Goal: Transaction & Acquisition: Purchase product/service

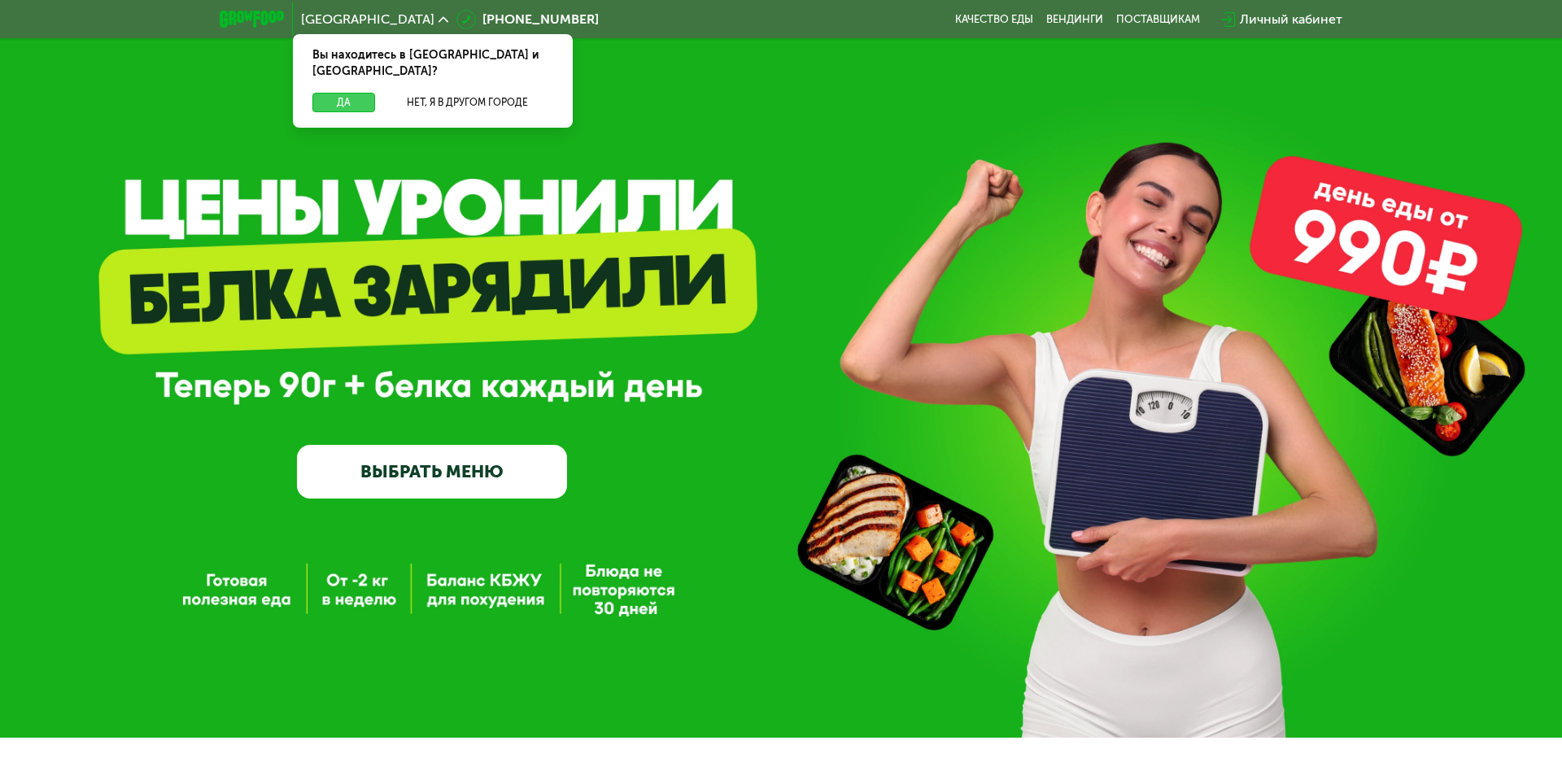
click at [348, 92] on button "Да" at bounding box center [343, 102] width 63 height 19
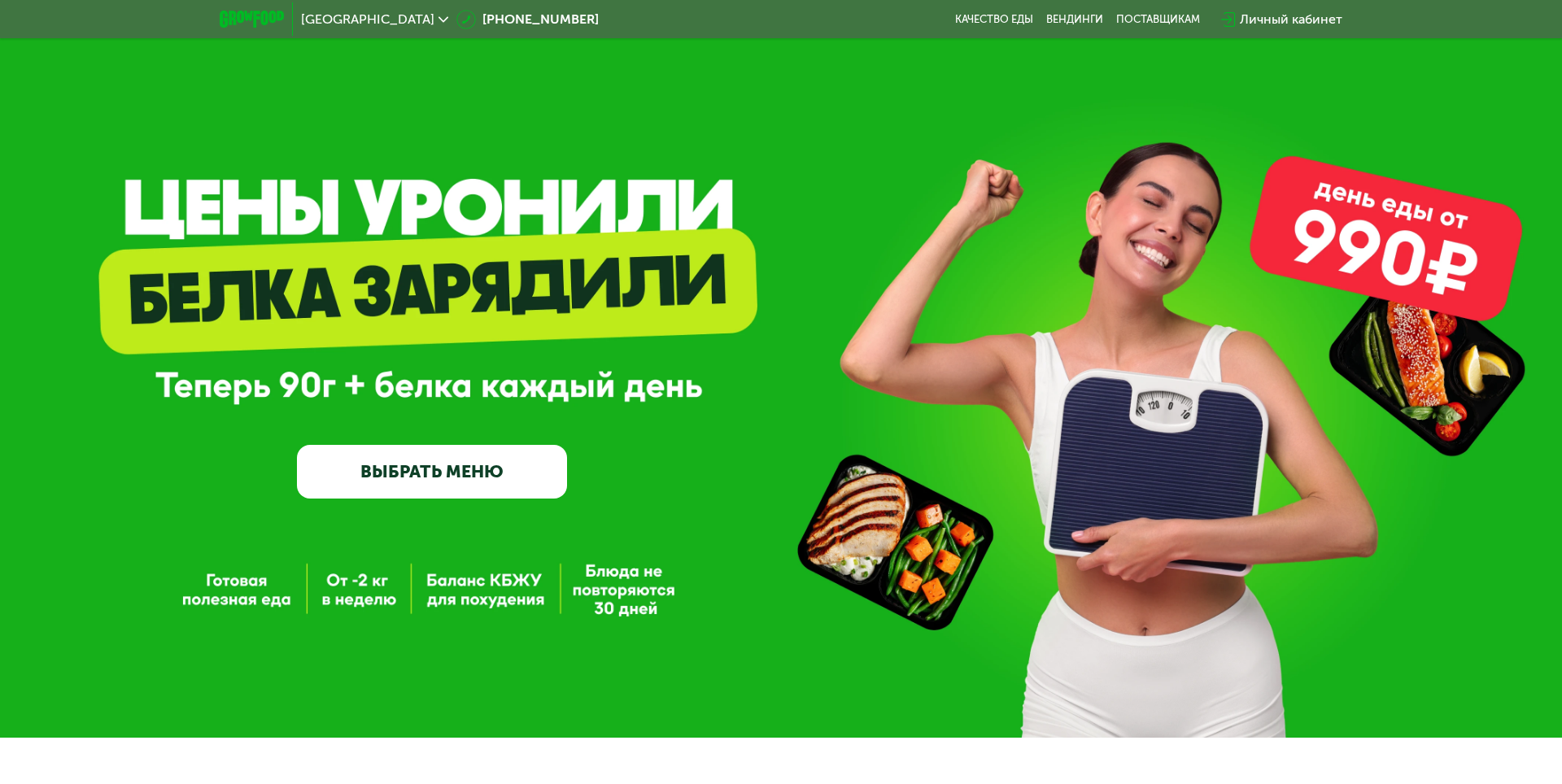
click at [507, 473] on link "ВЫБРАТЬ МЕНЮ" at bounding box center [432, 472] width 270 height 55
click at [516, 480] on link "ВЫБРАТЬ МЕНЮ" at bounding box center [432, 472] width 270 height 55
click at [1299, 583] on div "GrowFood — доставка правильного питания ВЫБРАТЬ МЕНЮ" at bounding box center [781, 369] width 1562 height 738
click at [436, 451] on link "ВЫБРАТЬ МЕНЮ" at bounding box center [432, 472] width 270 height 55
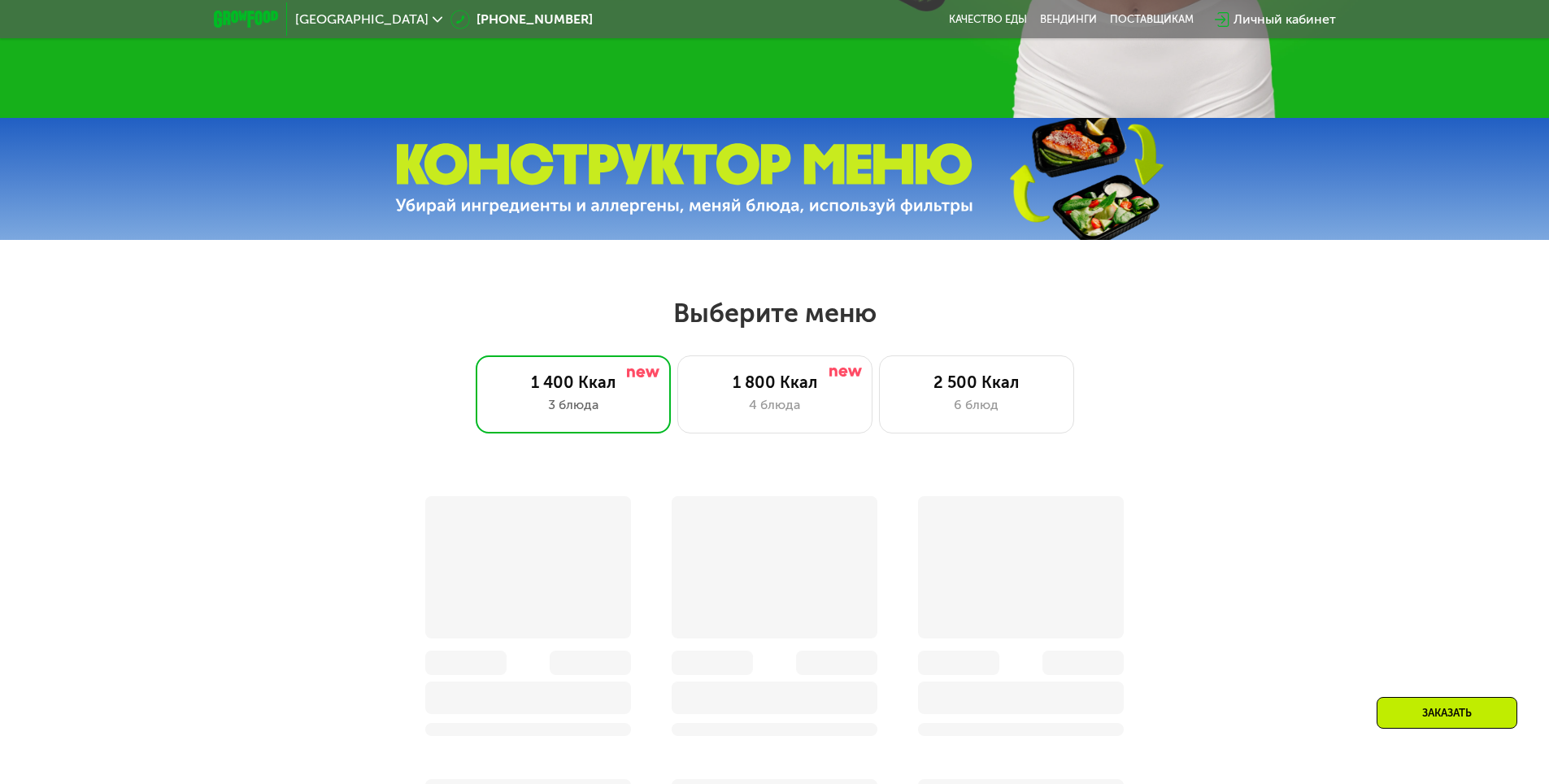
scroll to position [650, 0]
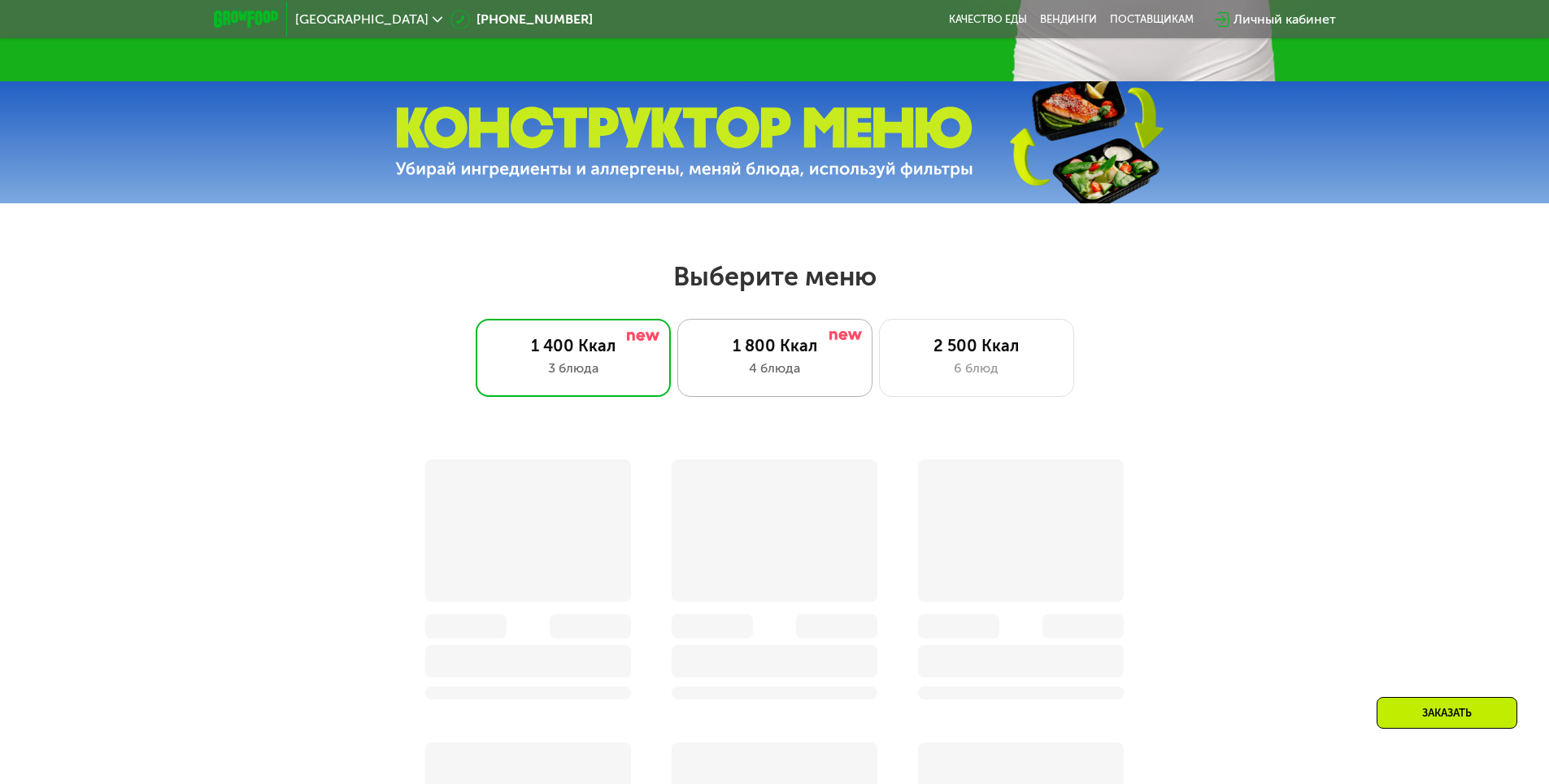
click at [856, 340] on img at bounding box center [846, 335] width 33 height 9
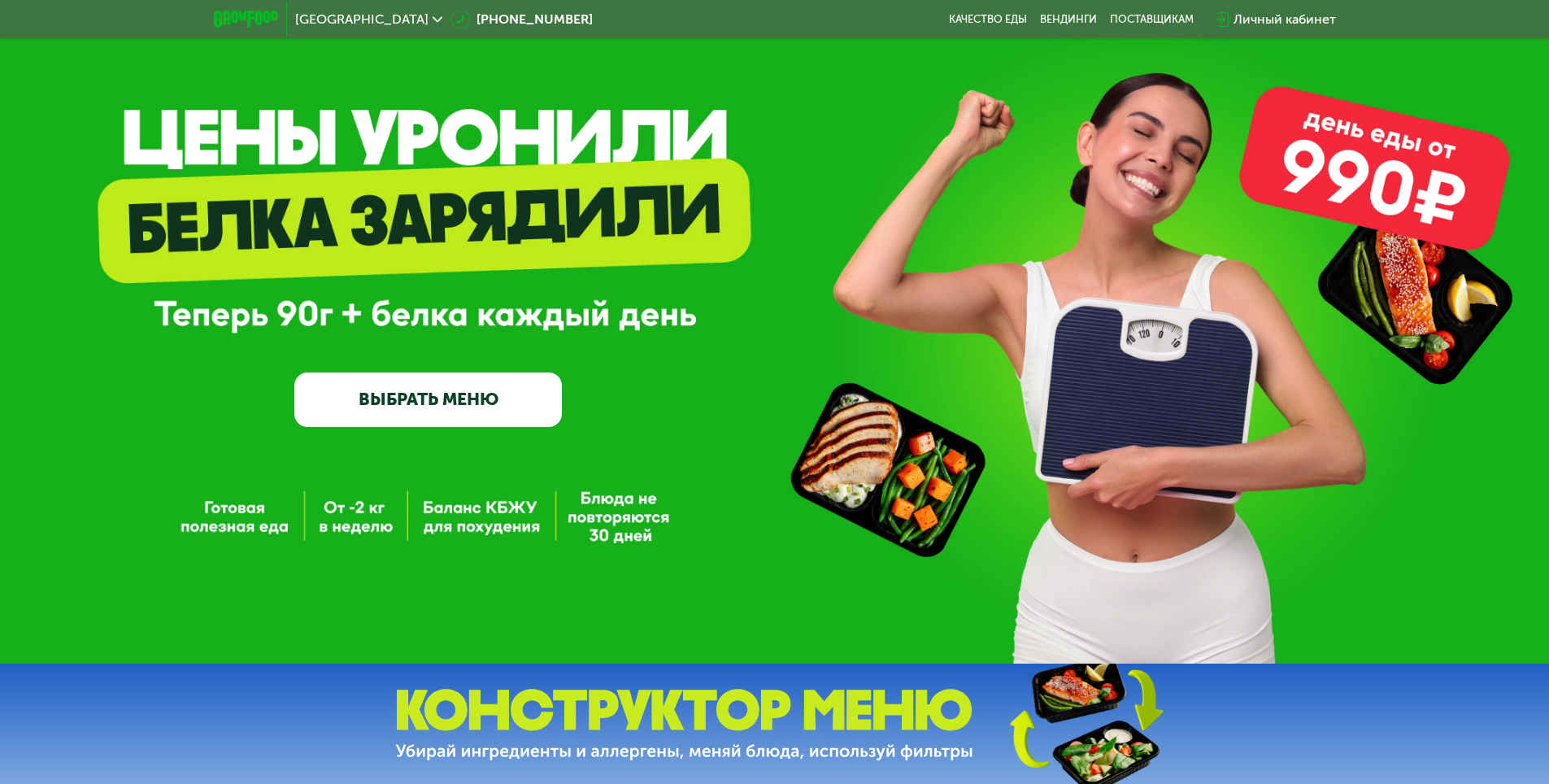
scroll to position [0, 0]
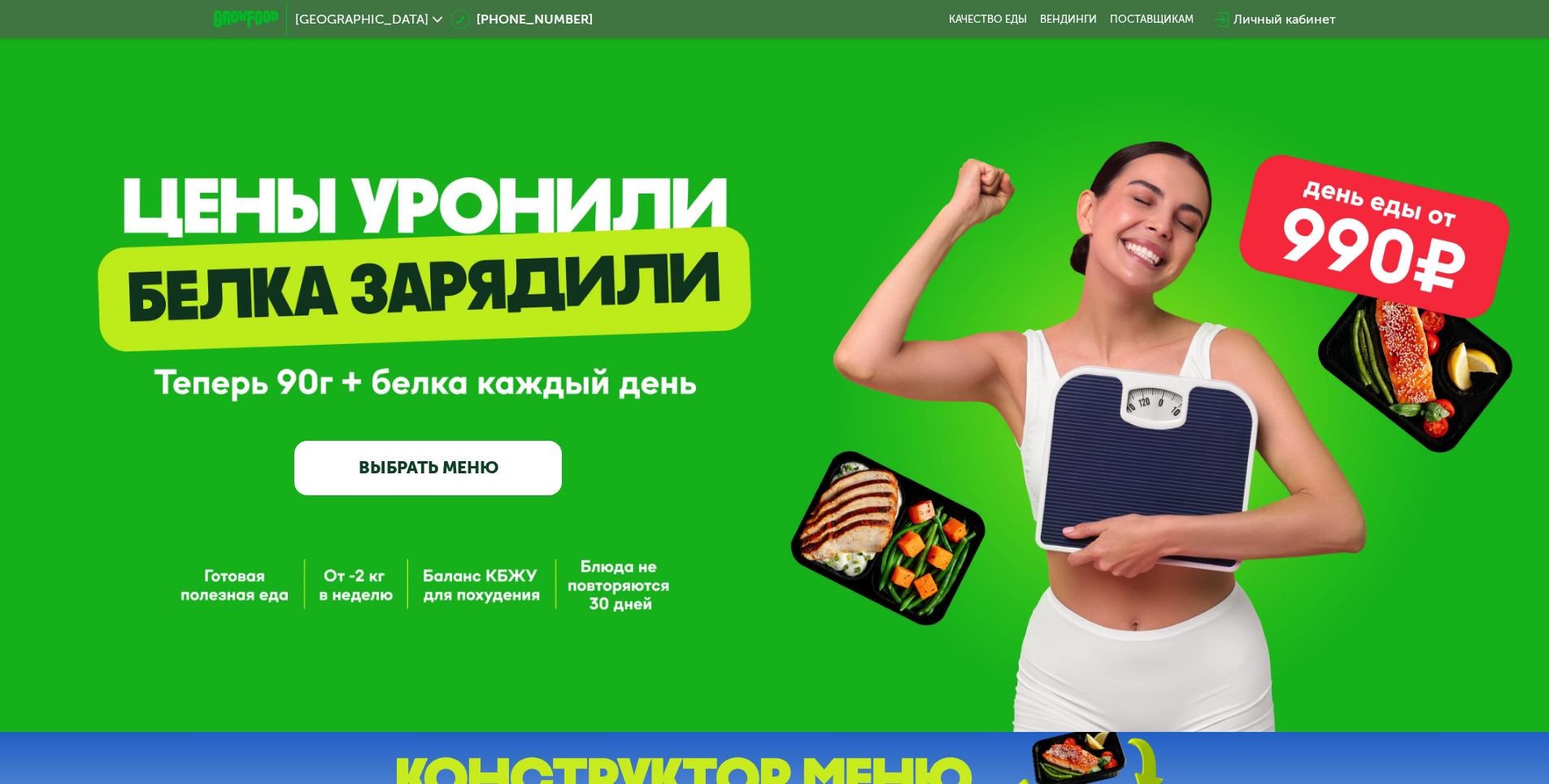
click at [488, 455] on link "ВЫБРАТЬ МЕНЮ" at bounding box center [429, 467] width 268 height 54
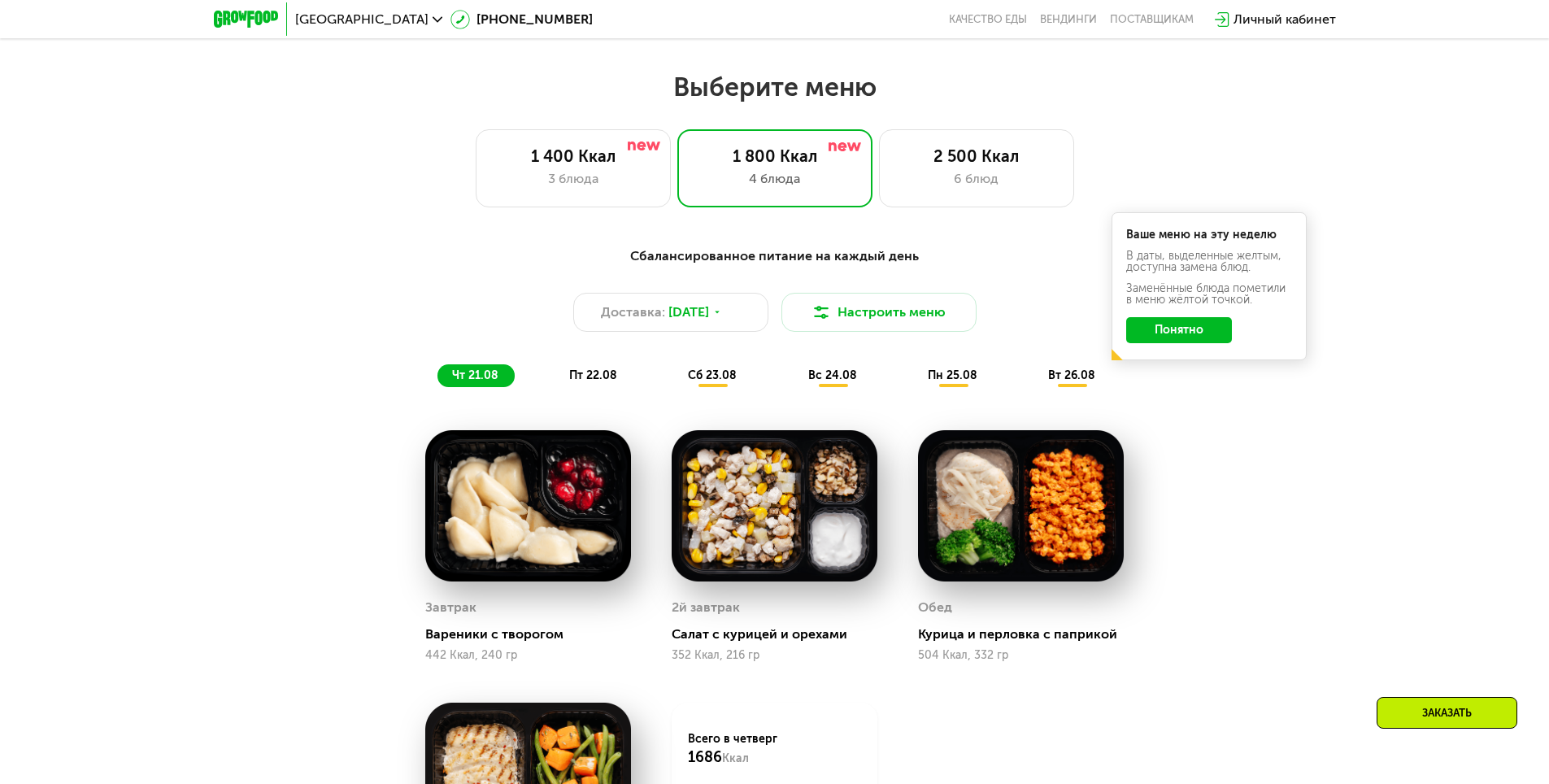
scroll to position [878, 0]
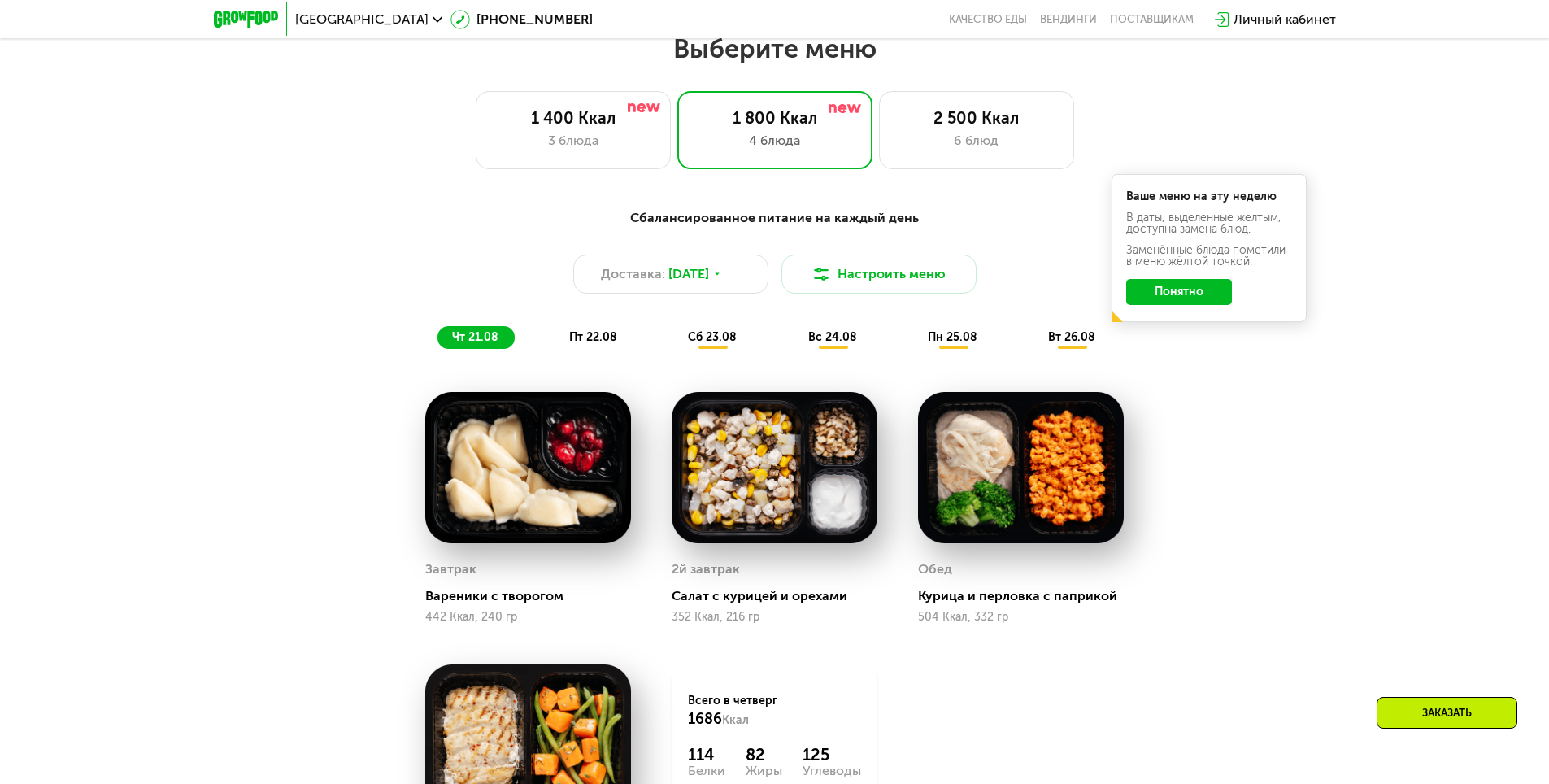
click at [1214, 288] on button "Понятно" at bounding box center [1179, 292] width 106 height 26
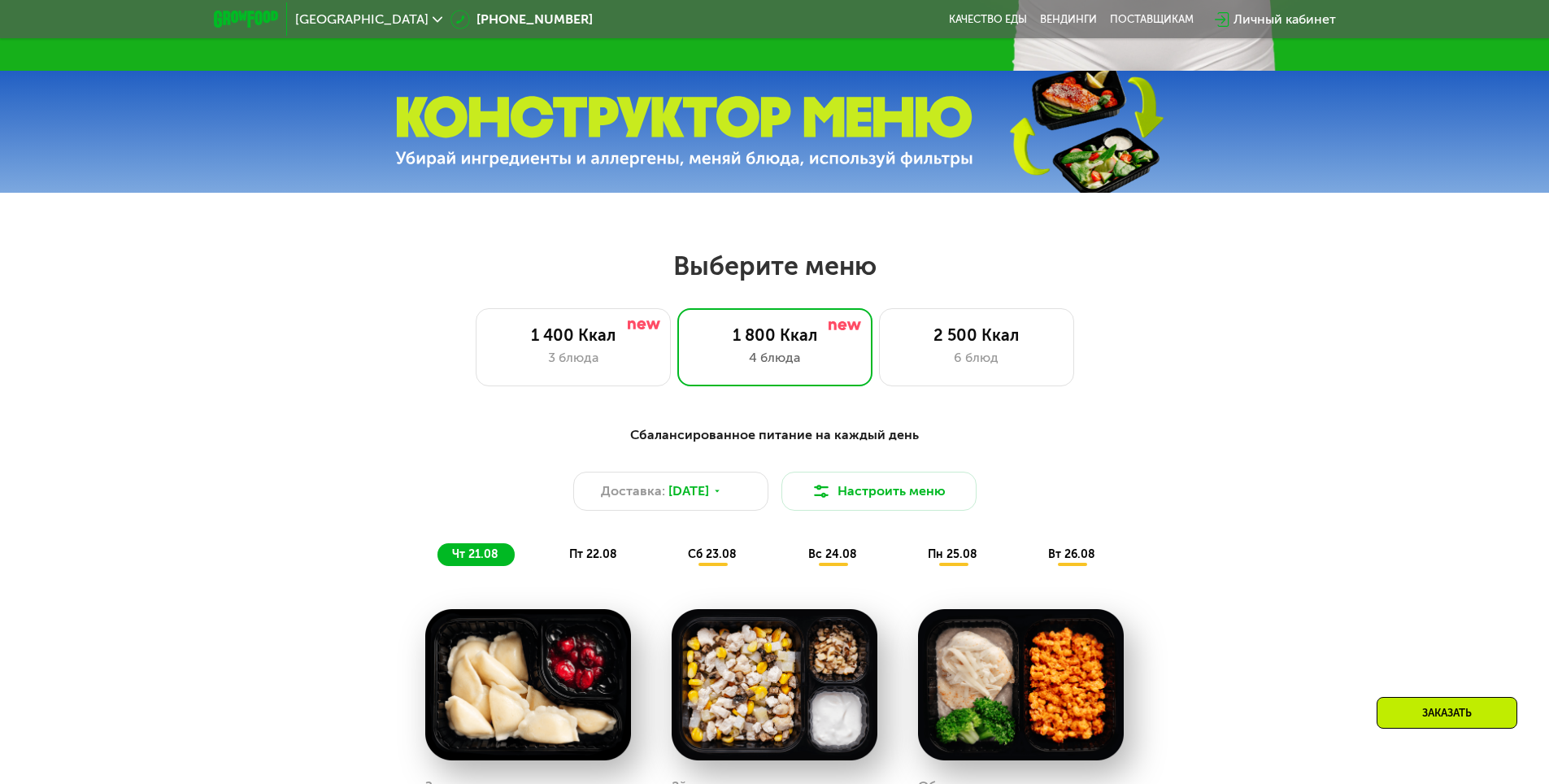
scroll to position [1095, 0]
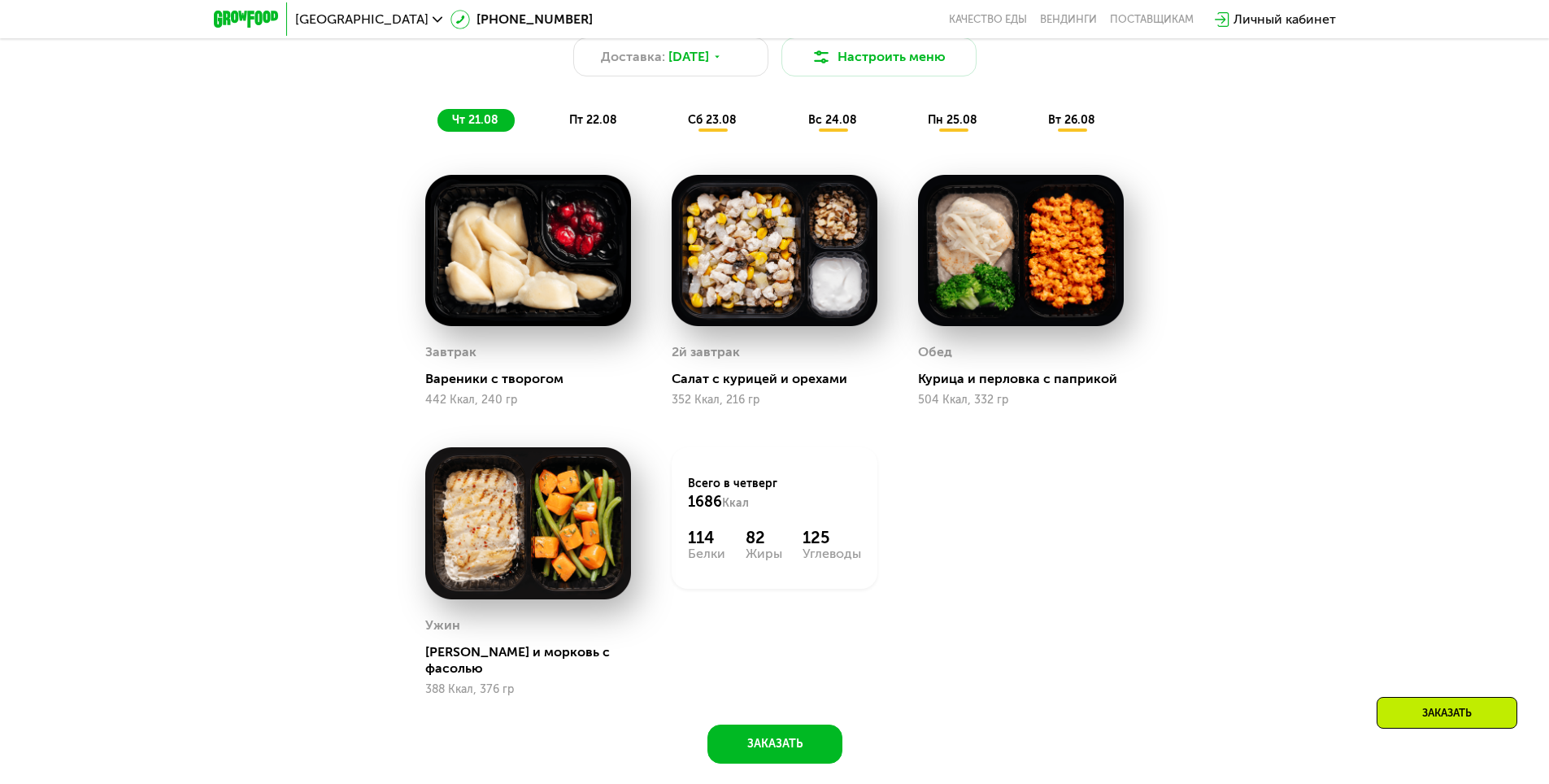
click at [605, 126] on span "пт 22.08" at bounding box center [593, 119] width 48 height 13
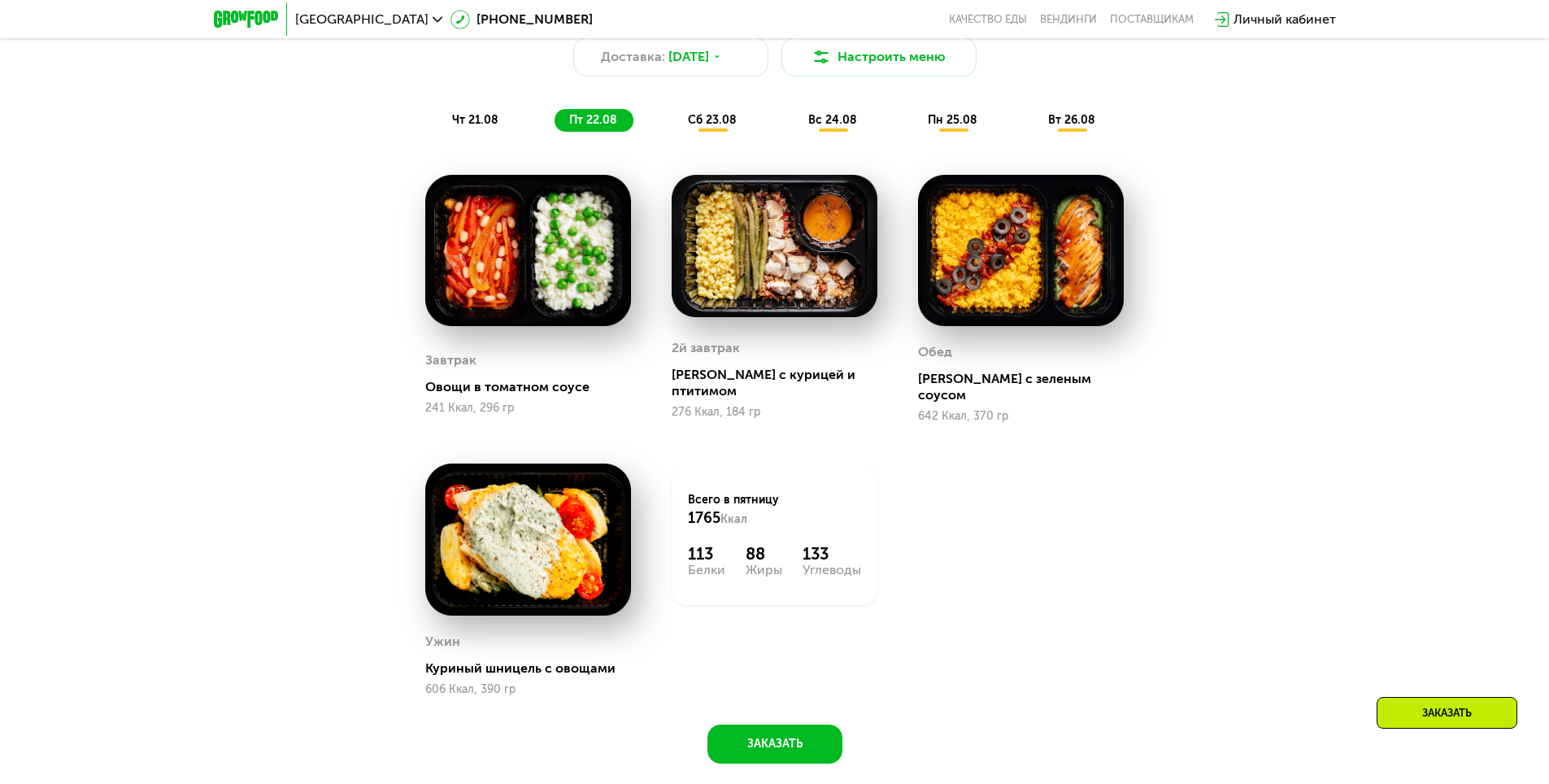
click at [492, 127] on span "чт 21.08" at bounding box center [475, 119] width 46 height 13
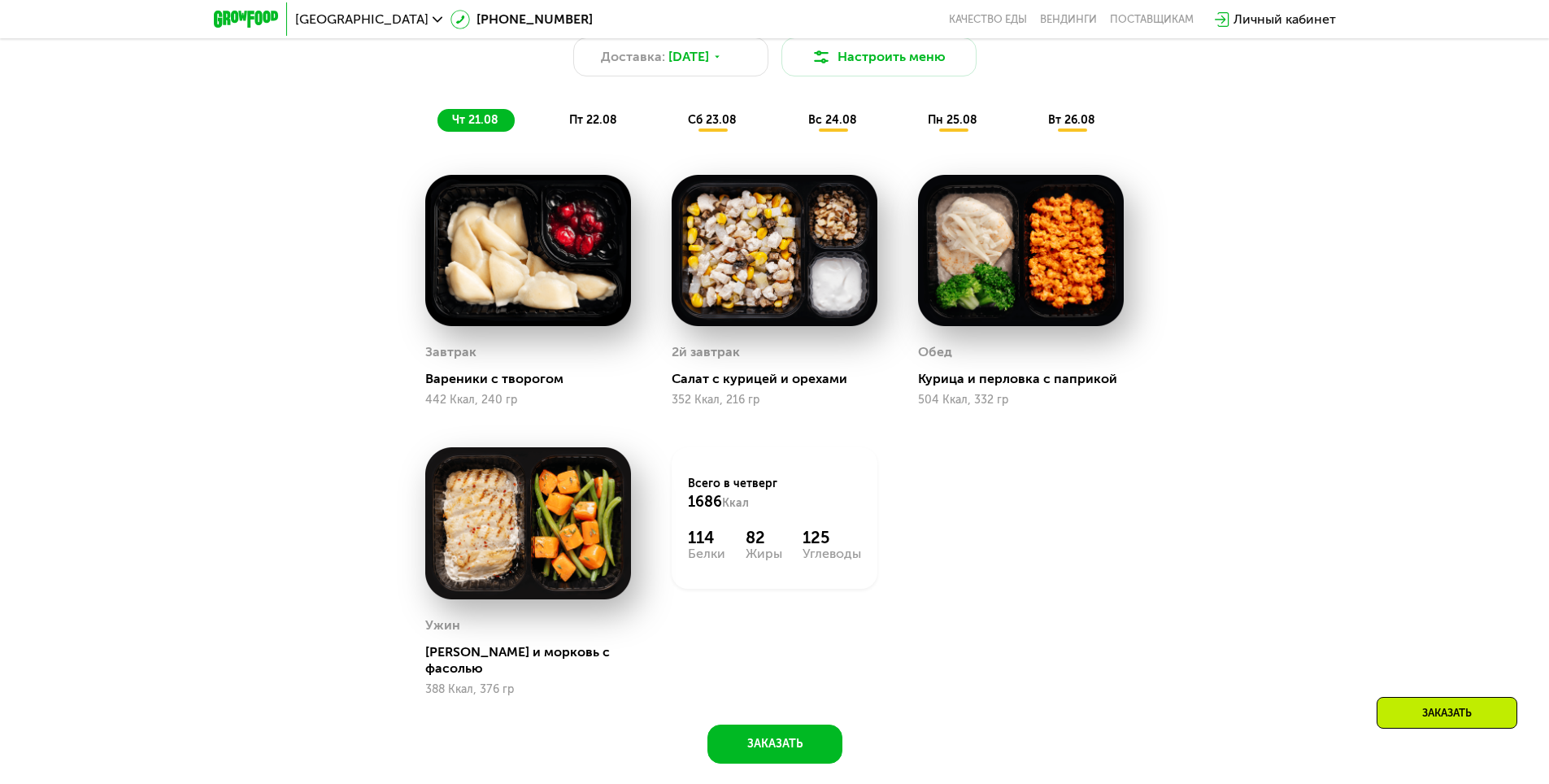
click at [584, 122] on span "пт 22.08" at bounding box center [593, 119] width 48 height 13
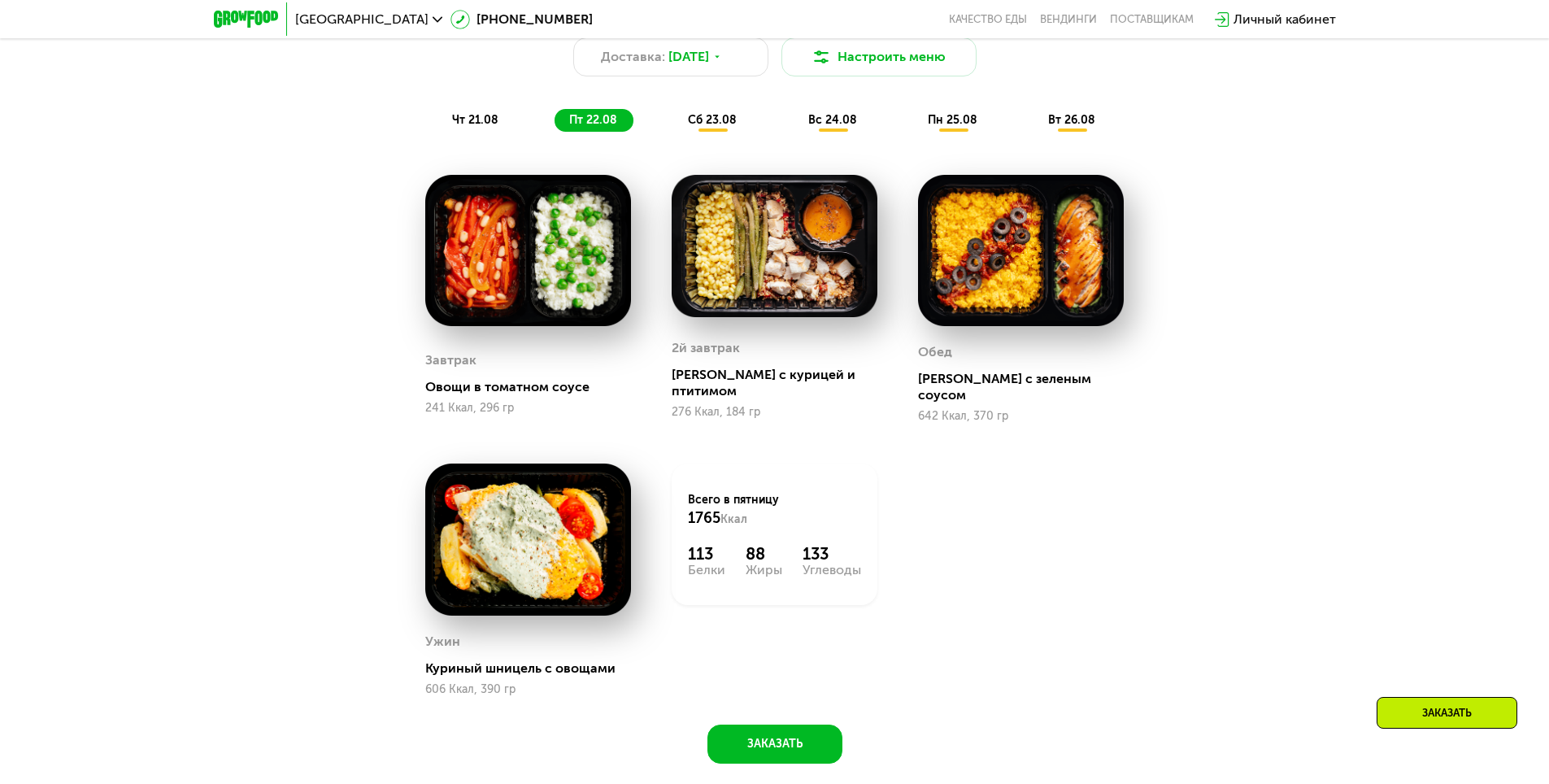
click at [702, 120] on span "сб 23.08" at bounding box center [712, 119] width 49 height 13
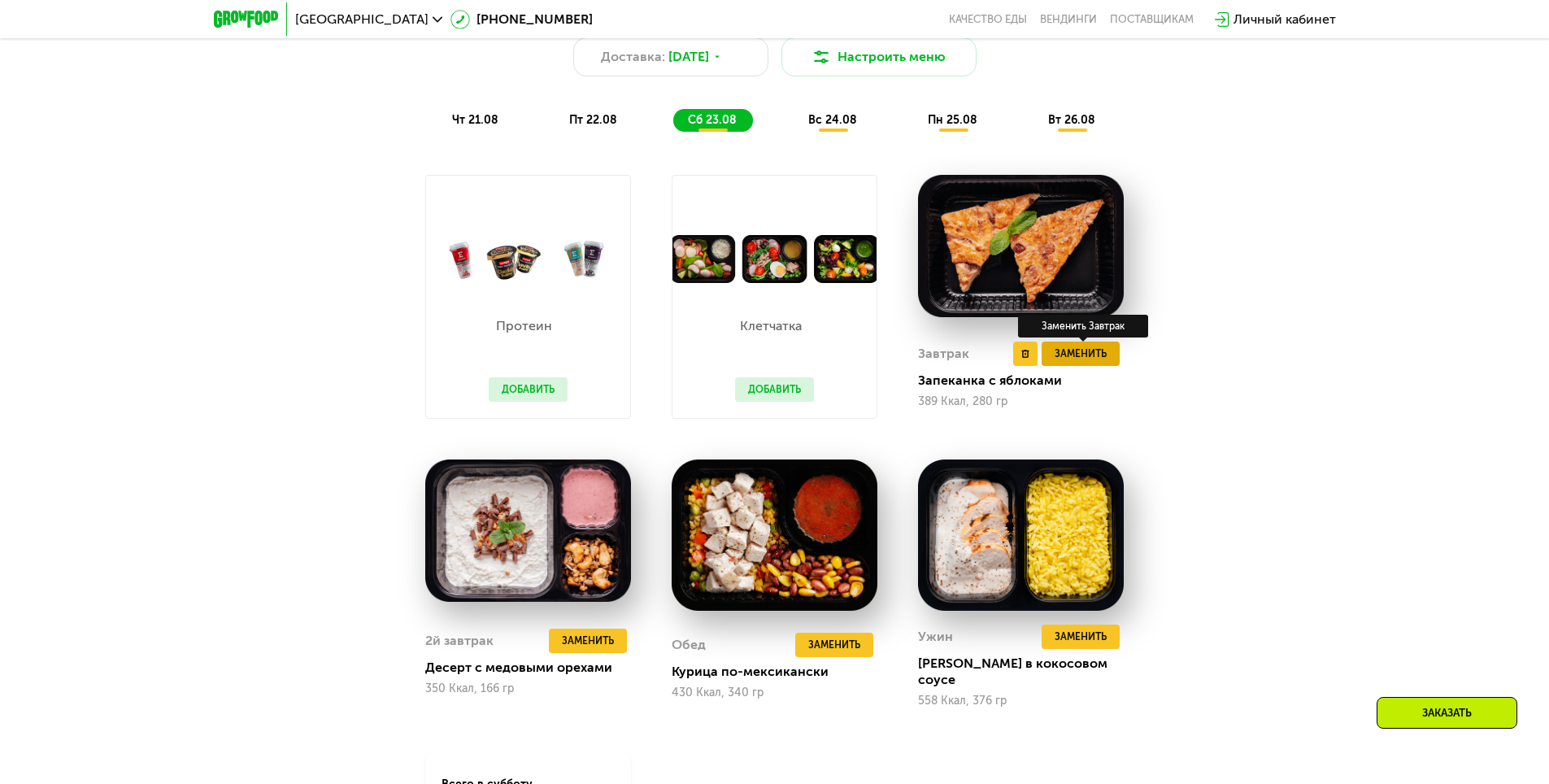
click at [1072, 353] on span "Заменить" at bounding box center [1081, 353] width 52 height 16
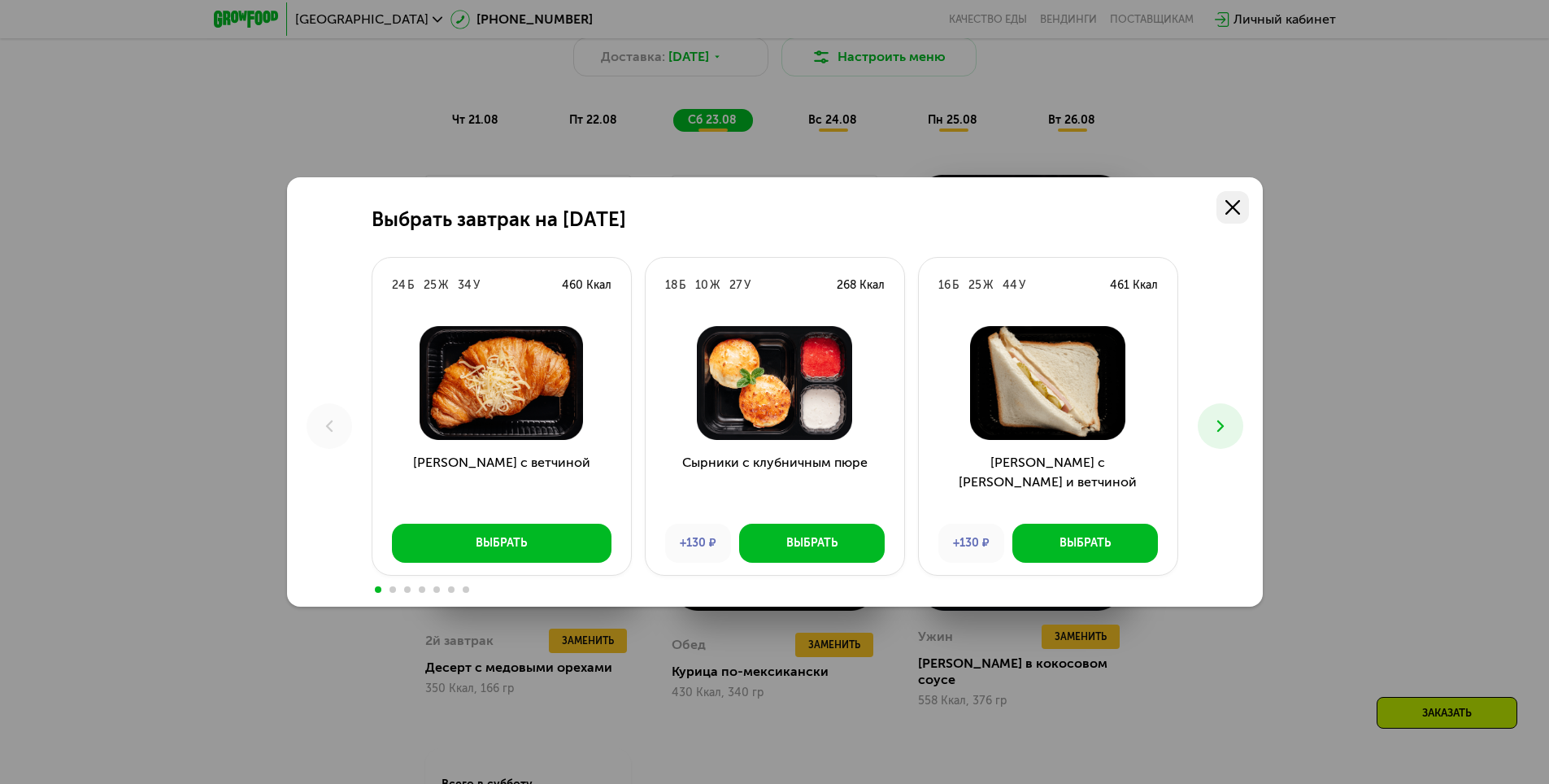
click at [1225, 207] on icon at bounding box center [1232, 207] width 14 height 14
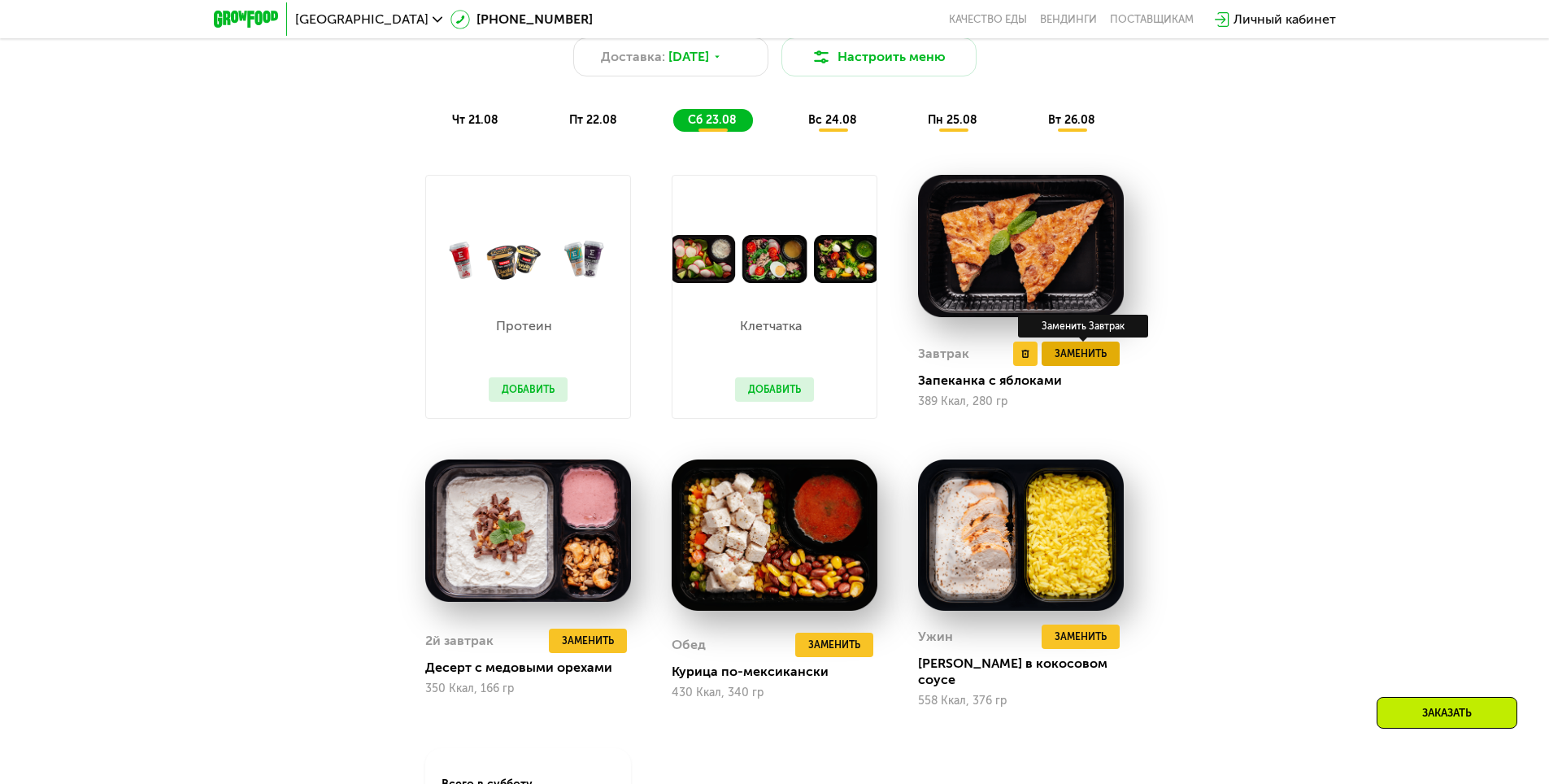
click at [1075, 360] on span "Заменить" at bounding box center [1081, 353] width 52 height 16
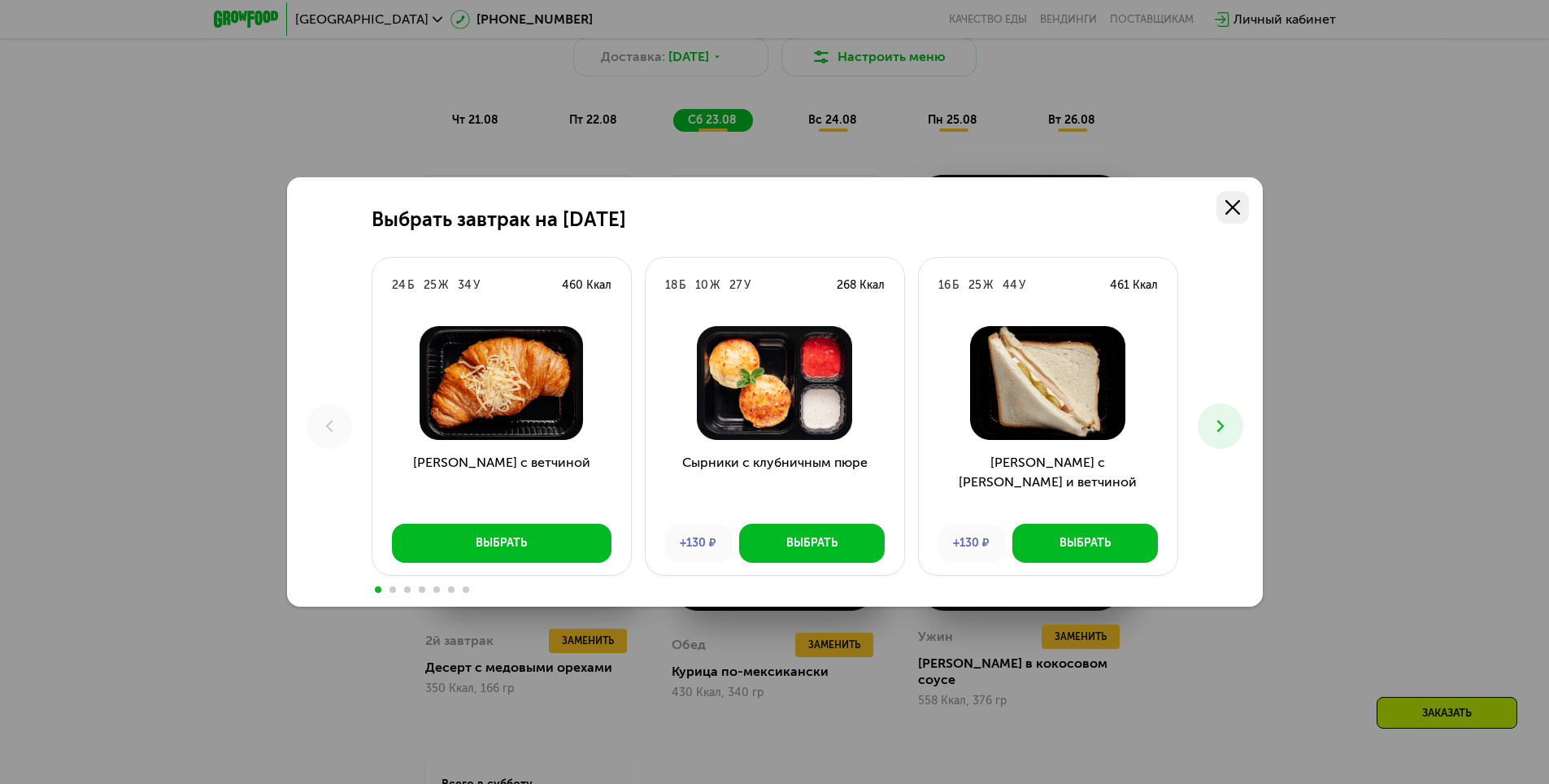
click at [1225, 196] on link at bounding box center [1233, 207] width 33 height 33
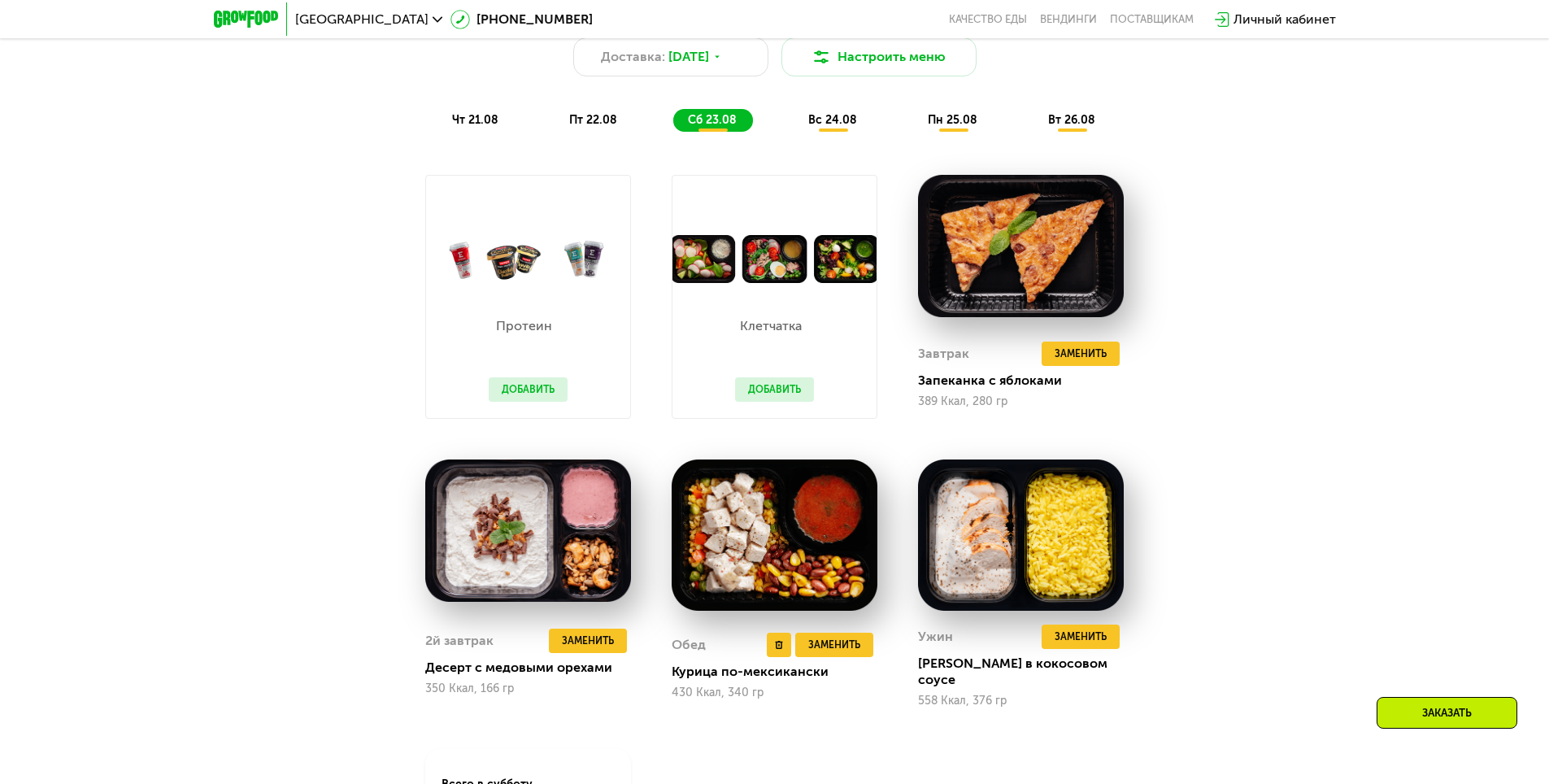
scroll to position [1203, 0]
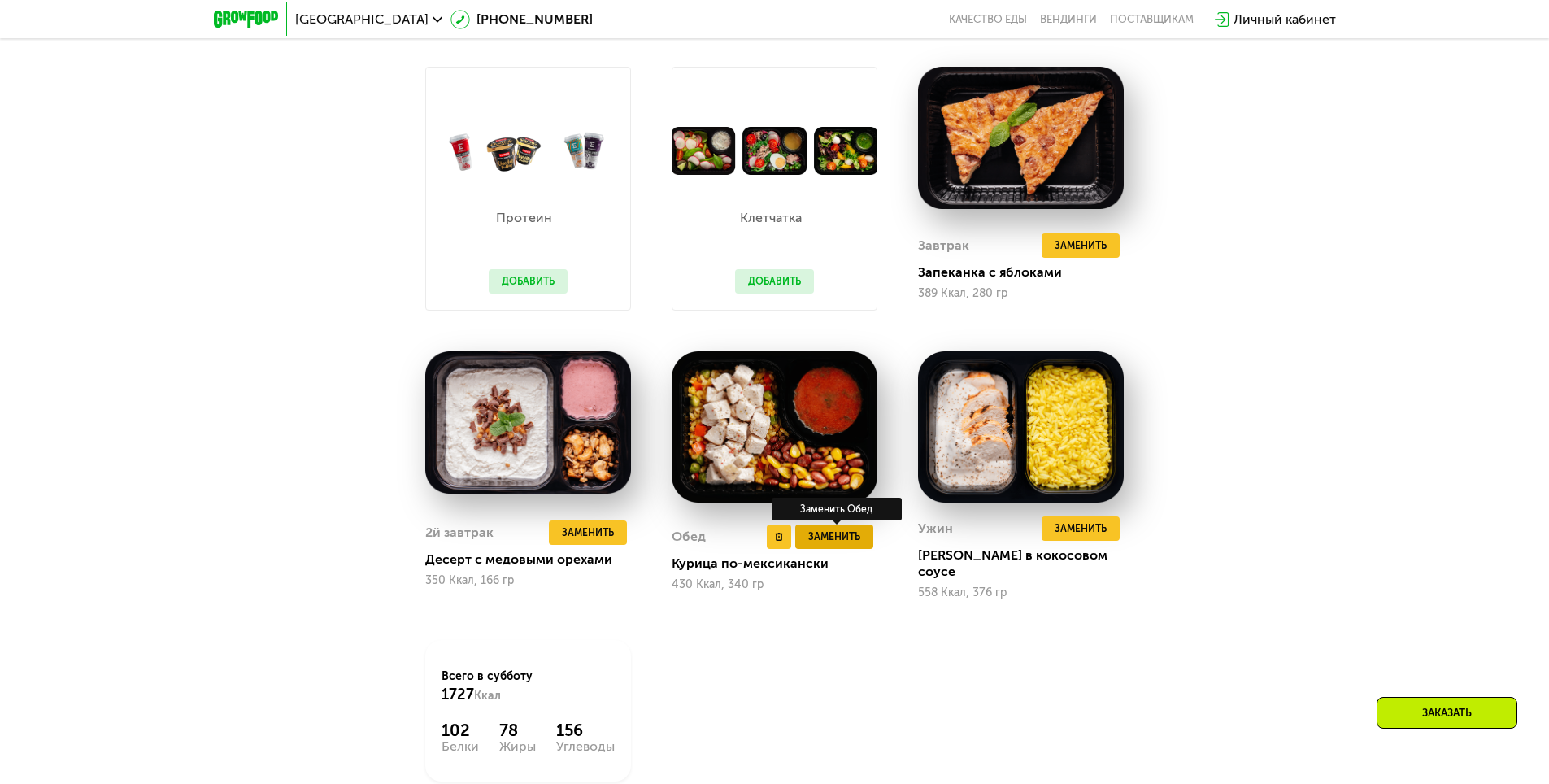
click at [834, 530] on span "Заменить" at bounding box center [834, 536] width 52 height 16
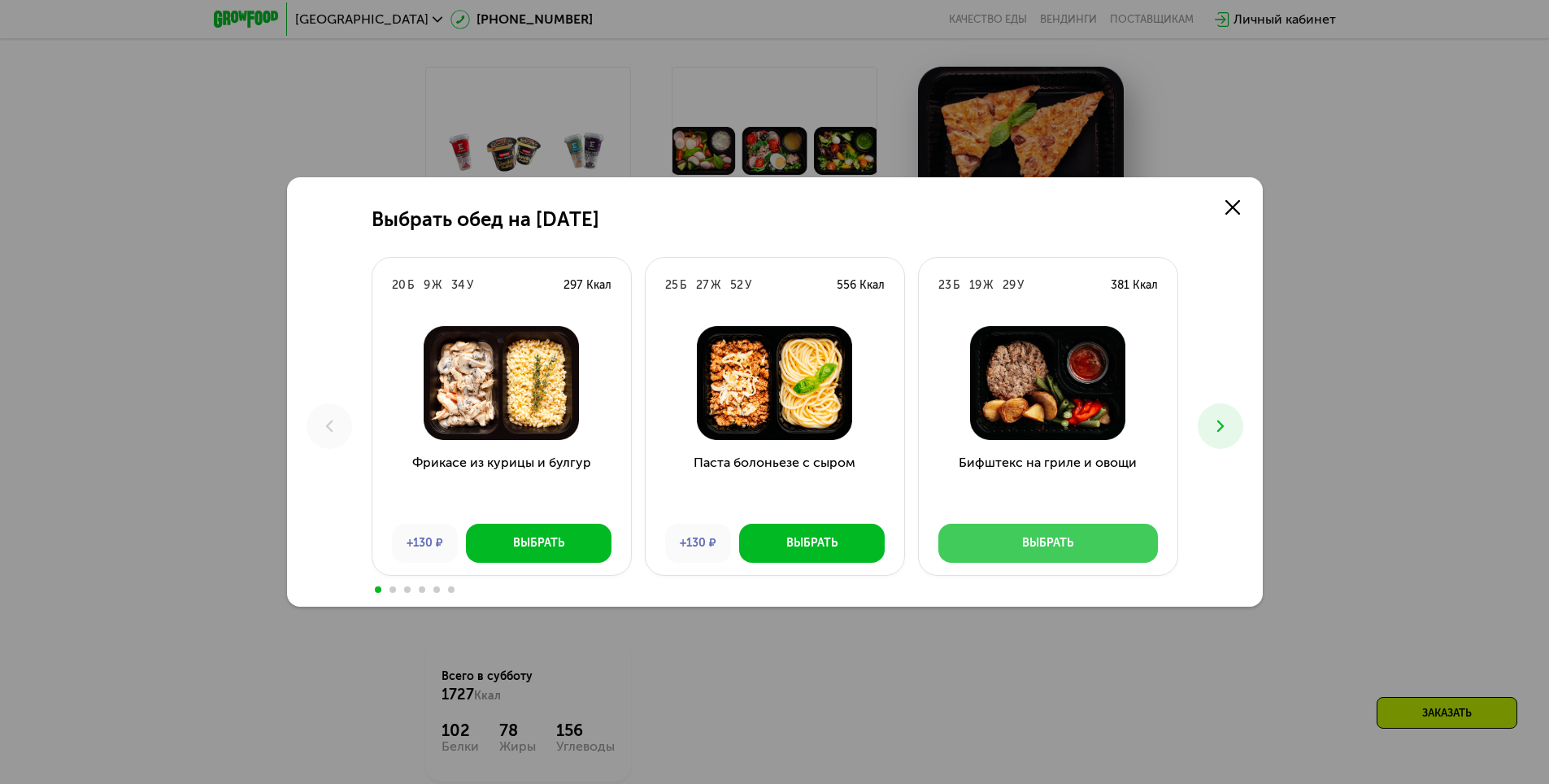
click at [1027, 533] on button "Выбрать" at bounding box center [1048, 543] width 220 height 39
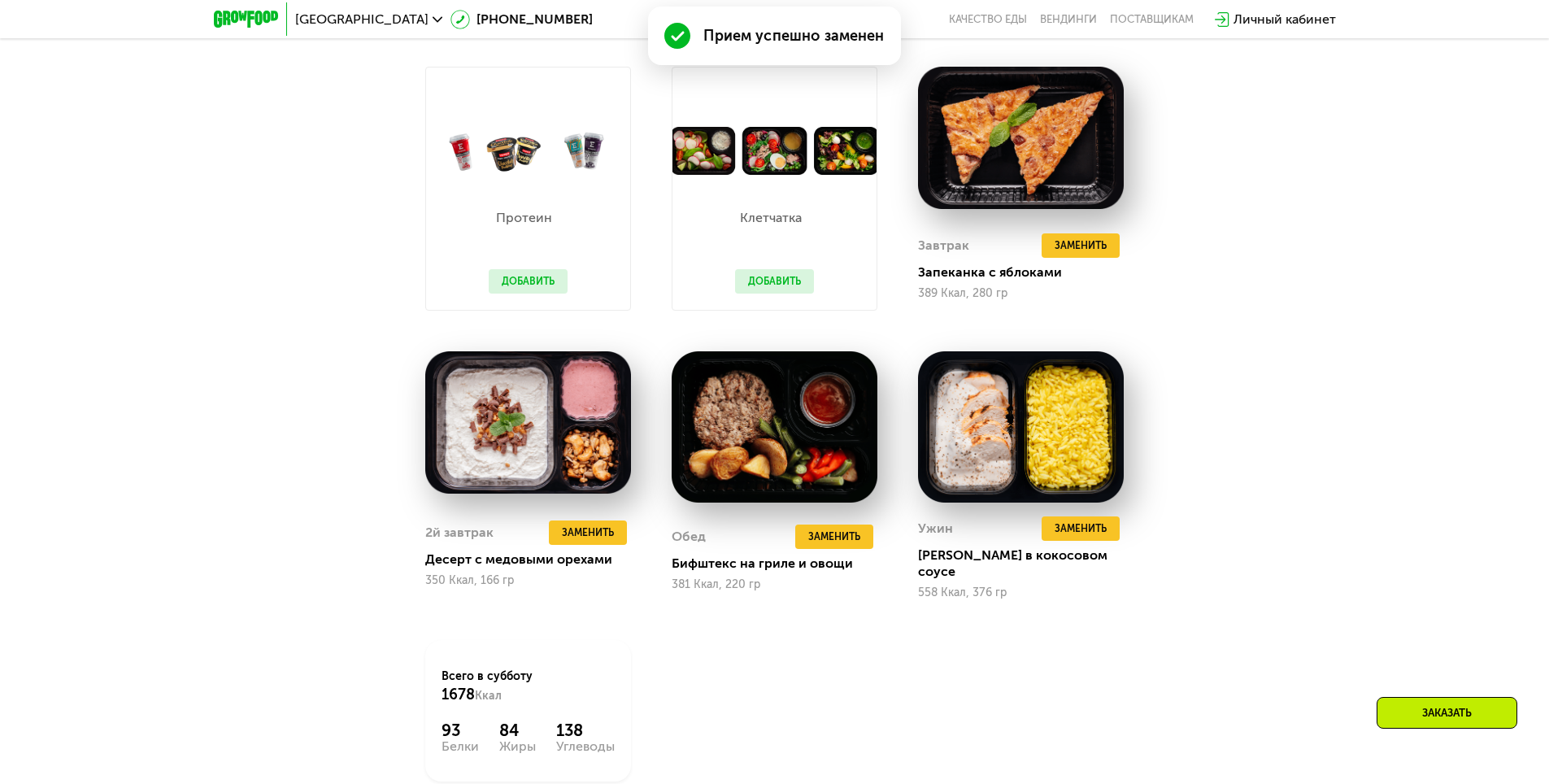
scroll to position [1136, 0]
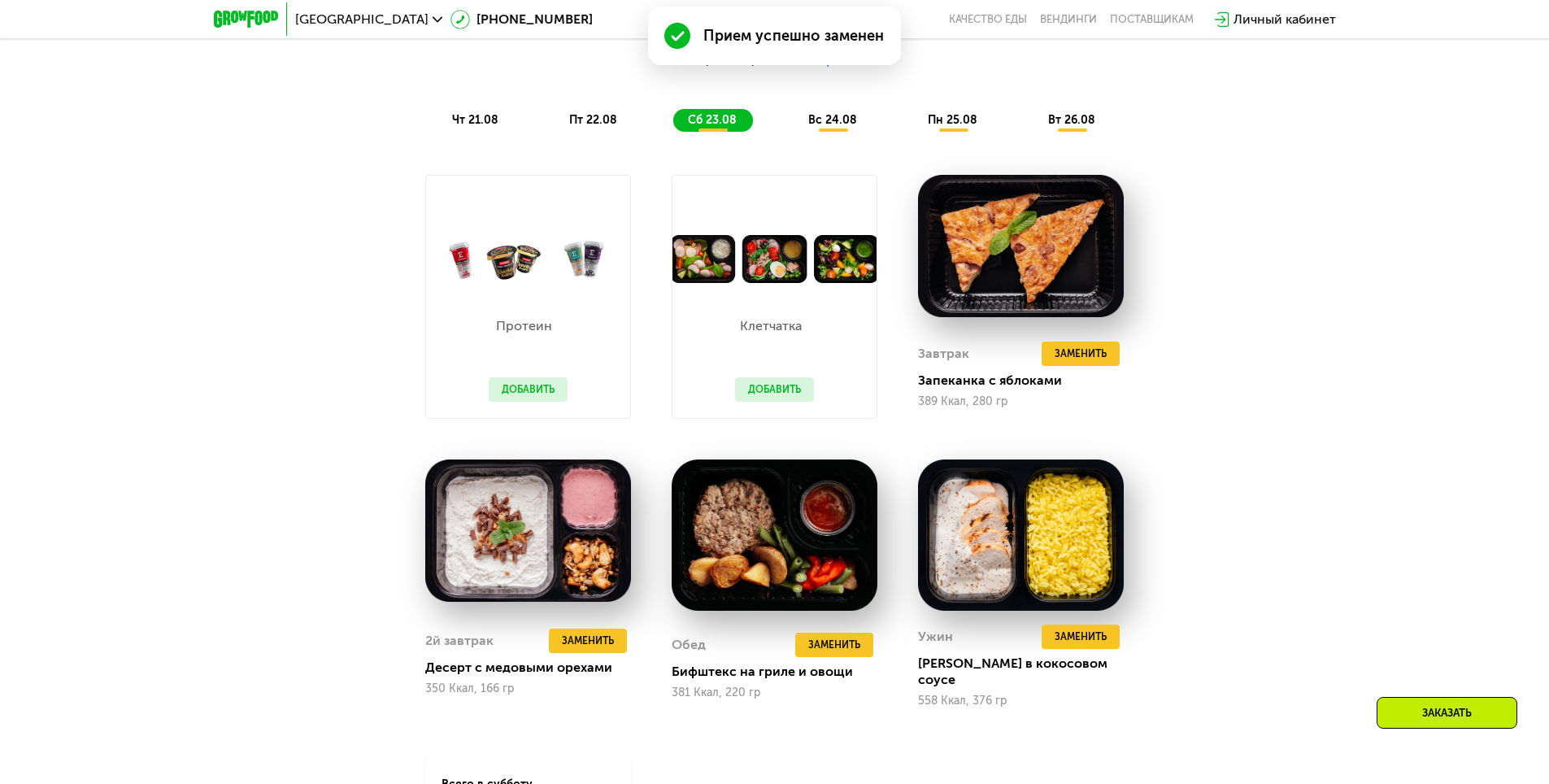
click at [769, 399] on button "Добавить" at bounding box center [774, 389] width 79 height 24
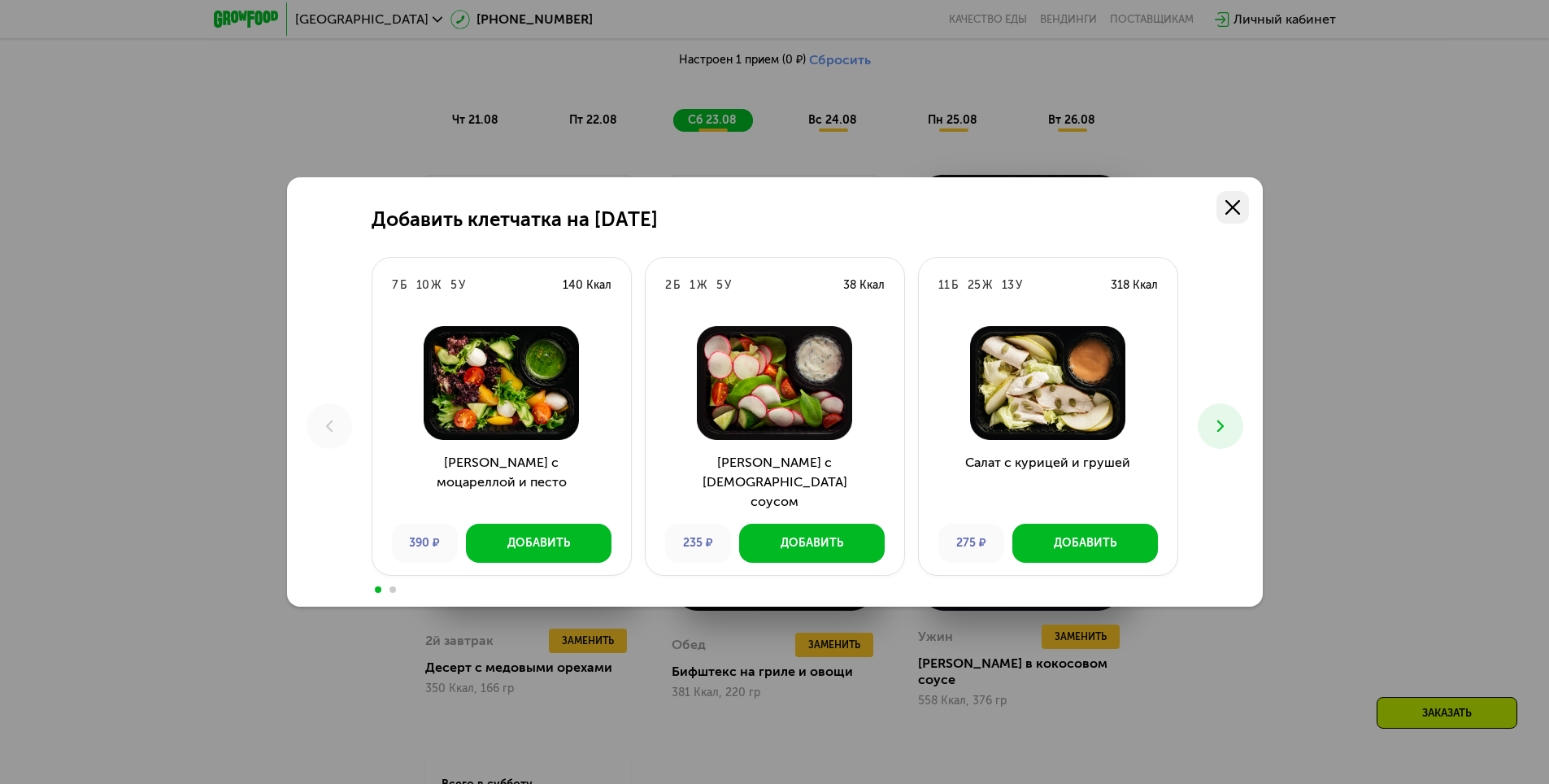
click at [1219, 211] on link at bounding box center [1233, 207] width 33 height 33
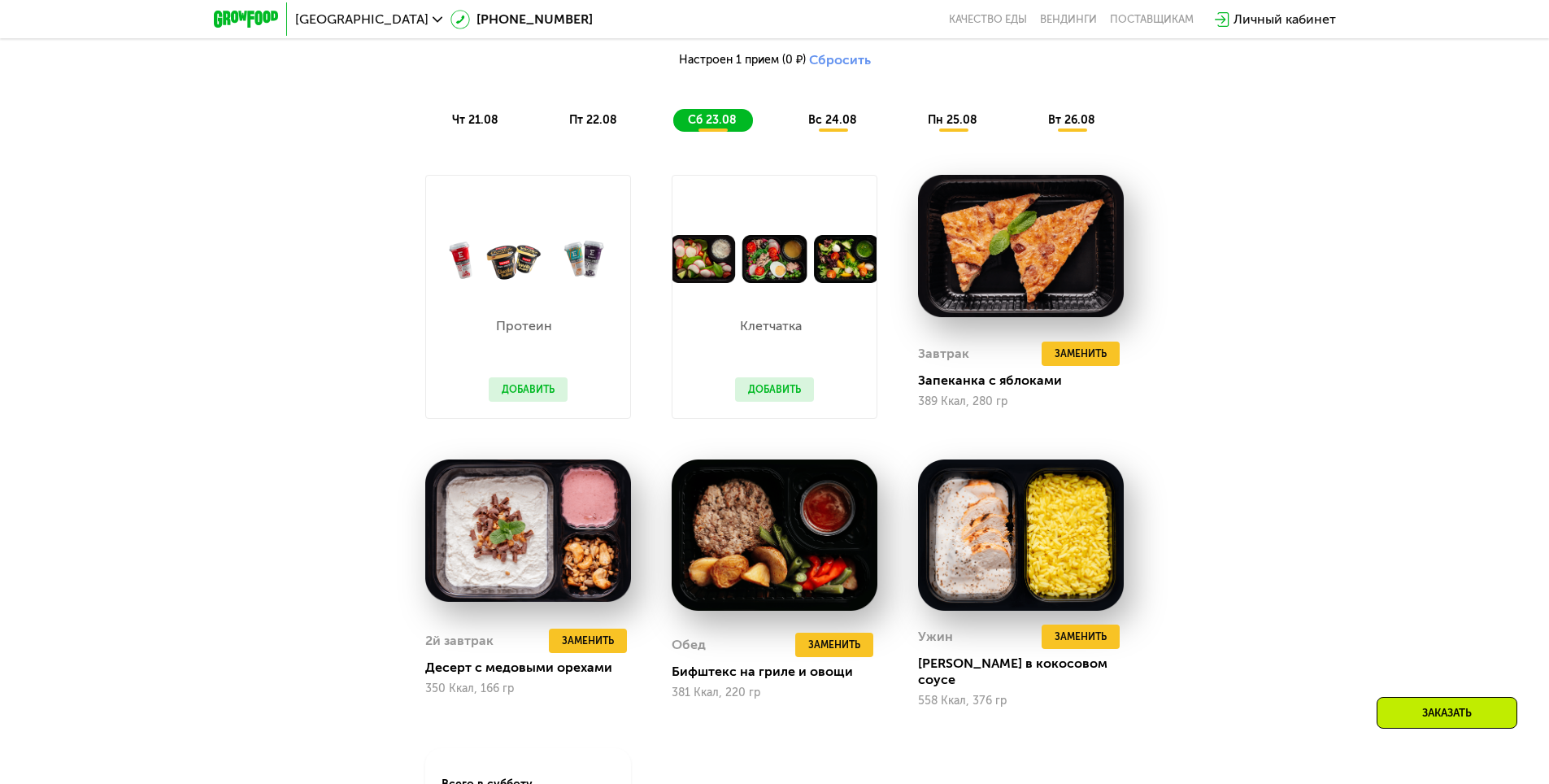
click at [565, 388] on button "Добавить" at bounding box center [528, 389] width 79 height 24
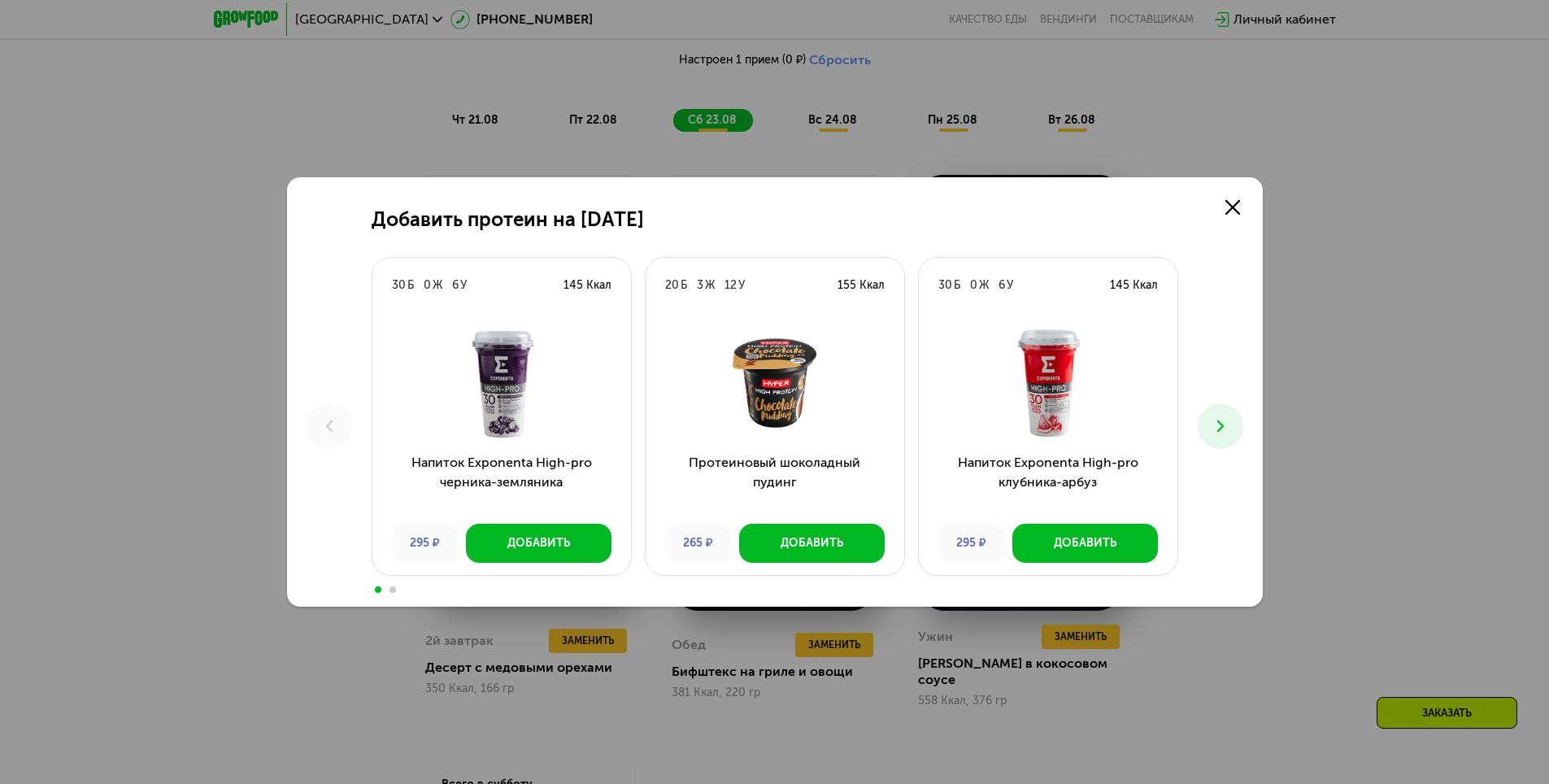
click at [1229, 423] on icon at bounding box center [1221, 426] width 19 height 19
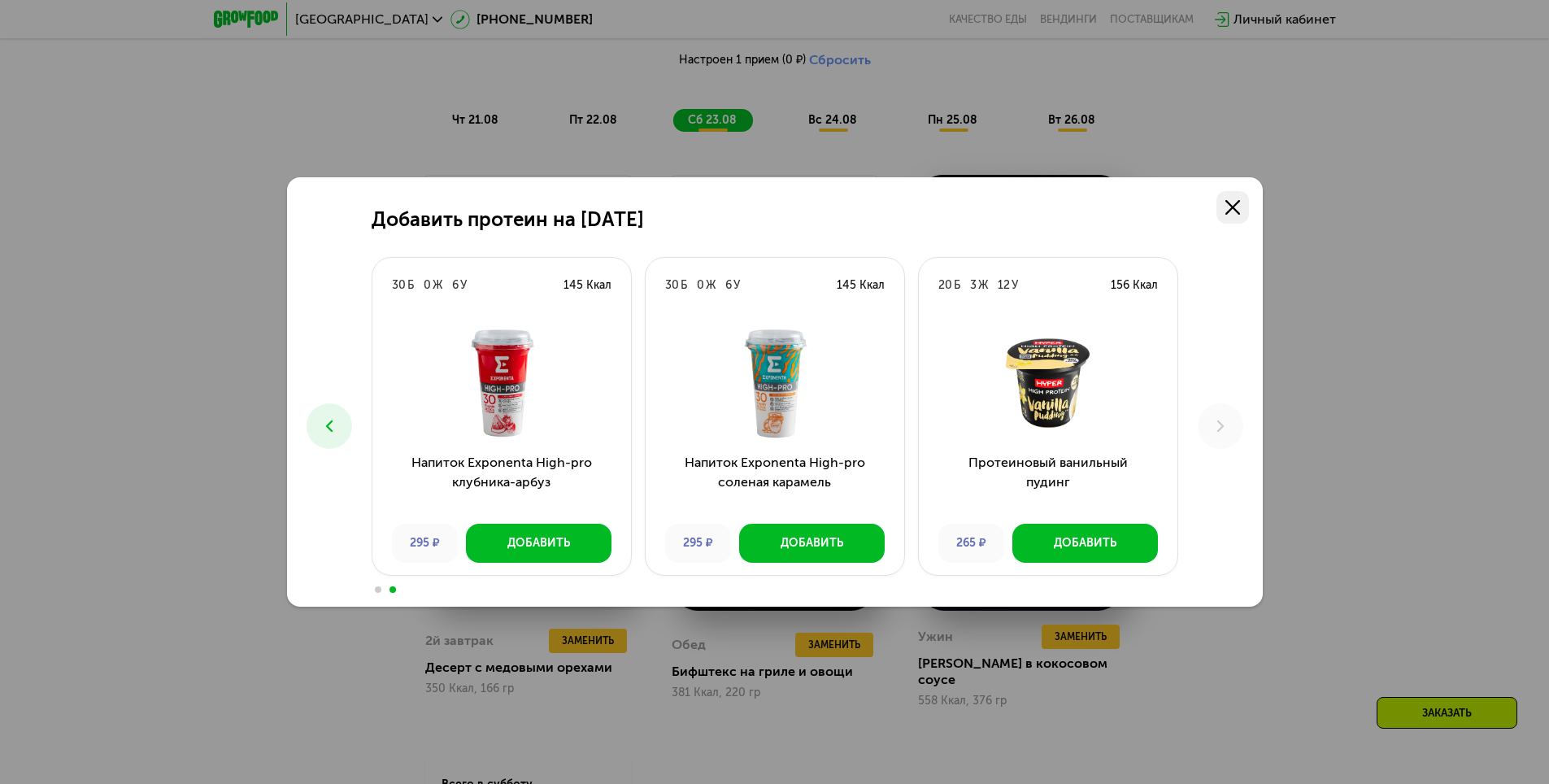
click at [1218, 196] on link at bounding box center [1233, 207] width 33 height 33
click at [1221, 194] on link at bounding box center [1233, 207] width 33 height 33
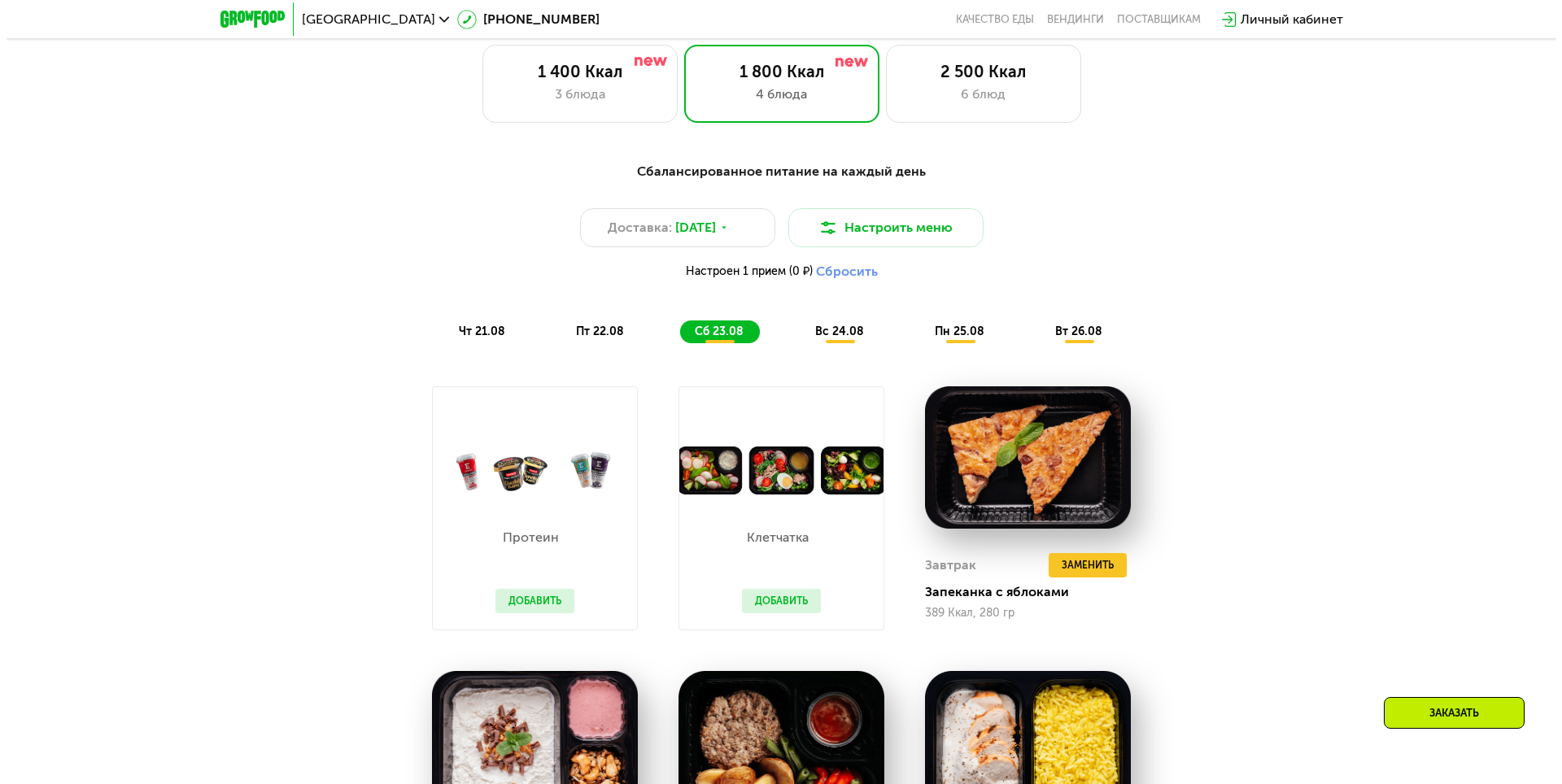
scroll to position [811, 0]
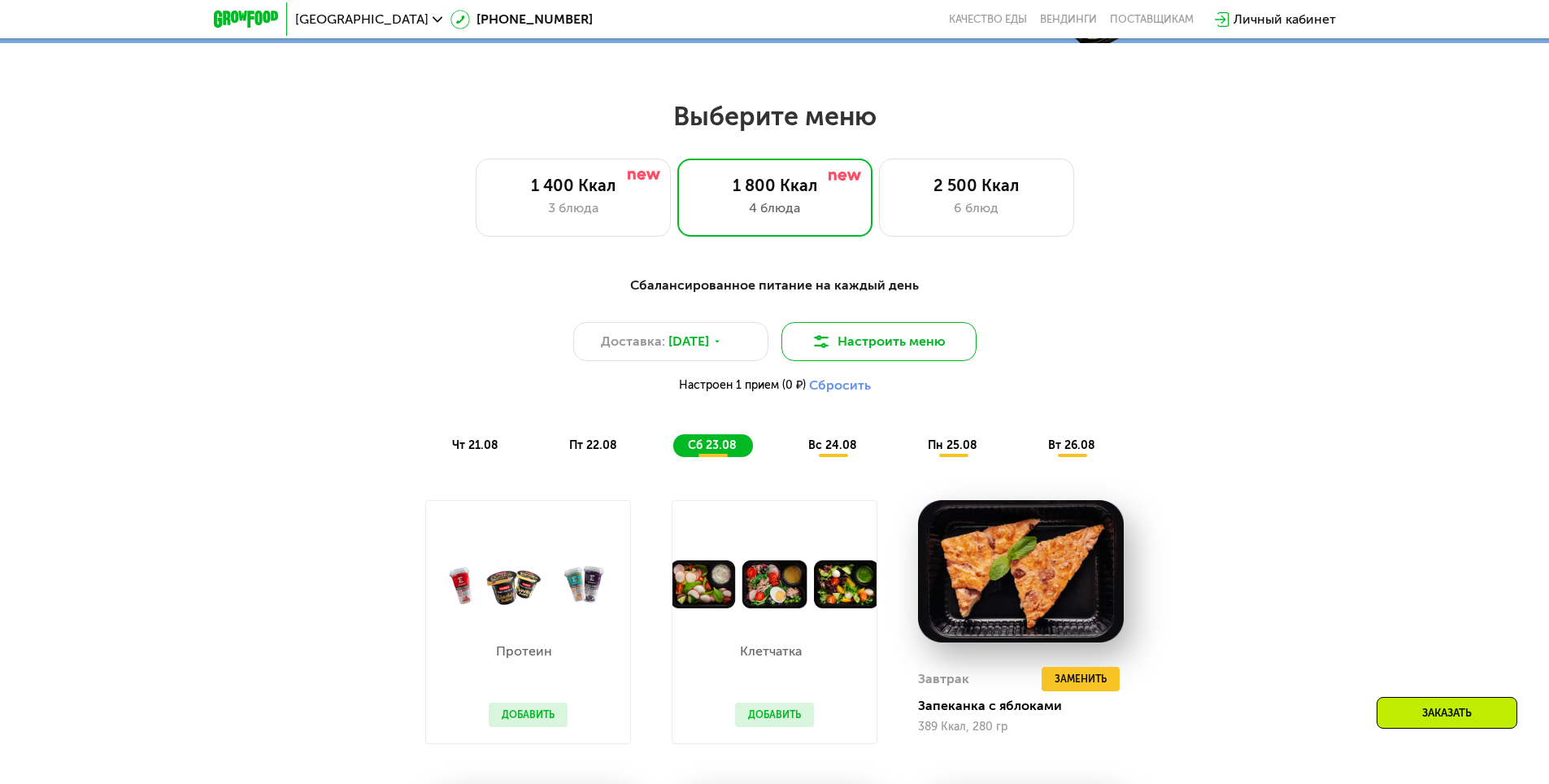
click at [822, 349] on img at bounding box center [821, 341] width 19 height 19
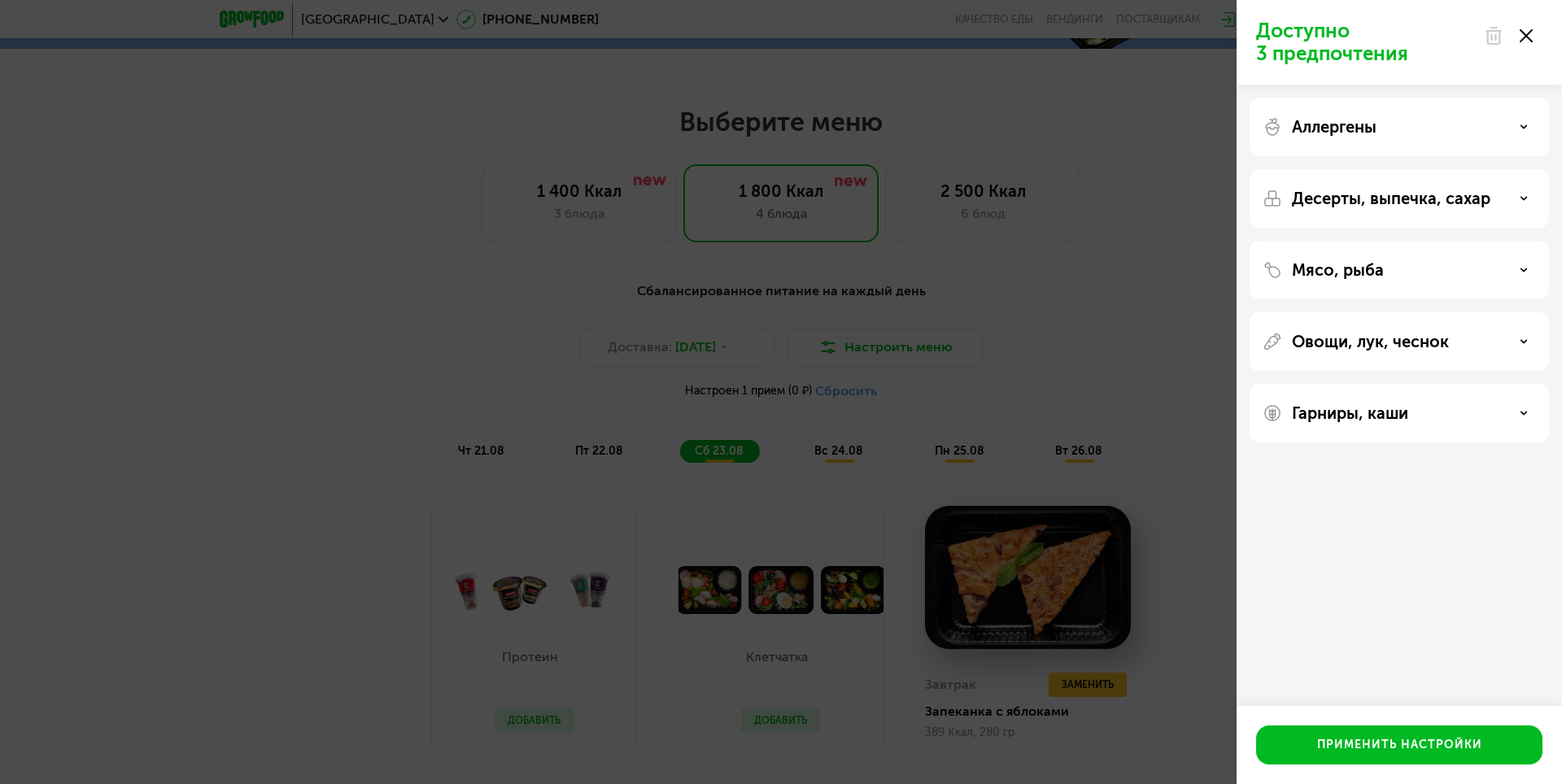
click at [1366, 127] on p "Аллергены" at bounding box center [1334, 127] width 85 height 19
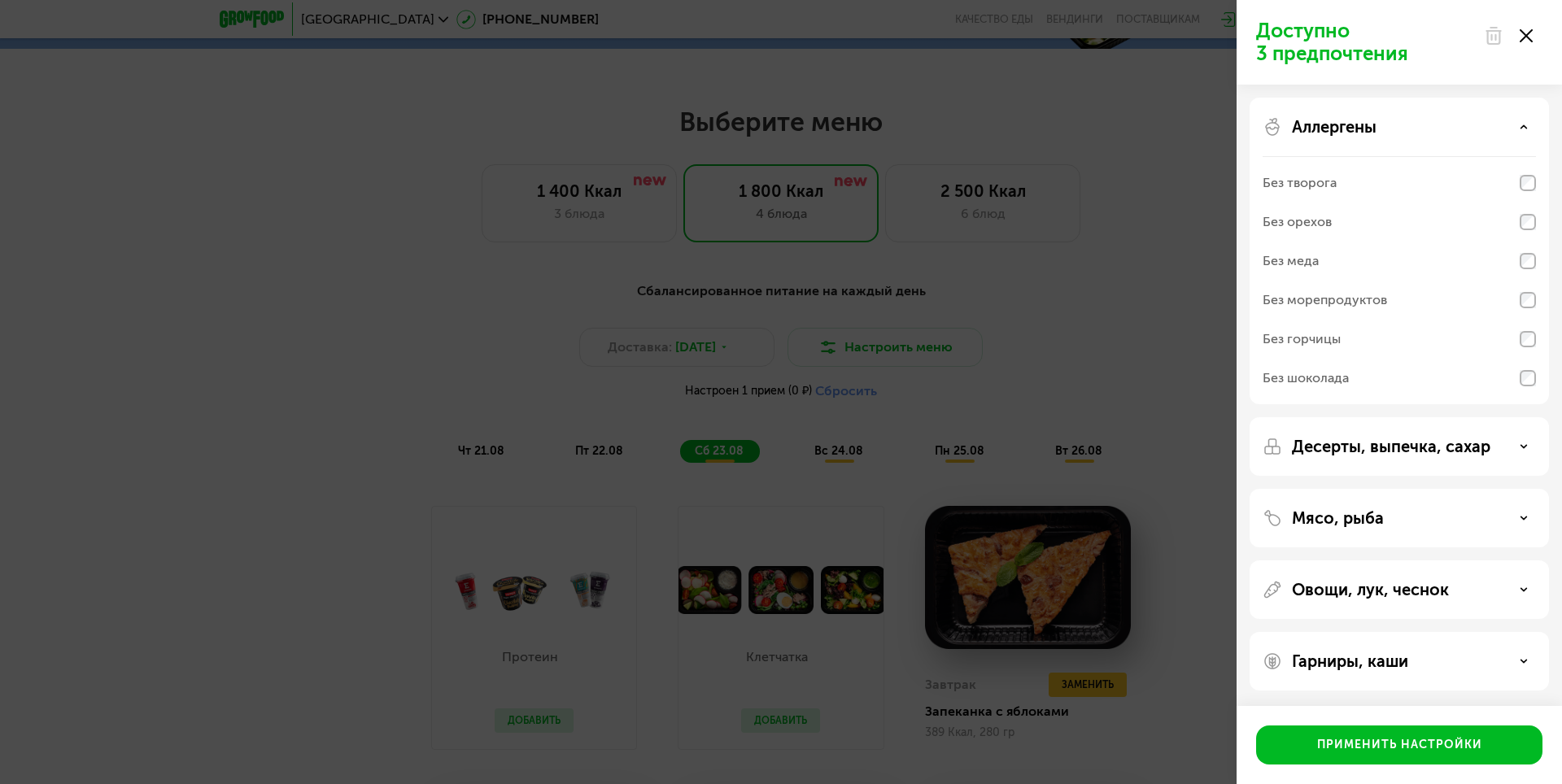
click at [1364, 133] on p "Аллергены" at bounding box center [1334, 127] width 85 height 19
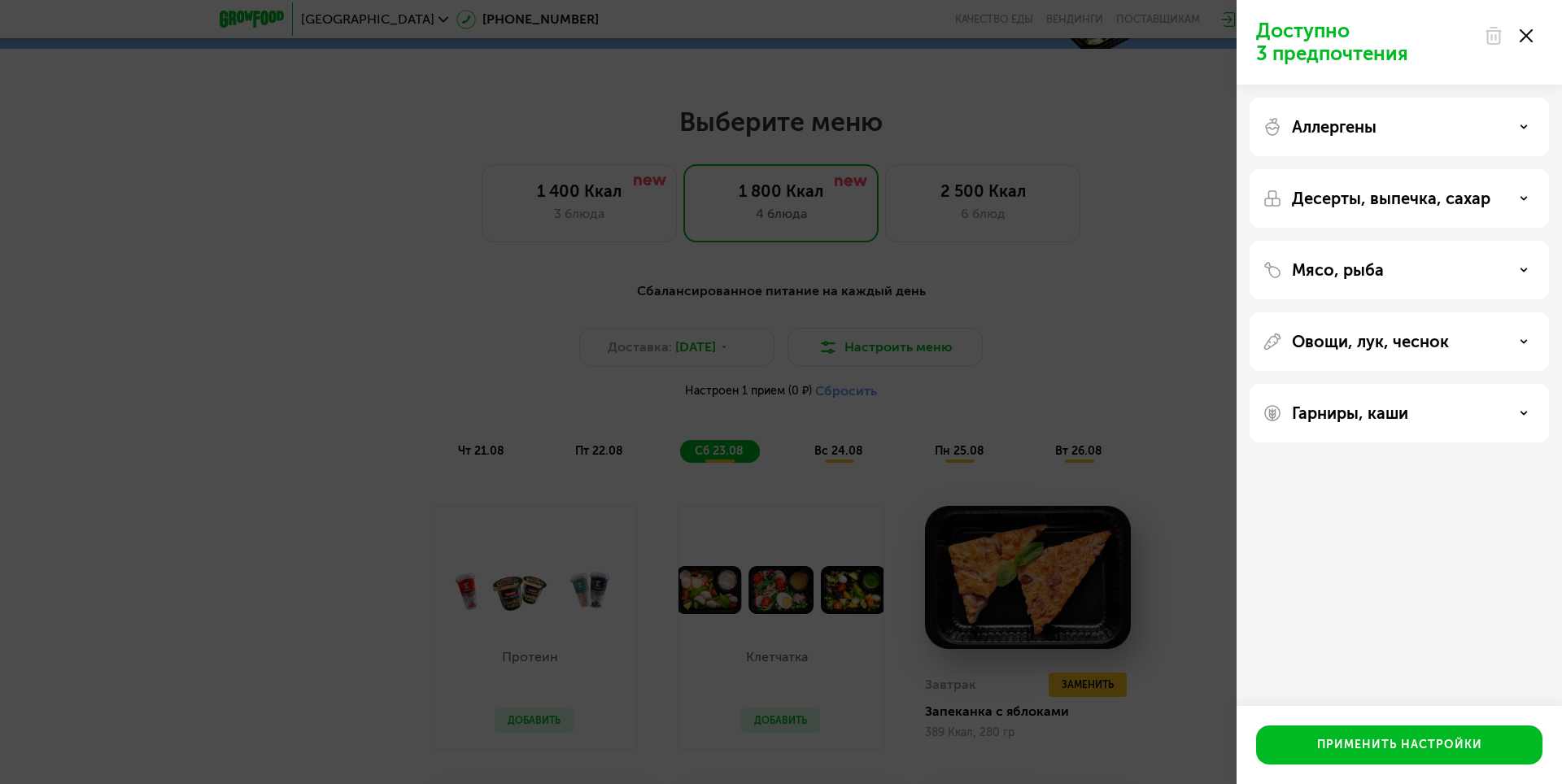
click at [1343, 170] on div "Аллергены" at bounding box center [1399, 198] width 300 height 59
click at [1333, 130] on p "Аллергены" at bounding box center [1334, 127] width 85 height 19
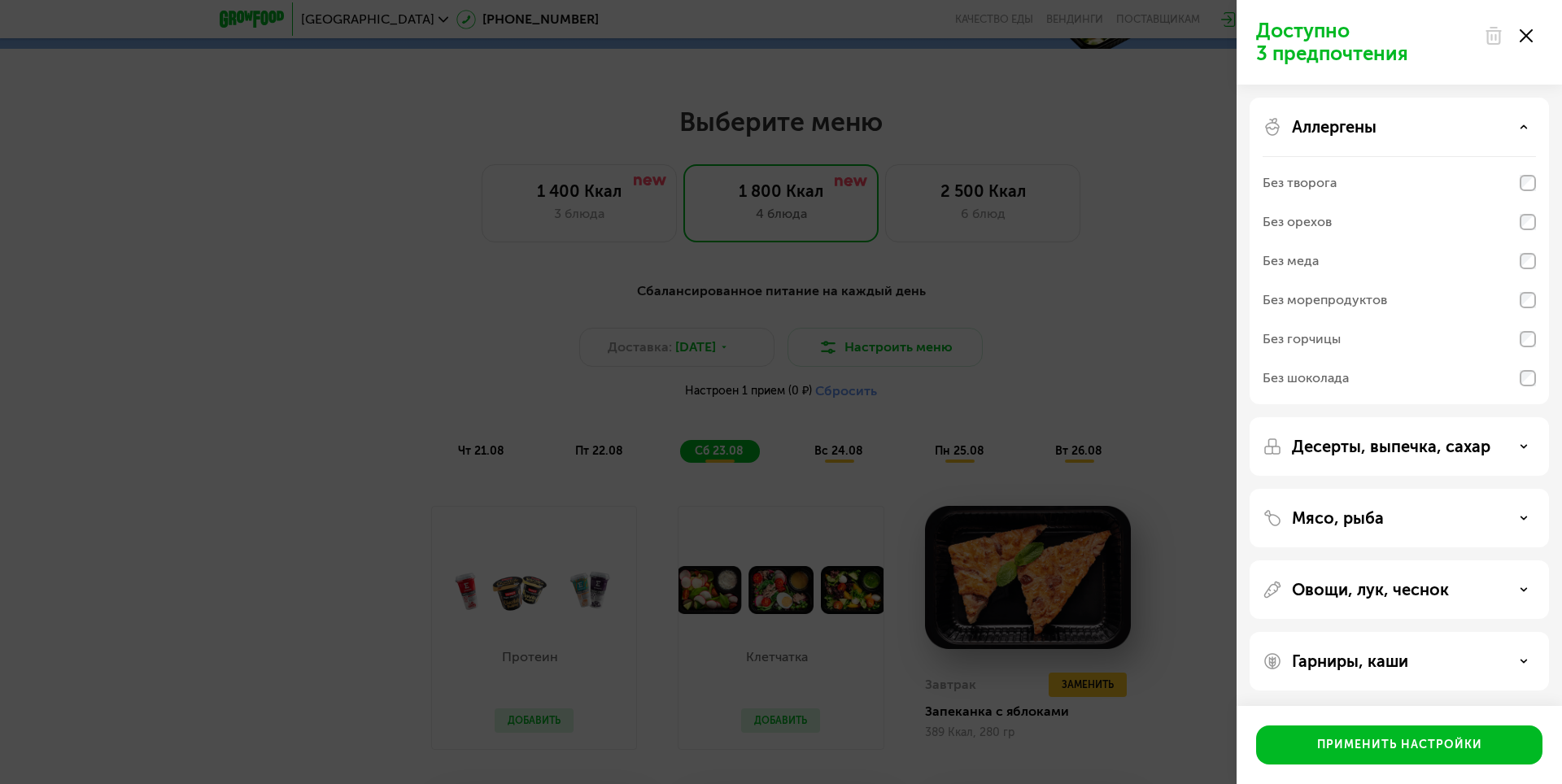
click at [1336, 417] on div "Аллергены Без творога Без орехов Без меда Без морепродуктов Без горчицы Без шок…" at bounding box center [1399, 446] width 300 height 59
click at [1363, 488] on div "Десерты, выпечка, сахар" at bounding box center [1399, 517] width 300 height 59
click at [1364, 561] on div "Мясо, рыба" at bounding box center [1399, 589] width 300 height 59
click at [1356, 526] on p "Мясо, рыба" at bounding box center [1337, 518] width 92 height 19
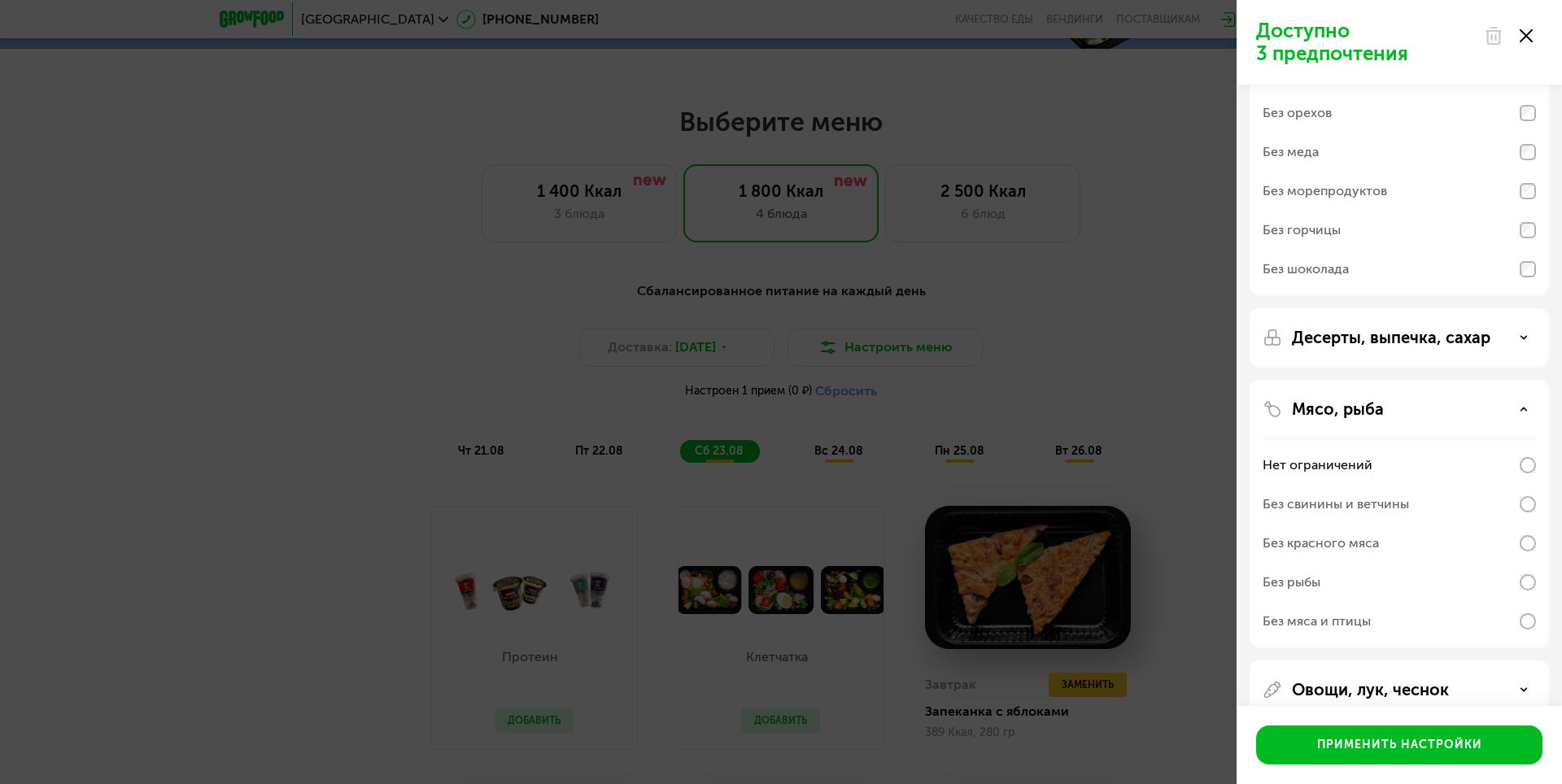
scroll to position [210, 0]
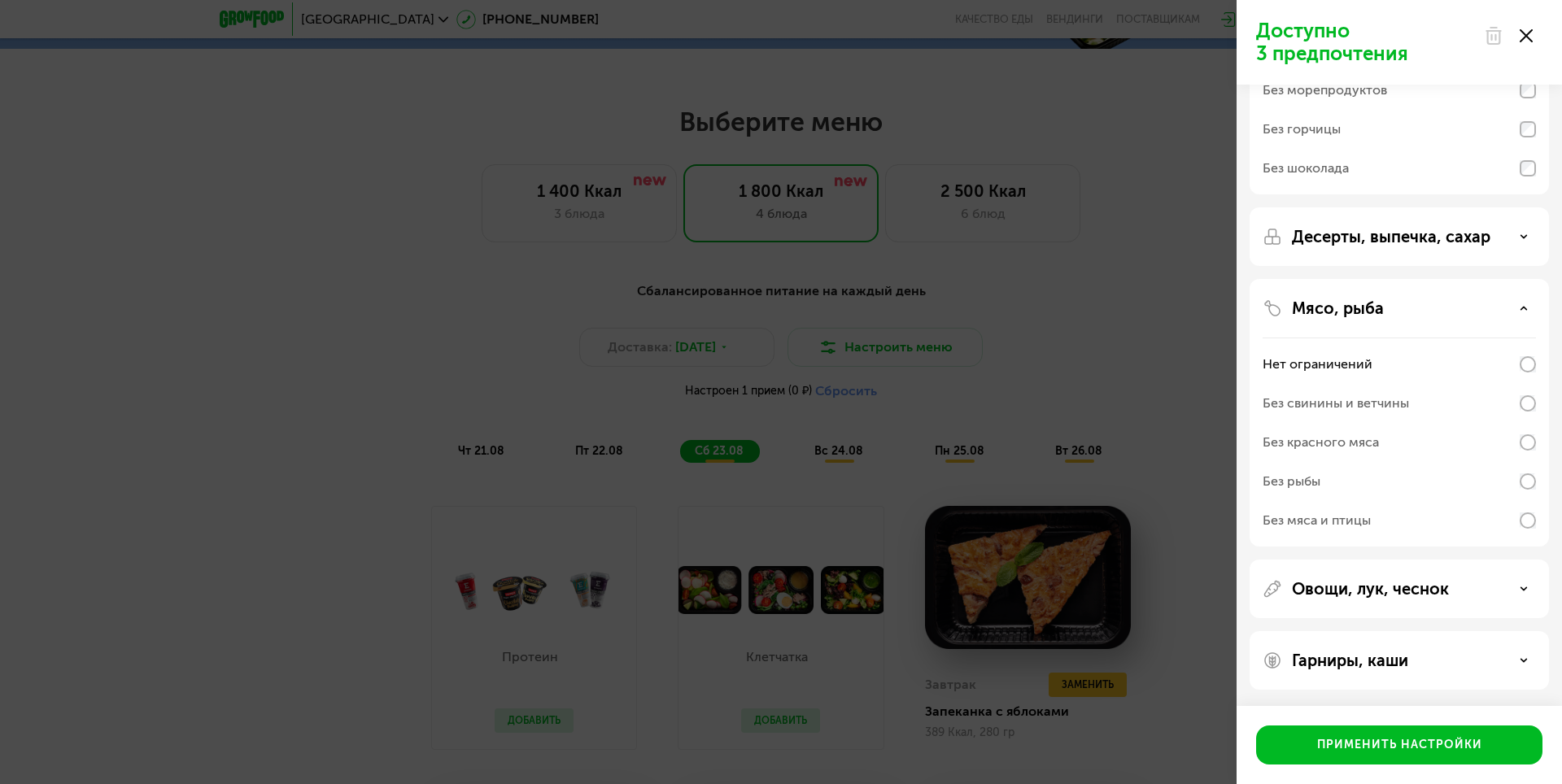
click at [1331, 591] on p "Овощи, лук, чеснок" at bounding box center [1369, 588] width 157 height 19
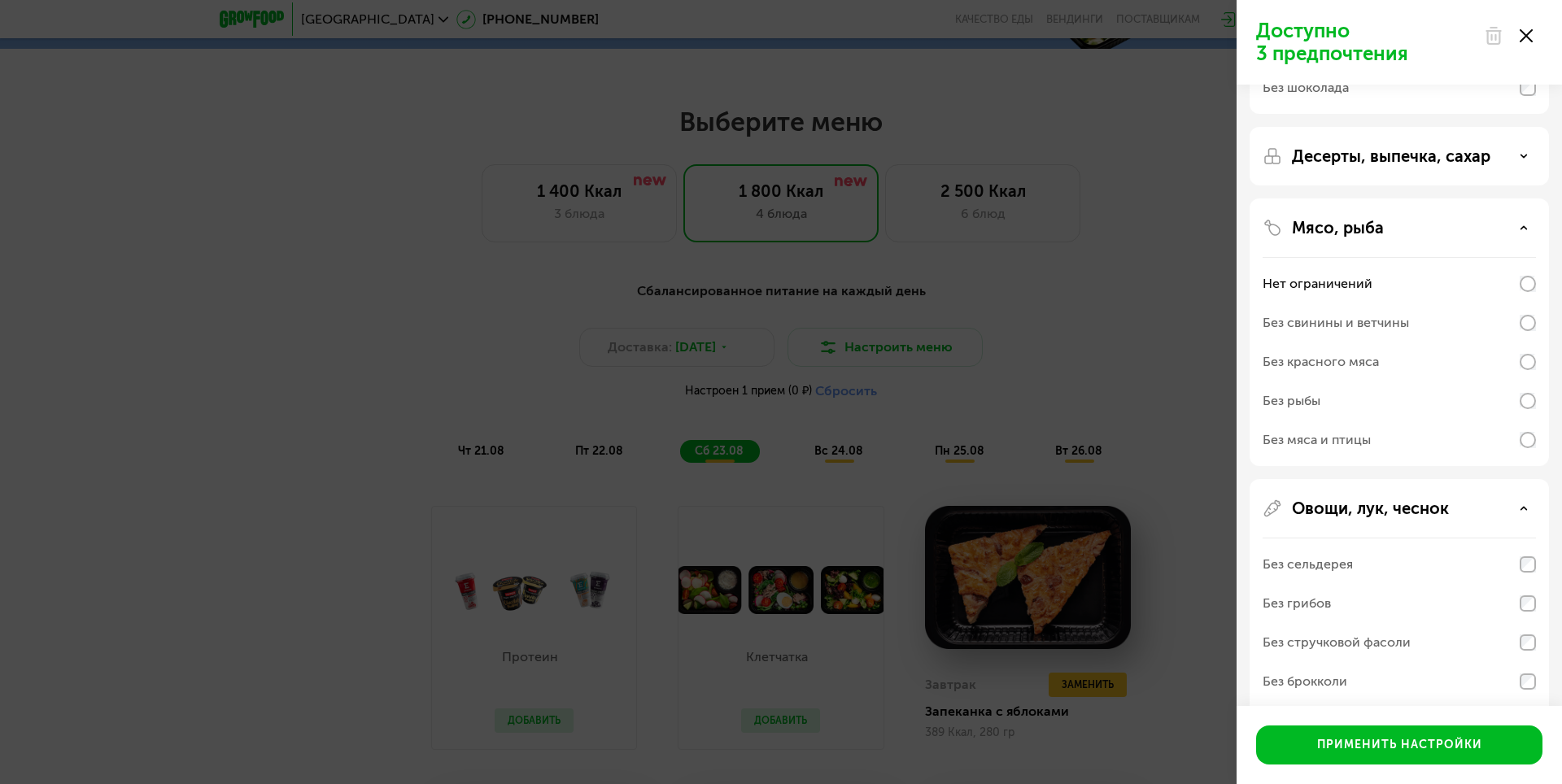
scroll to position [497, 0]
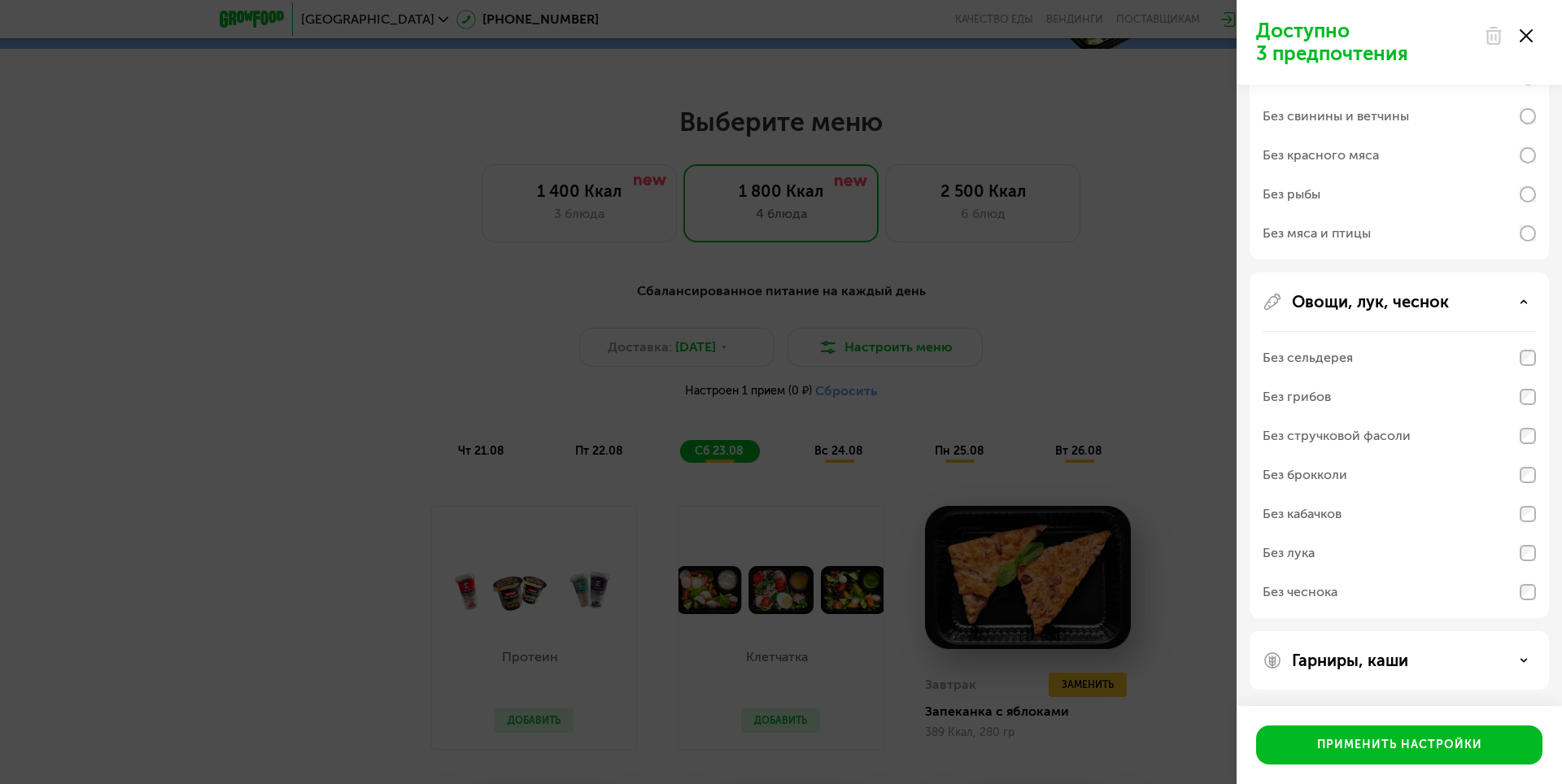
click at [1358, 429] on div "Без стручковой фасоли" at bounding box center [1337, 435] width 148 height 19
click at [1406, 648] on div "Гарниры, каши" at bounding box center [1399, 660] width 300 height 59
click at [1517, 659] on div "Гарниры, каши" at bounding box center [1399, 660] width 274 height 19
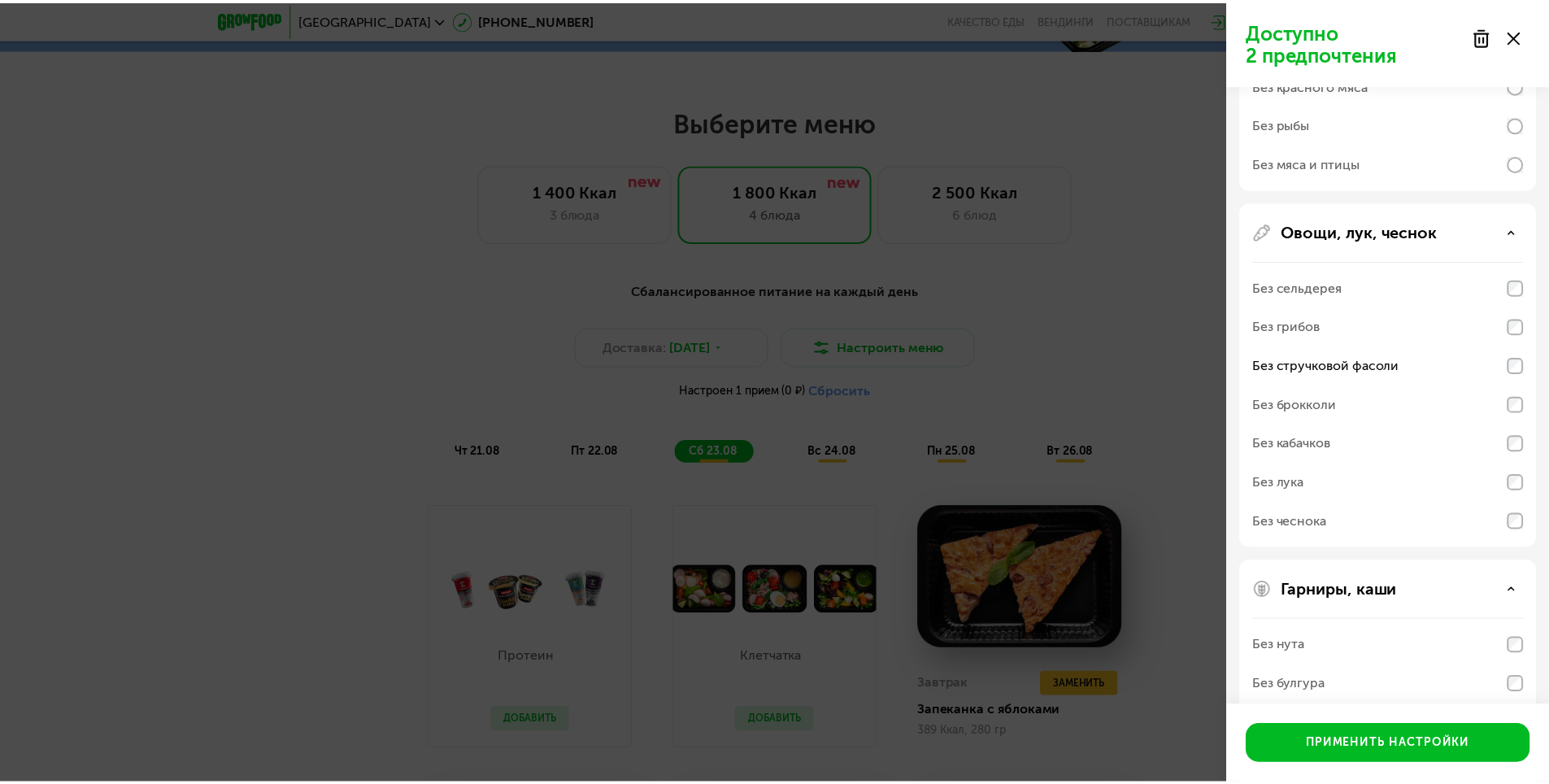
scroll to position [706, 0]
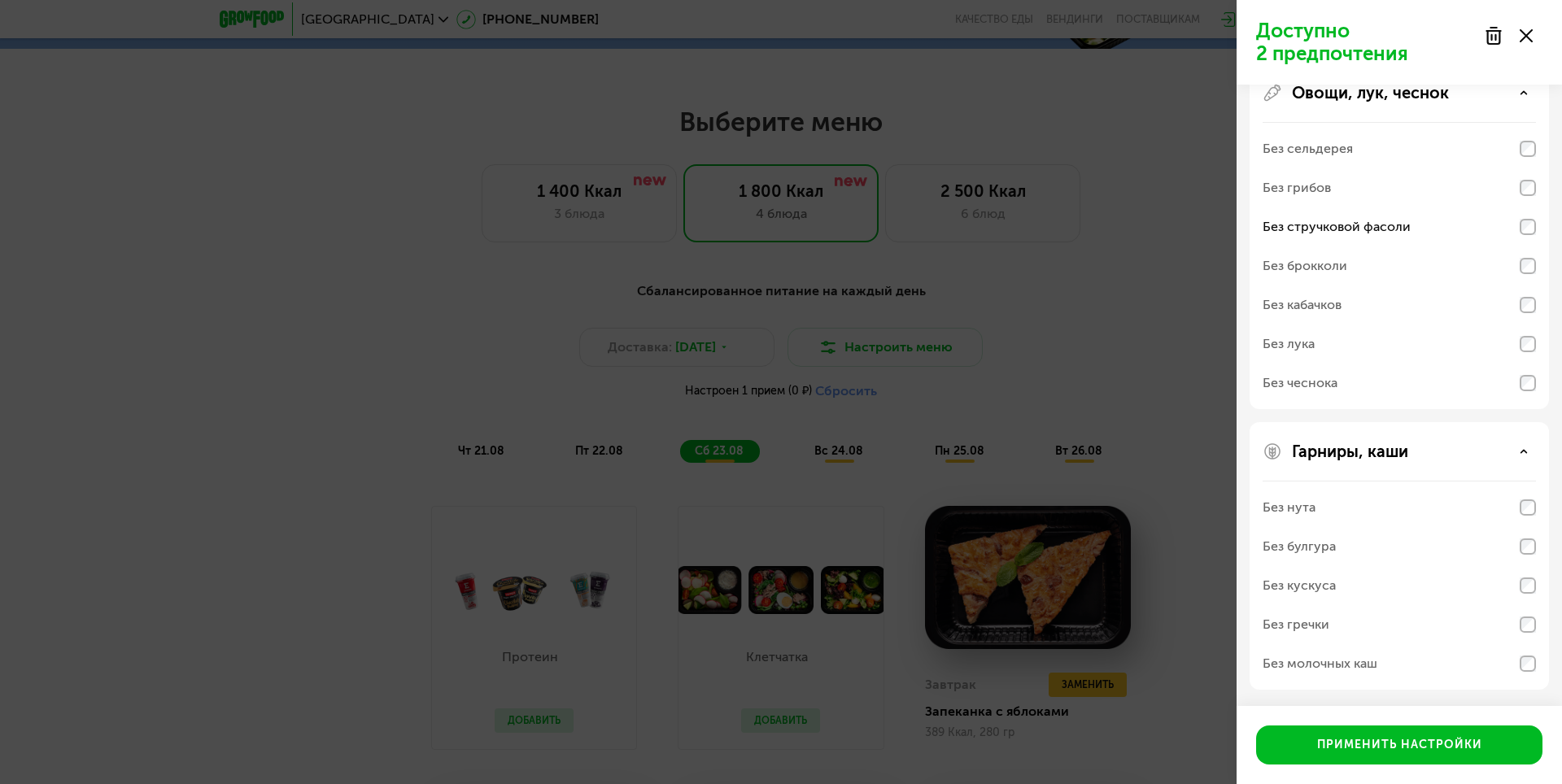
click at [1510, 660] on div "Без молочных каш" at bounding box center [1399, 664] width 274 height 39
click at [1468, 735] on button "Применить настройки" at bounding box center [1398, 745] width 286 height 39
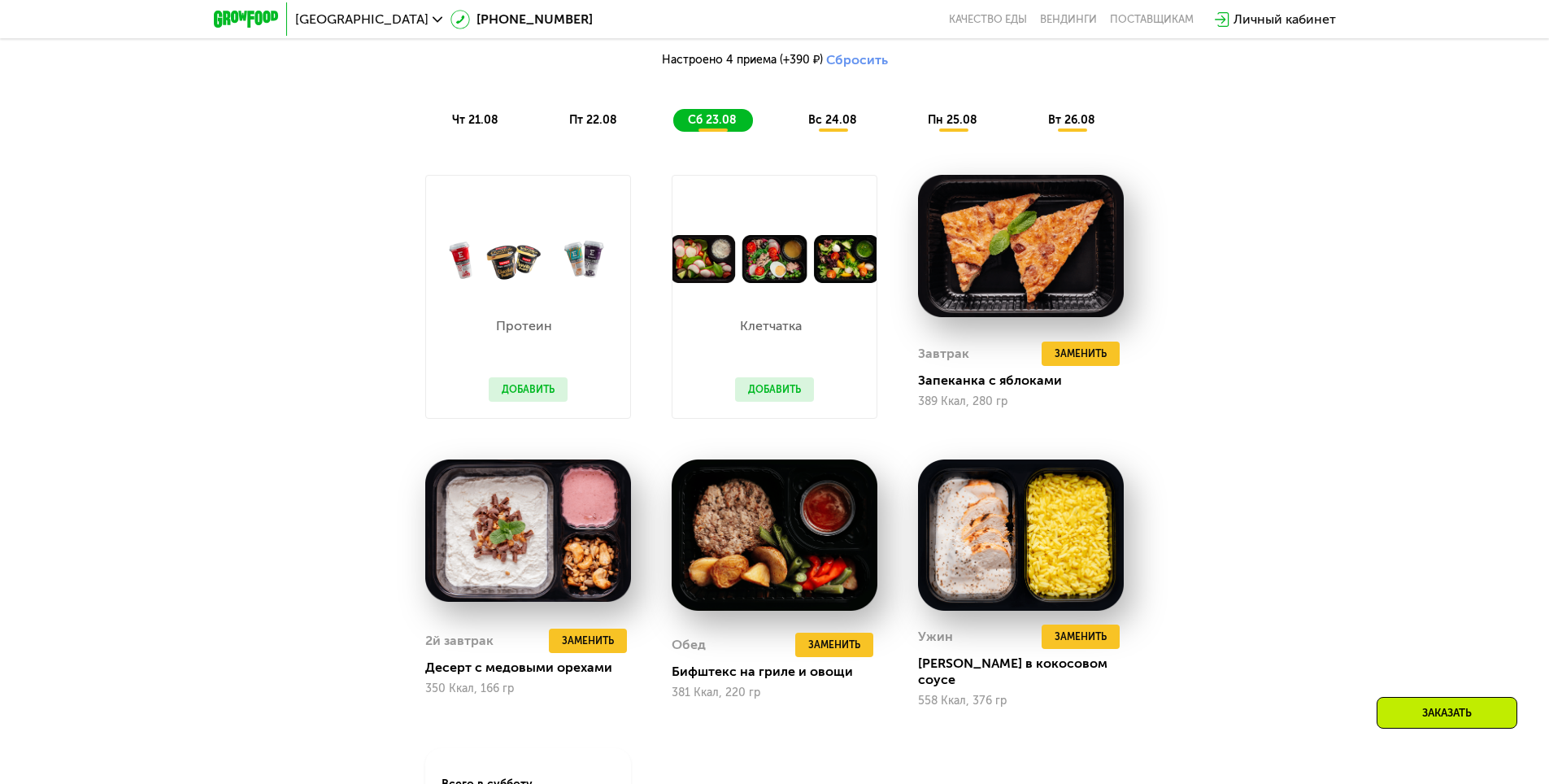
scroll to position [1027, 0]
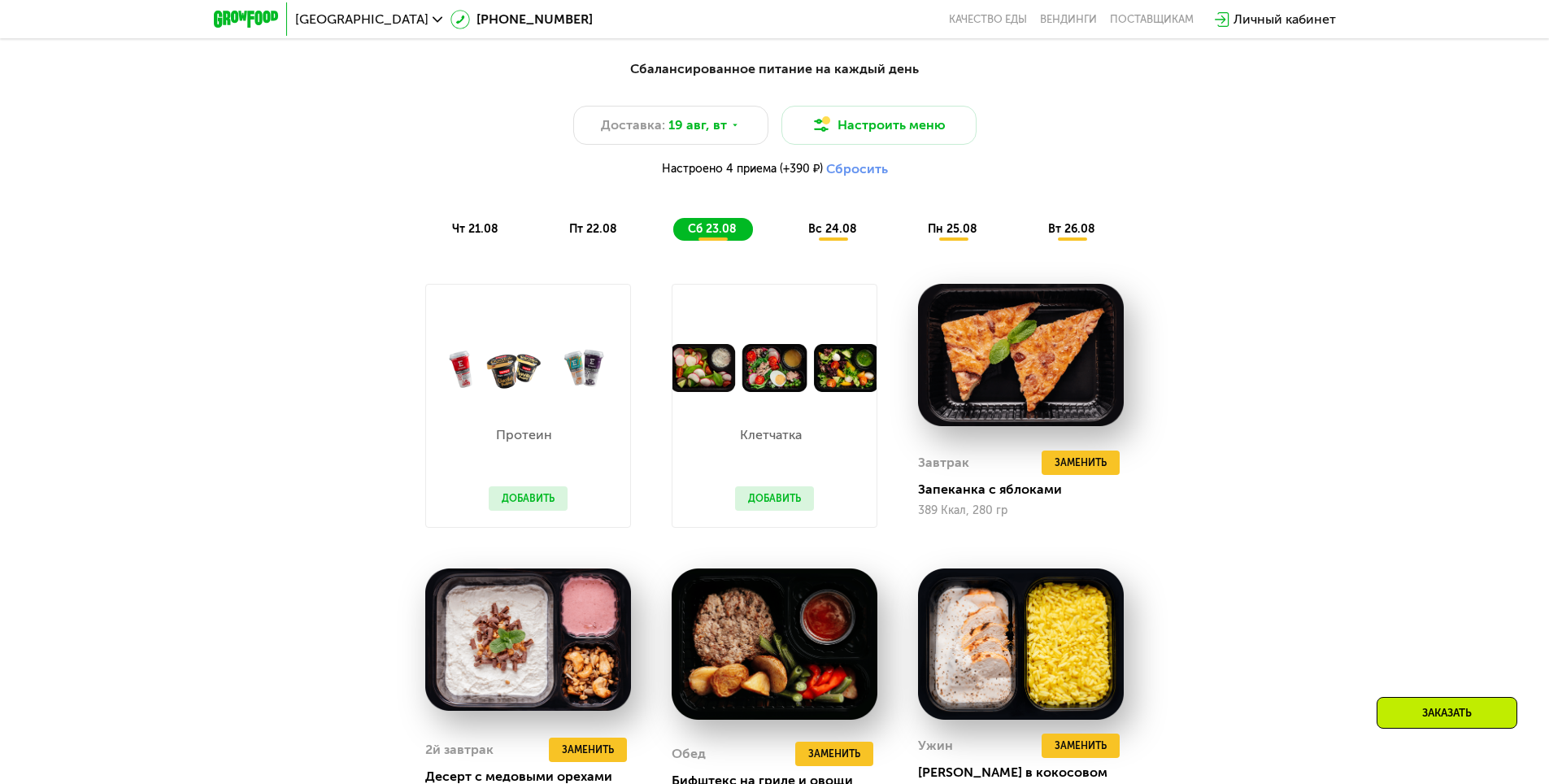
click at [913, 227] on div "вс 24.08" at bounding box center [954, 229] width 81 height 23
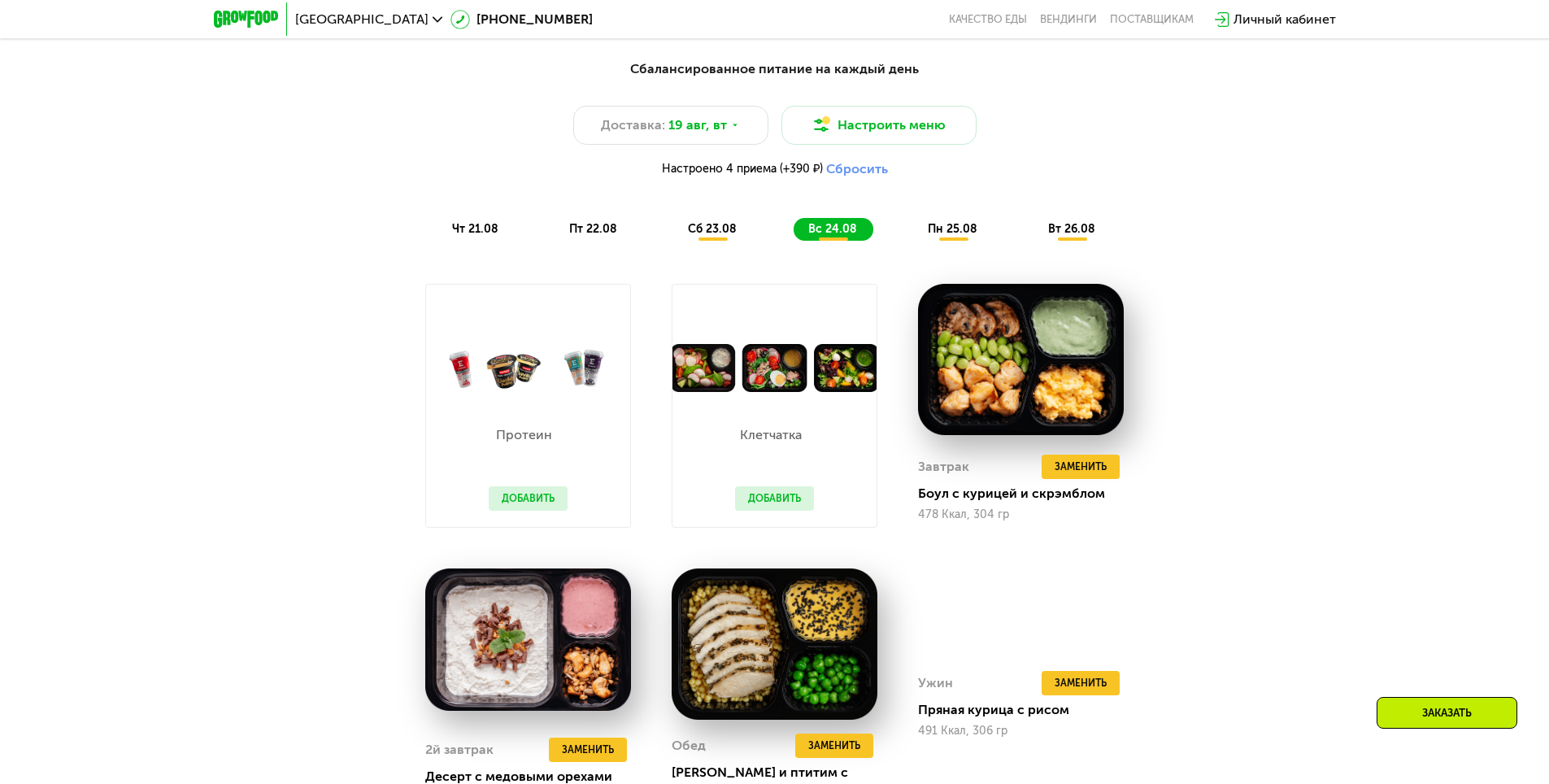
click at [586, 230] on span "пт 22.08" at bounding box center [593, 228] width 48 height 13
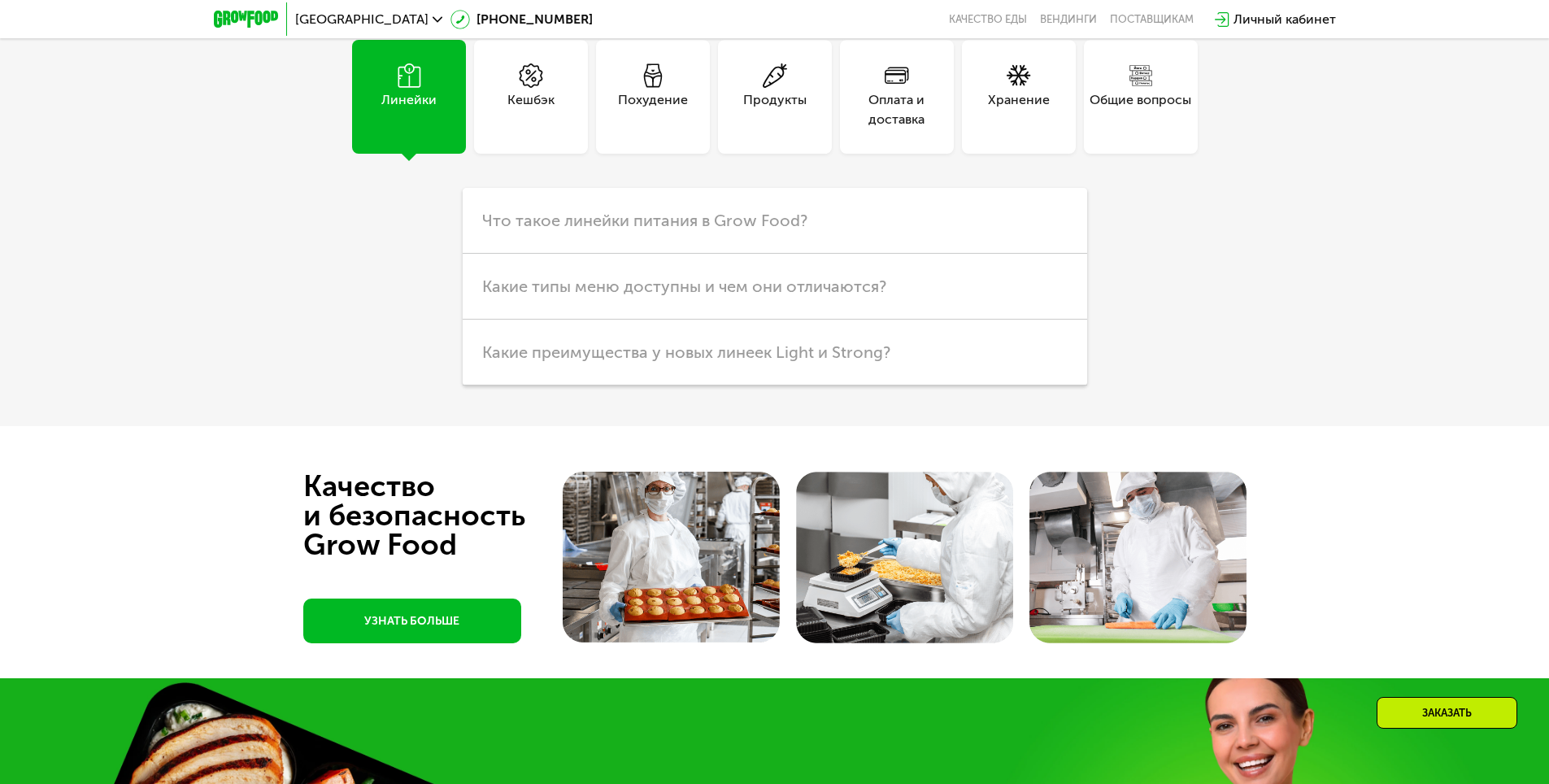
scroll to position [4496, 0]
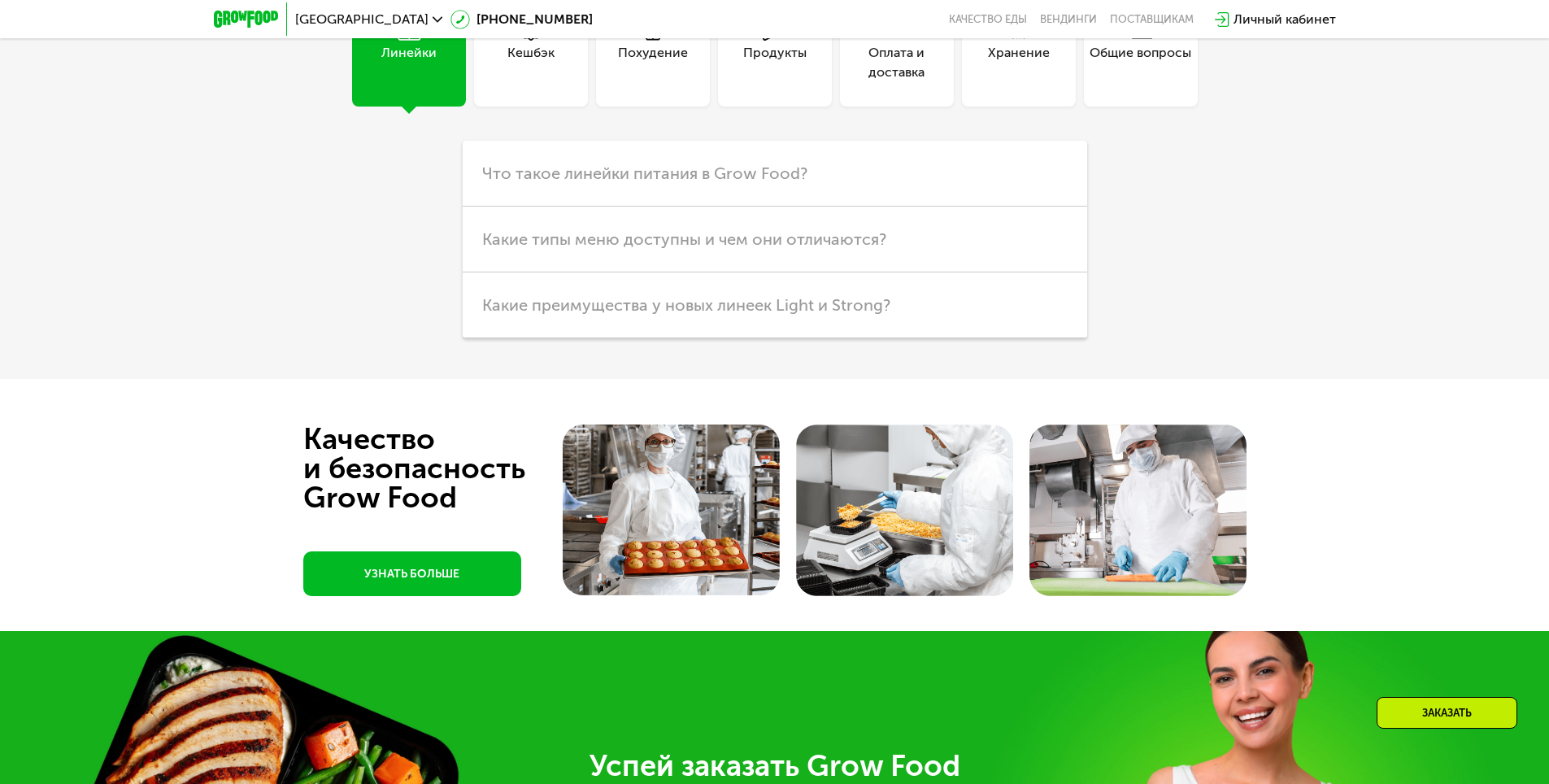
click at [523, 82] on div "Кешбэк" at bounding box center [531, 63] width 47 height 39
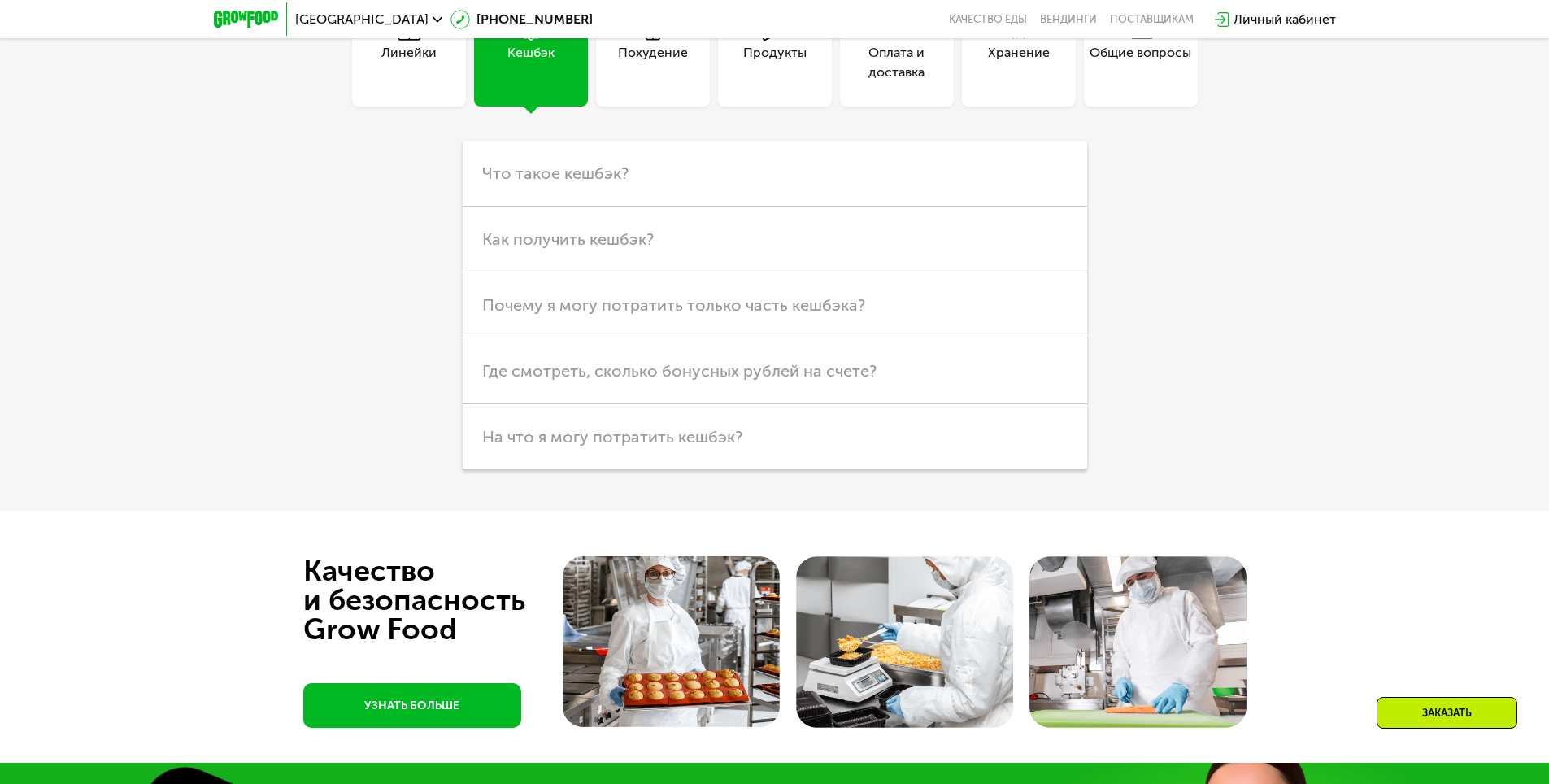
click at [994, 82] on div "Хранение" at bounding box center [1019, 63] width 62 height 39
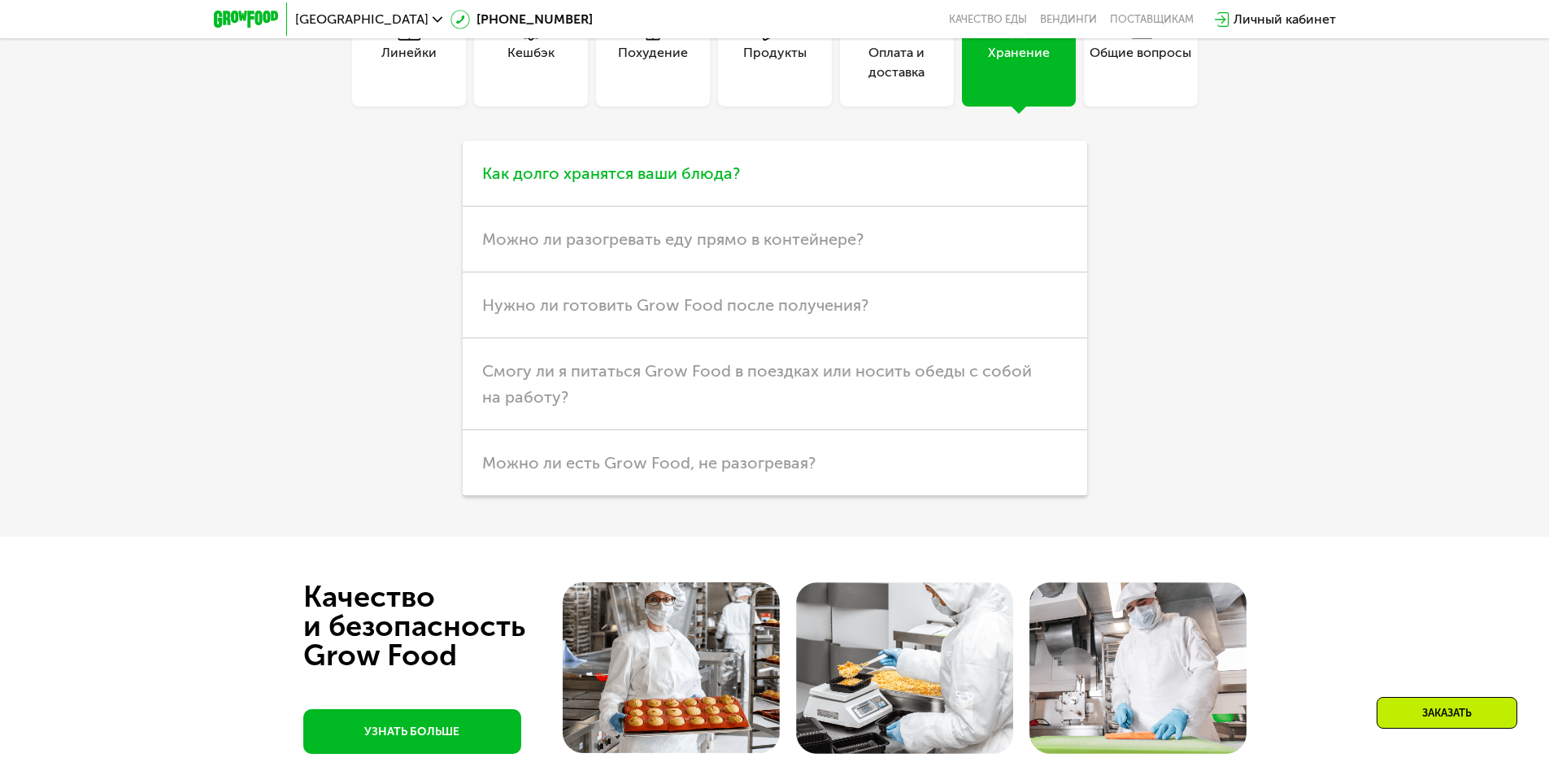
click at [702, 183] on span "Как долго хранятся ваши блюда?" at bounding box center [612, 173] width 258 height 19
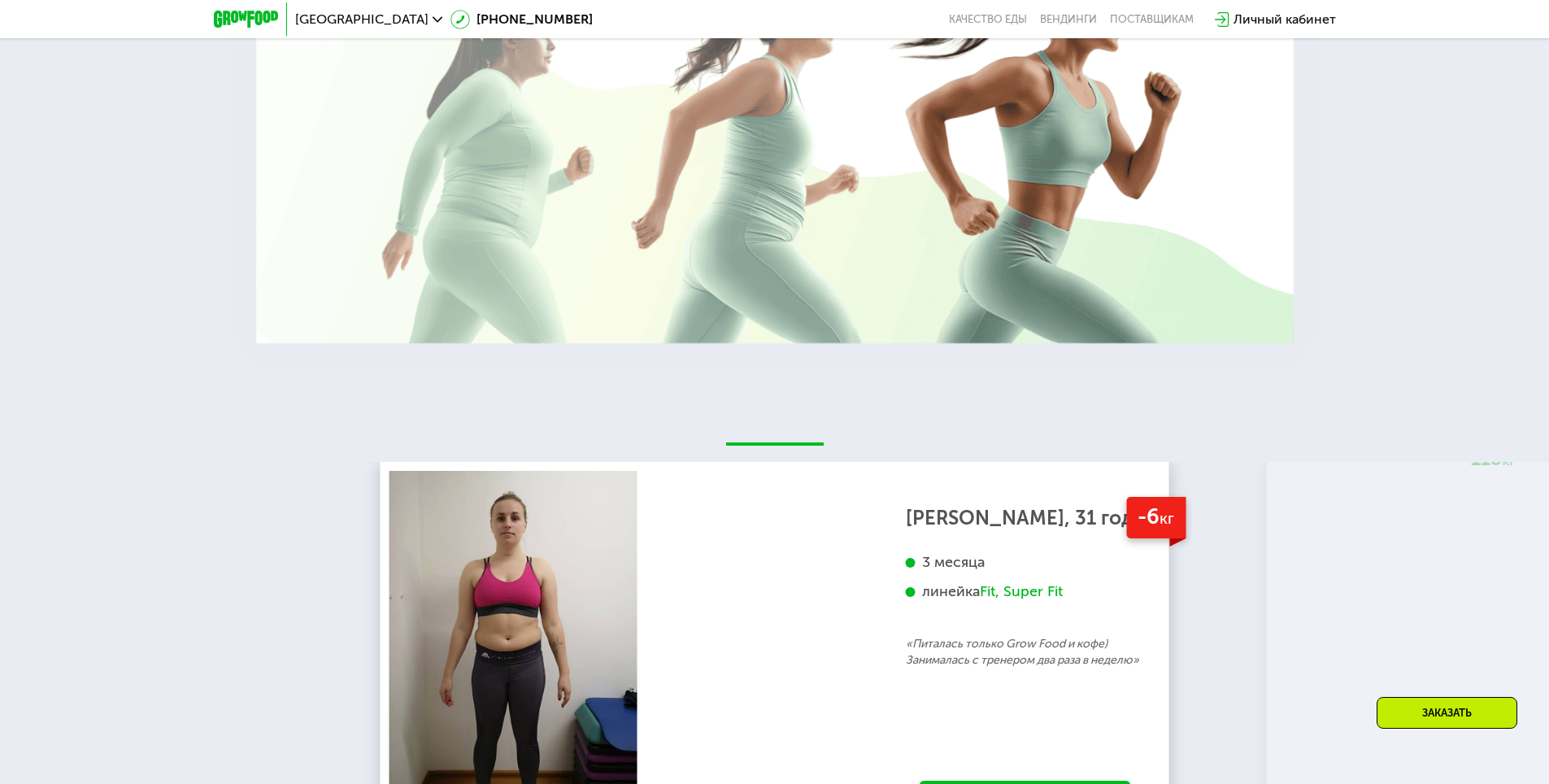
scroll to position [2978, 0]
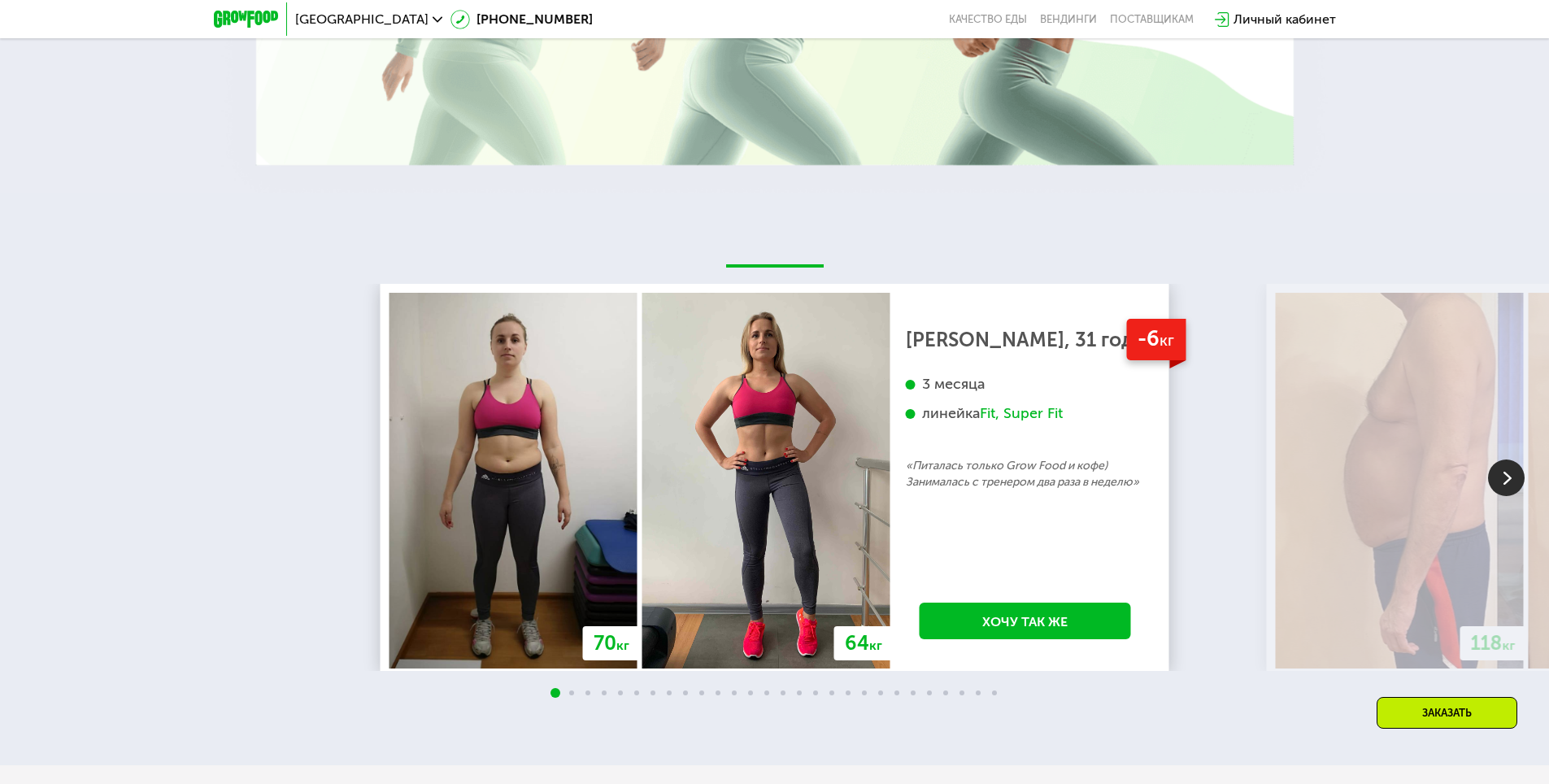
click at [1497, 496] on img at bounding box center [1507, 478] width 37 height 37
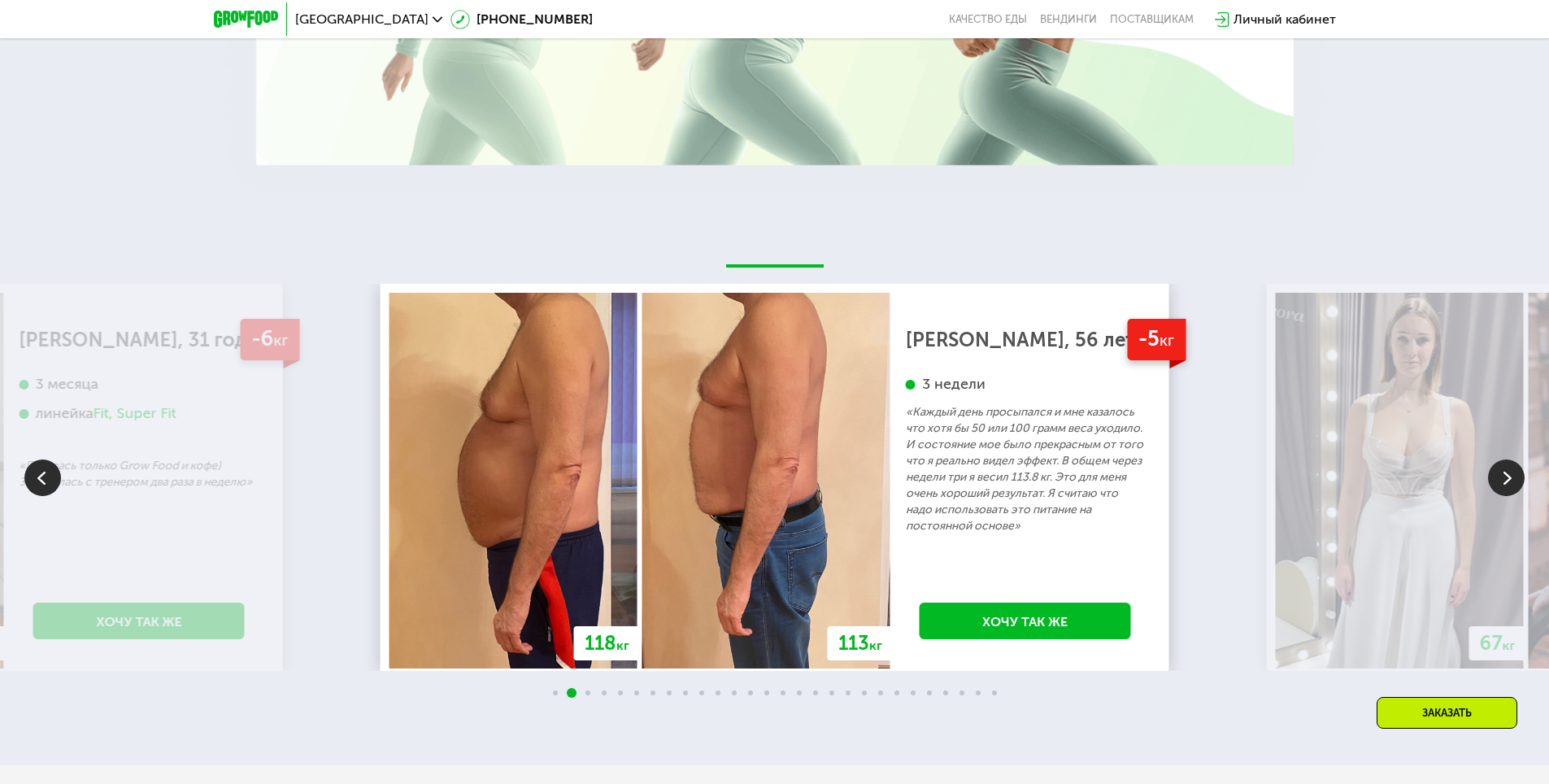
click at [1497, 496] on img at bounding box center [1507, 478] width 37 height 37
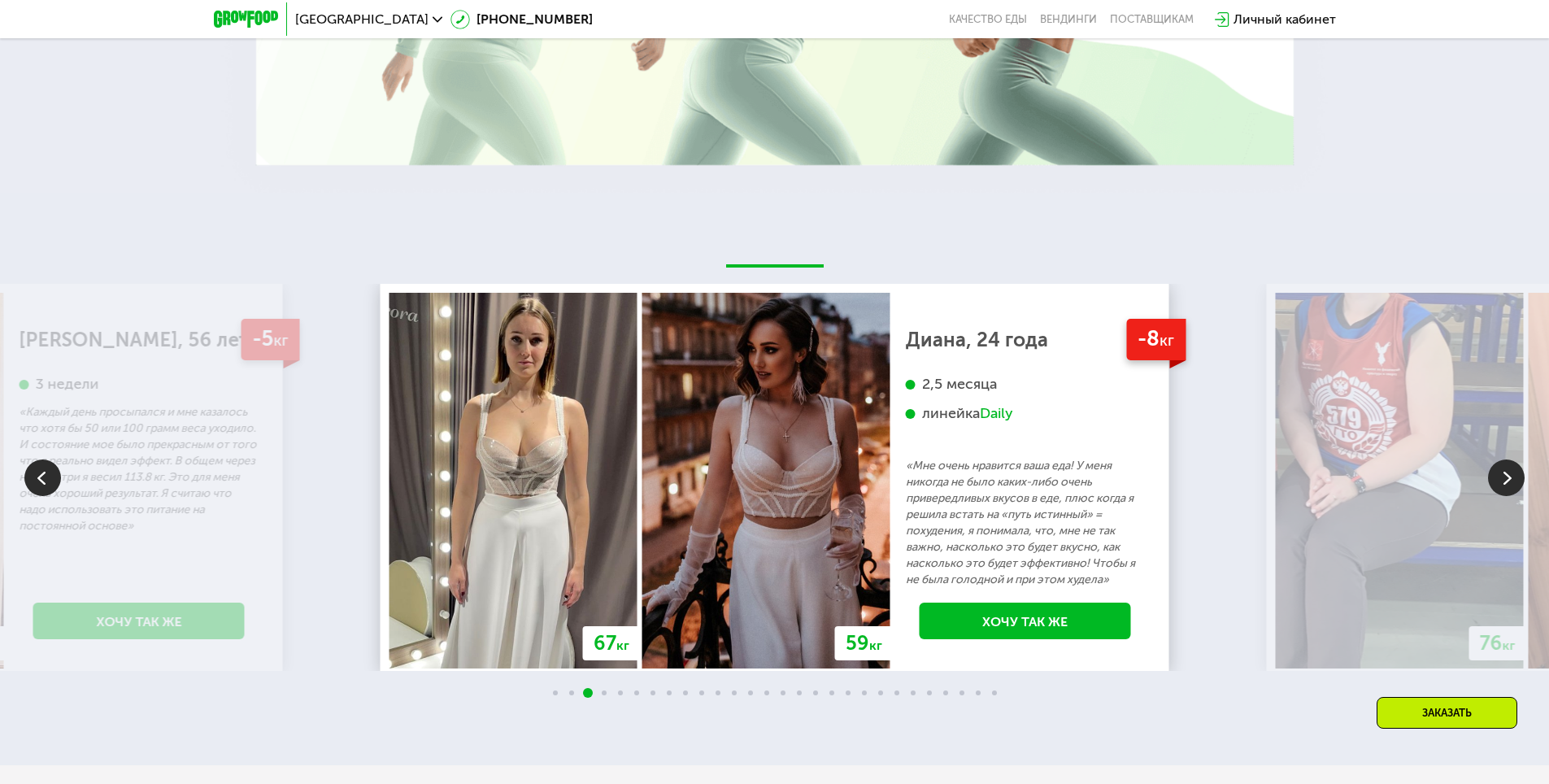
click at [1497, 496] on img at bounding box center [1507, 478] width 37 height 37
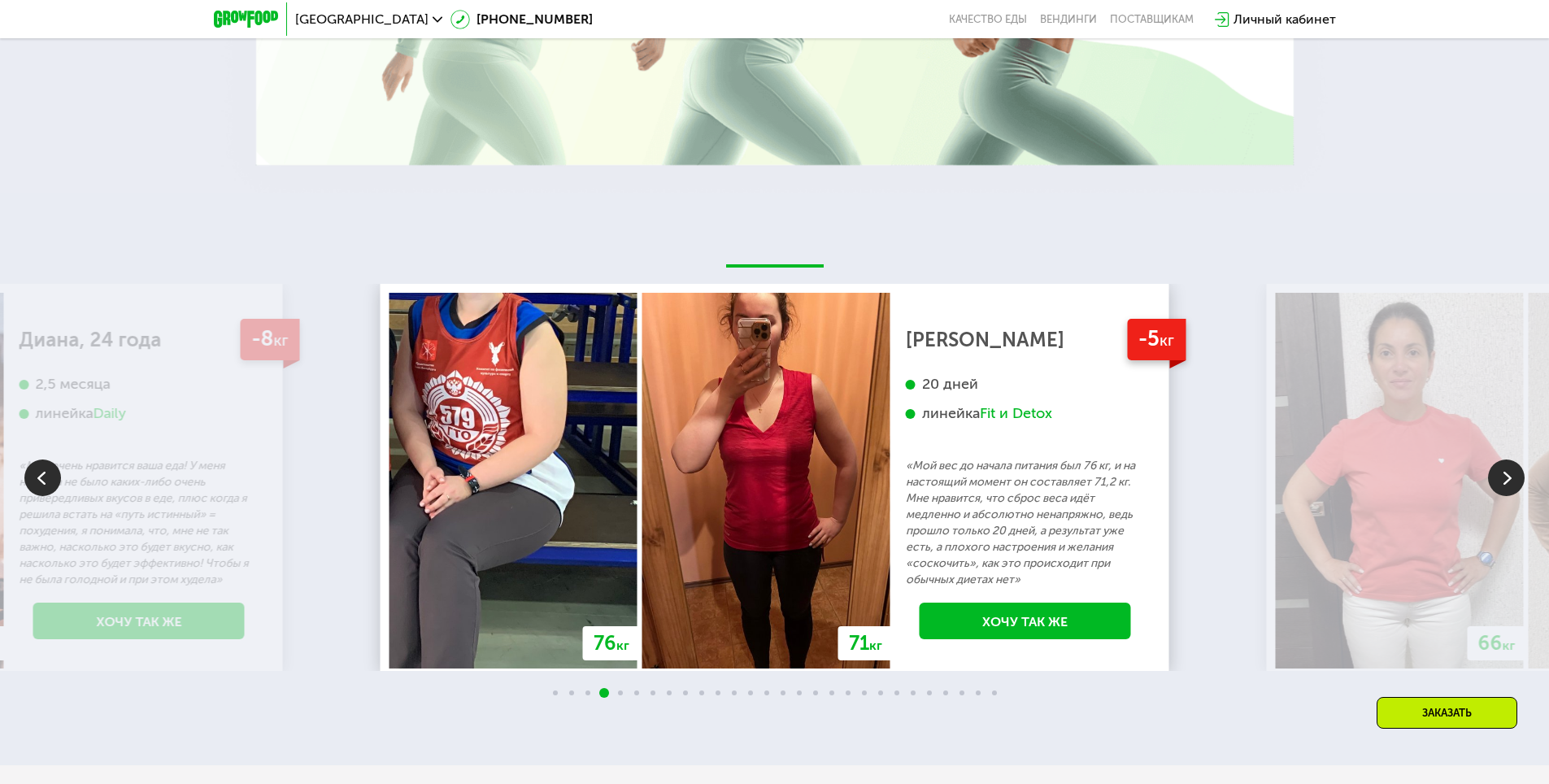
click at [1497, 496] on img at bounding box center [1507, 478] width 37 height 37
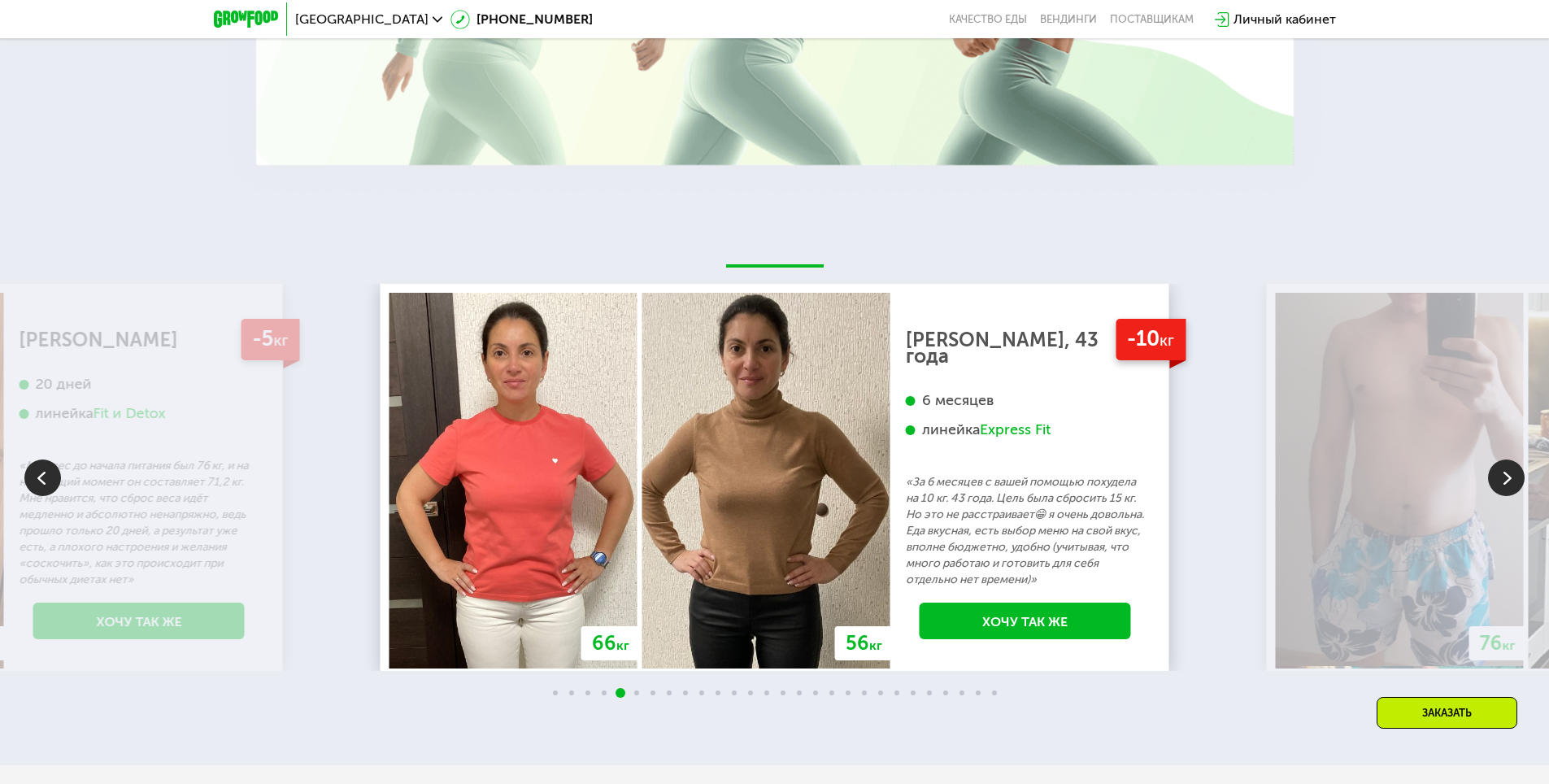
click at [1497, 496] on img at bounding box center [1507, 478] width 37 height 37
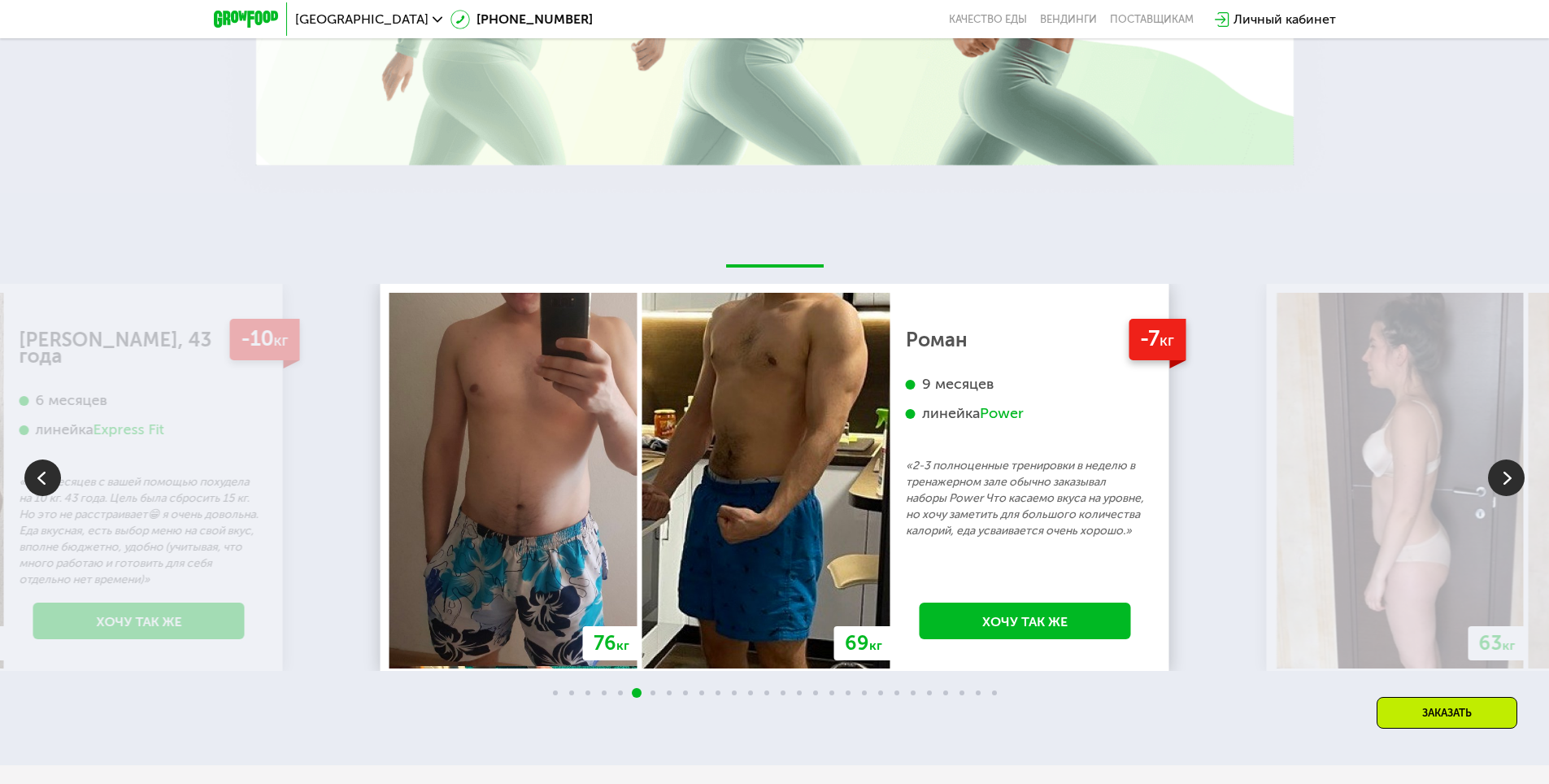
click at [1497, 496] on img at bounding box center [1507, 478] width 37 height 37
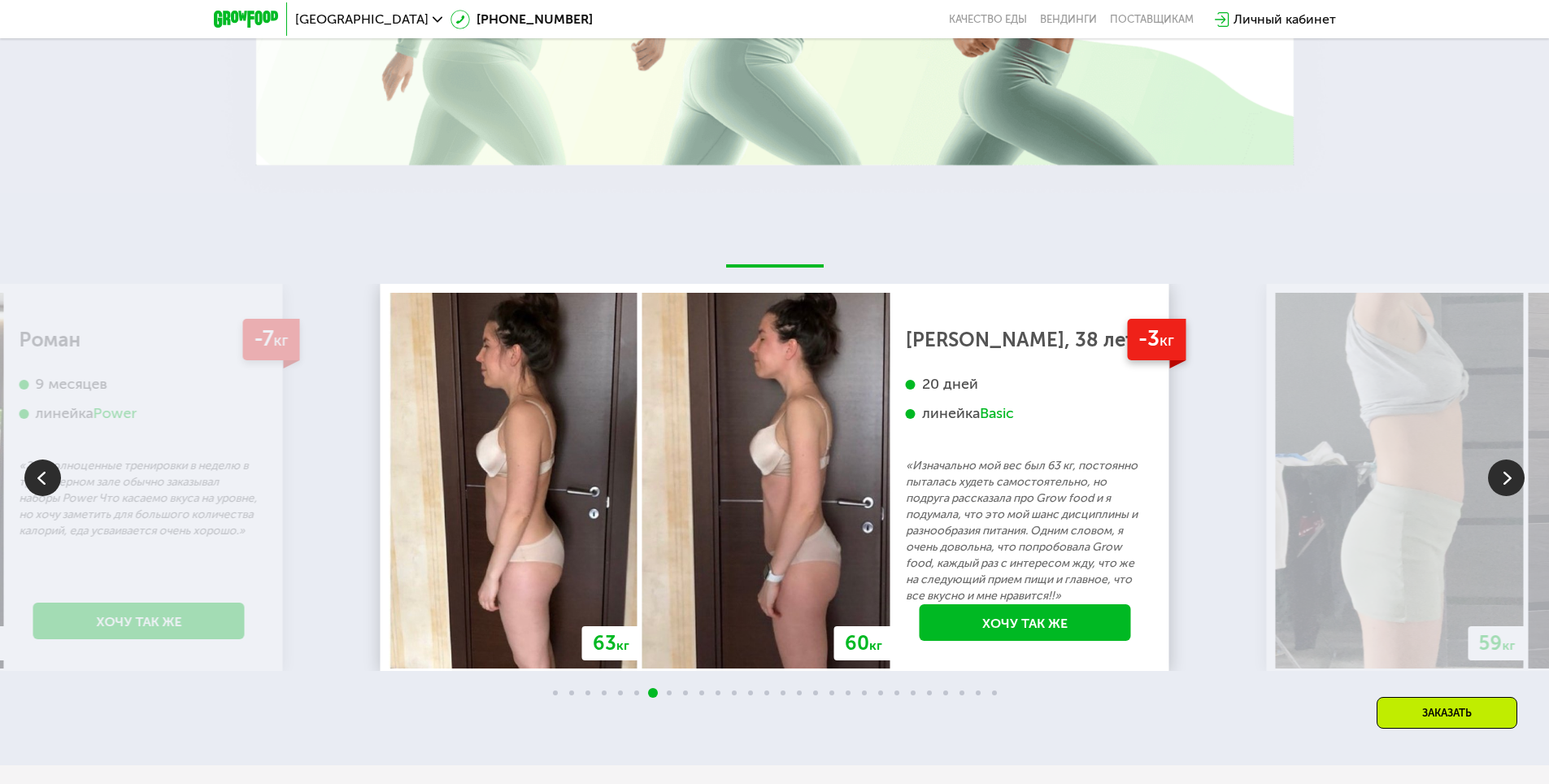
click at [1497, 496] on img at bounding box center [1507, 478] width 37 height 37
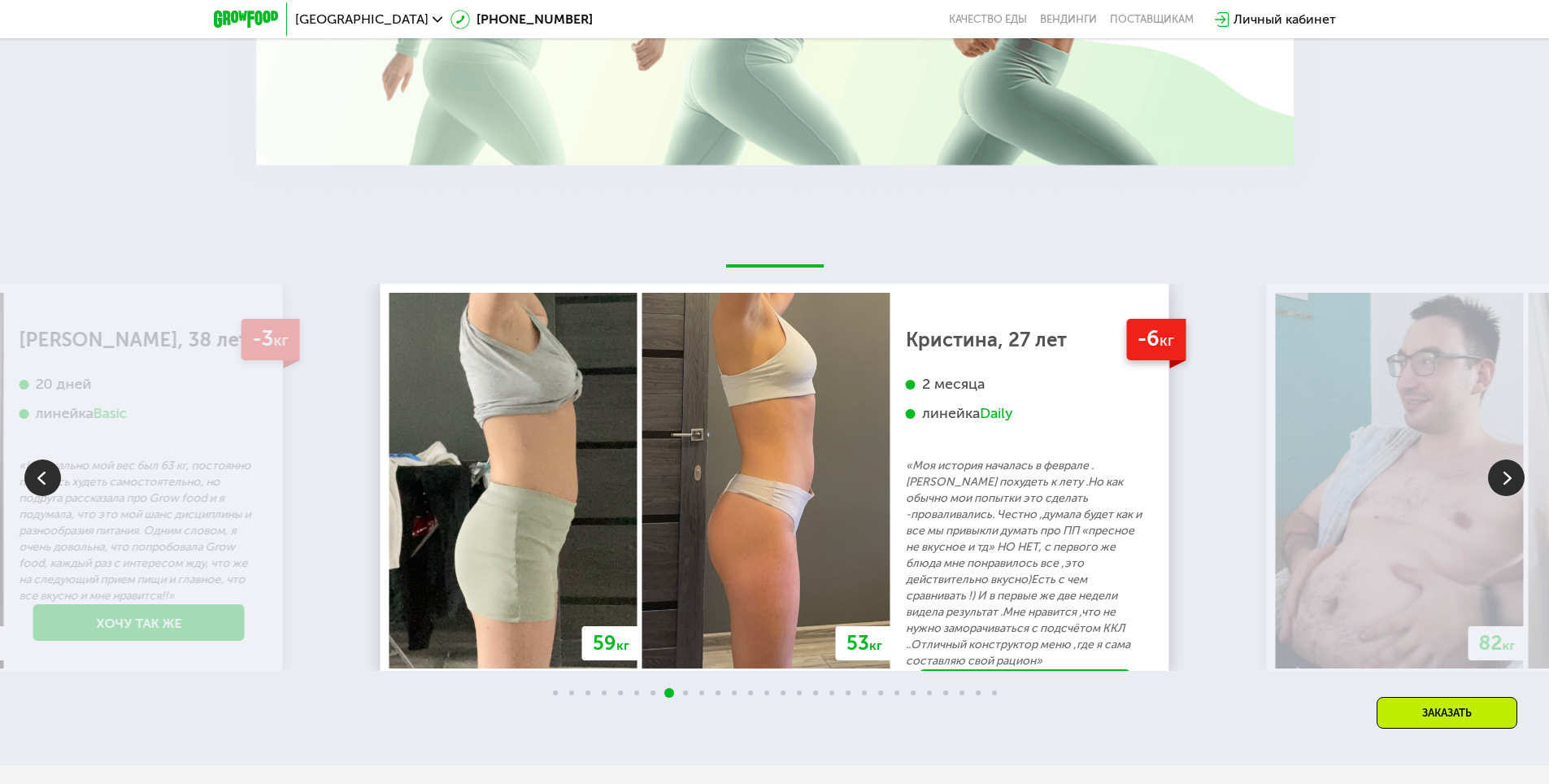
click at [1497, 496] on img at bounding box center [1507, 478] width 37 height 37
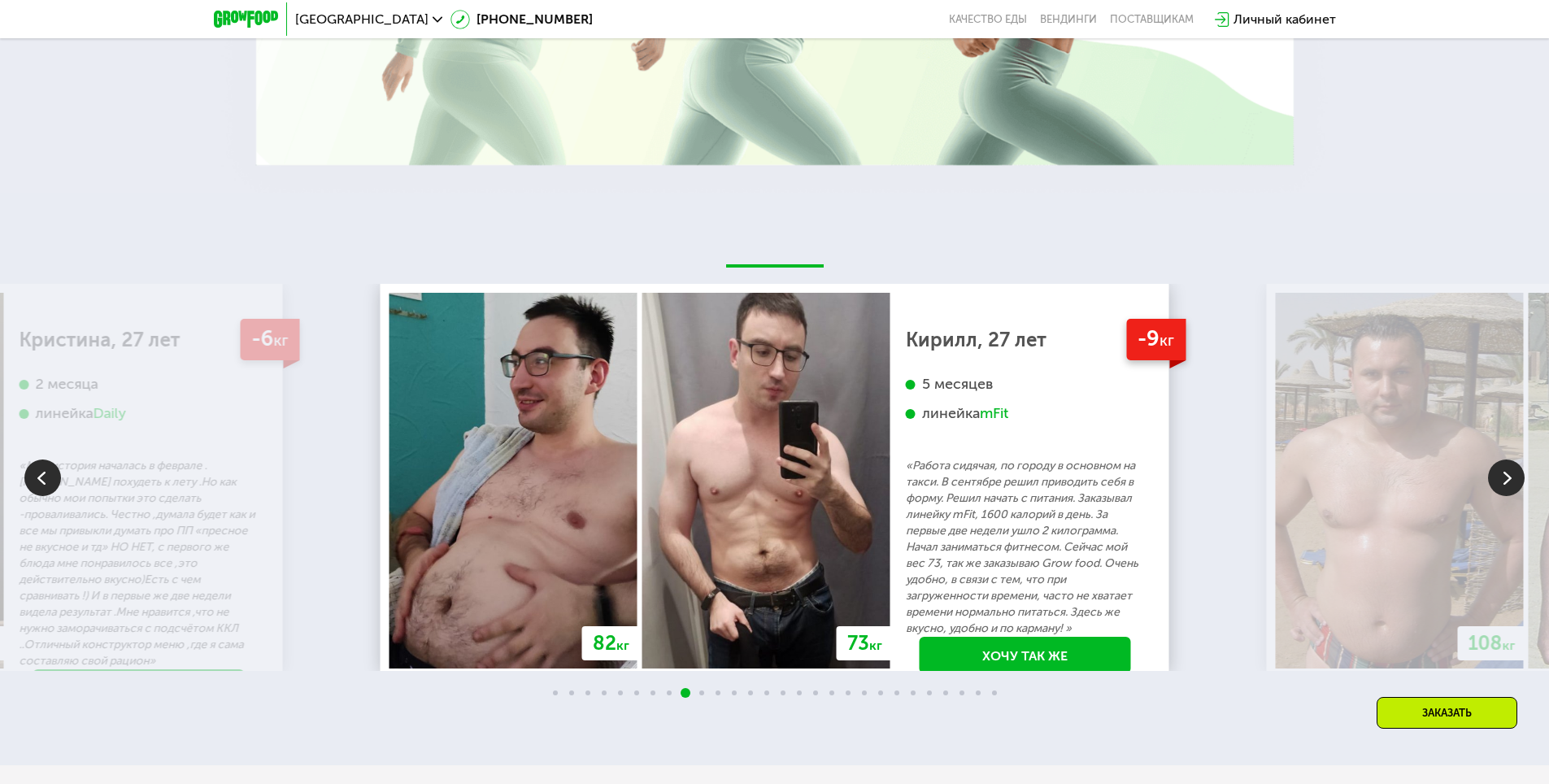
click at [1497, 496] on img at bounding box center [1507, 478] width 37 height 37
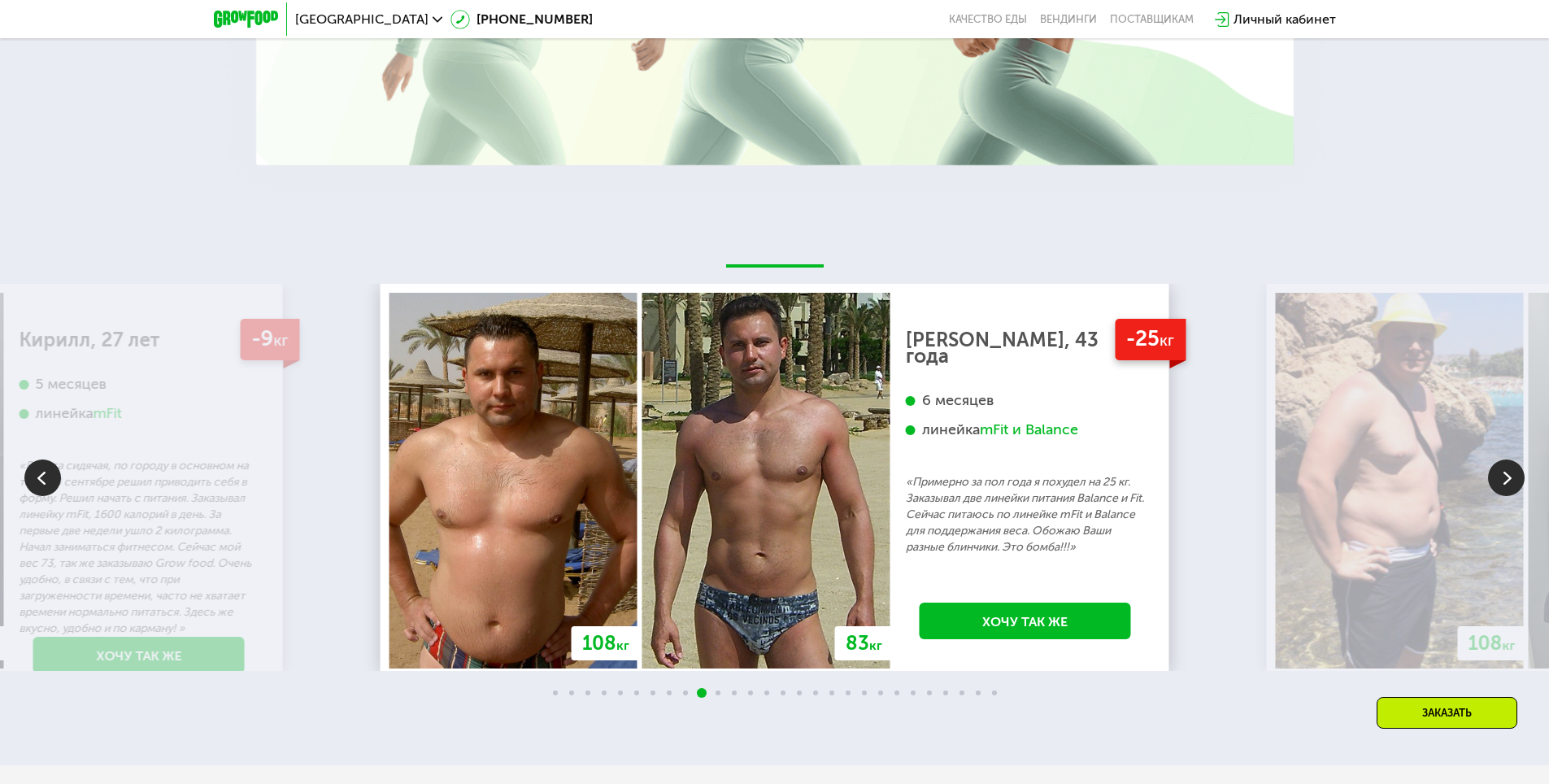
click at [1497, 496] on img at bounding box center [1507, 478] width 37 height 37
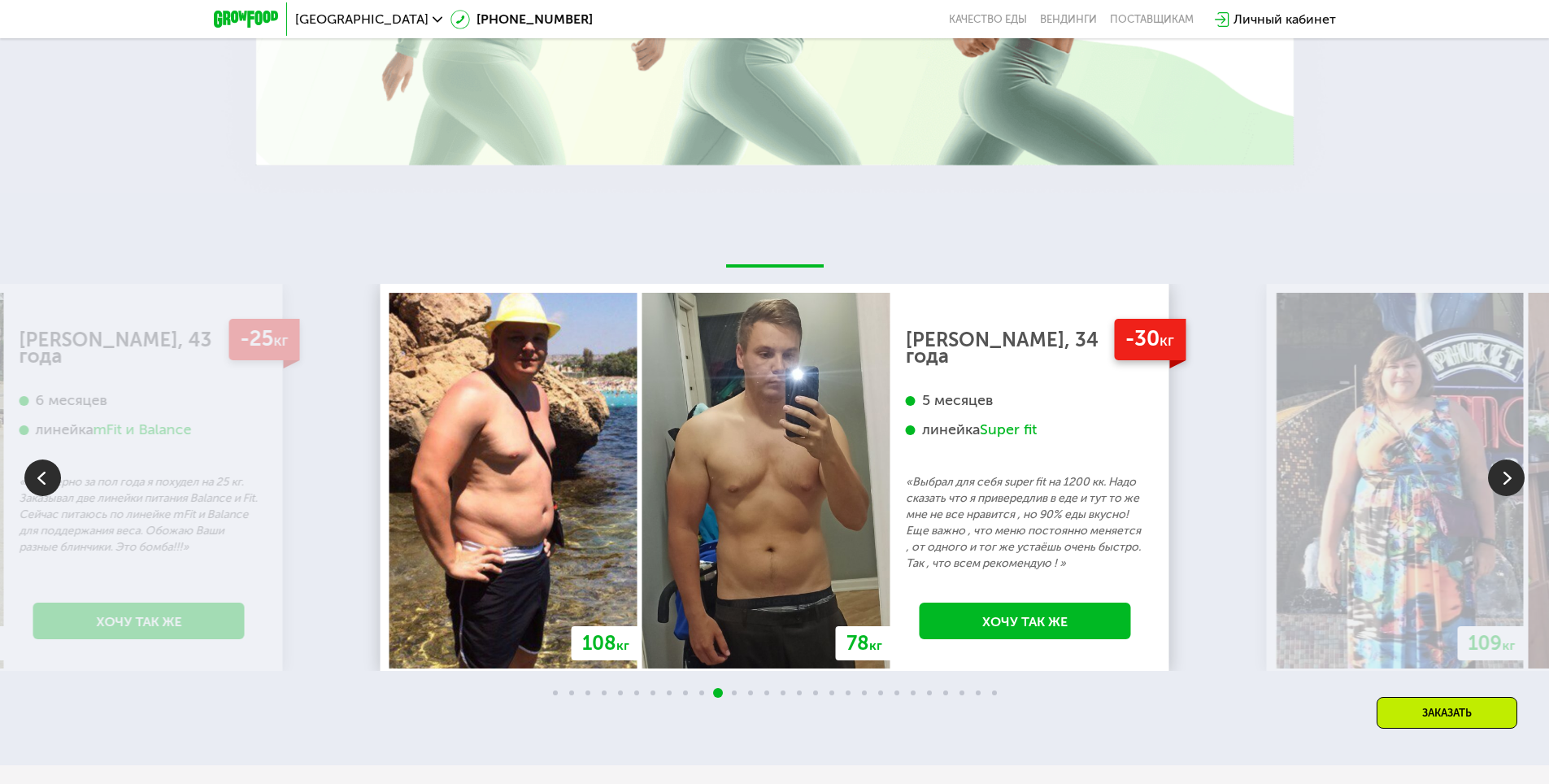
click at [1497, 496] on img at bounding box center [1507, 478] width 37 height 37
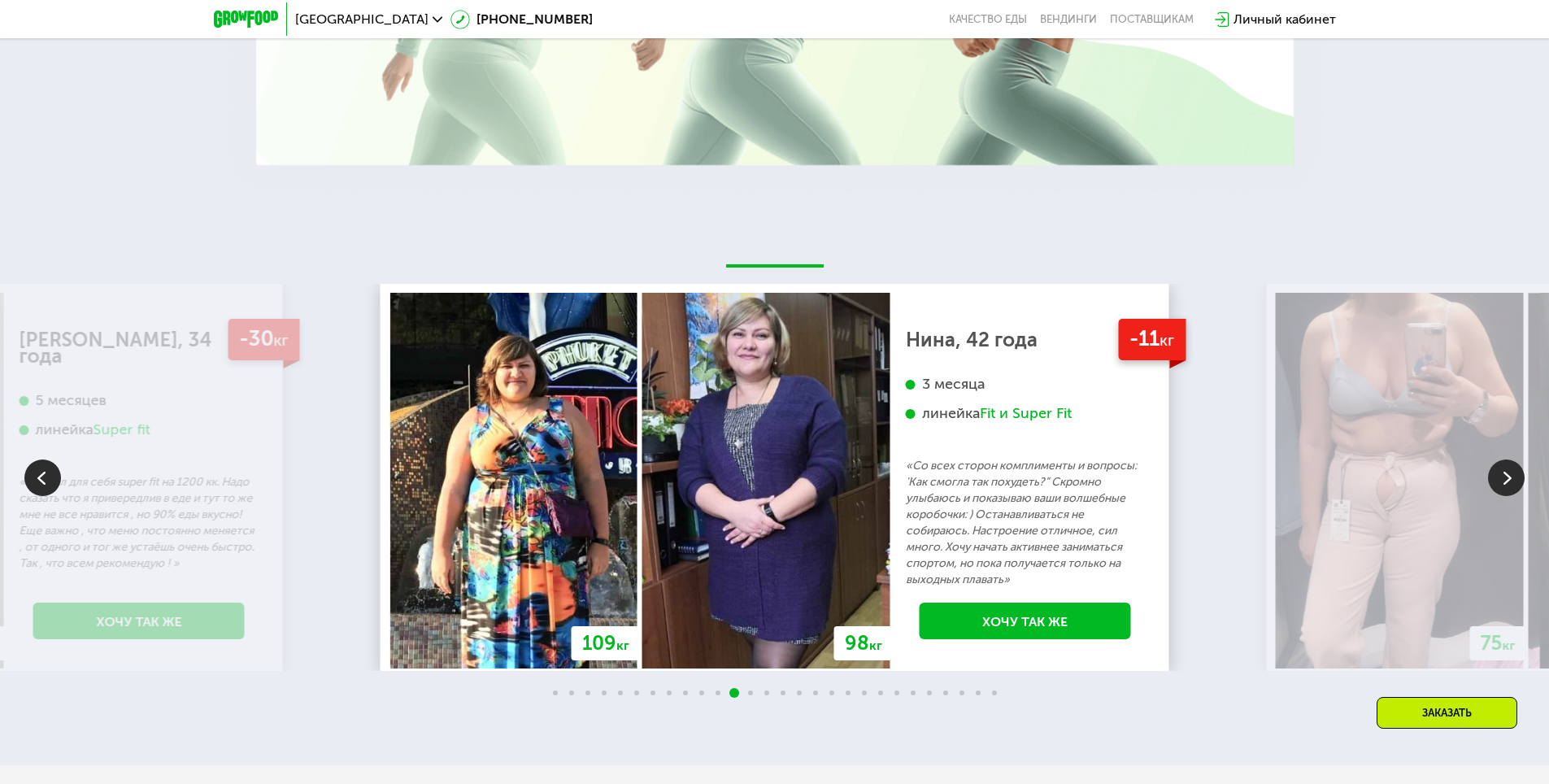
click at [1497, 496] on img at bounding box center [1507, 478] width 37 height 37
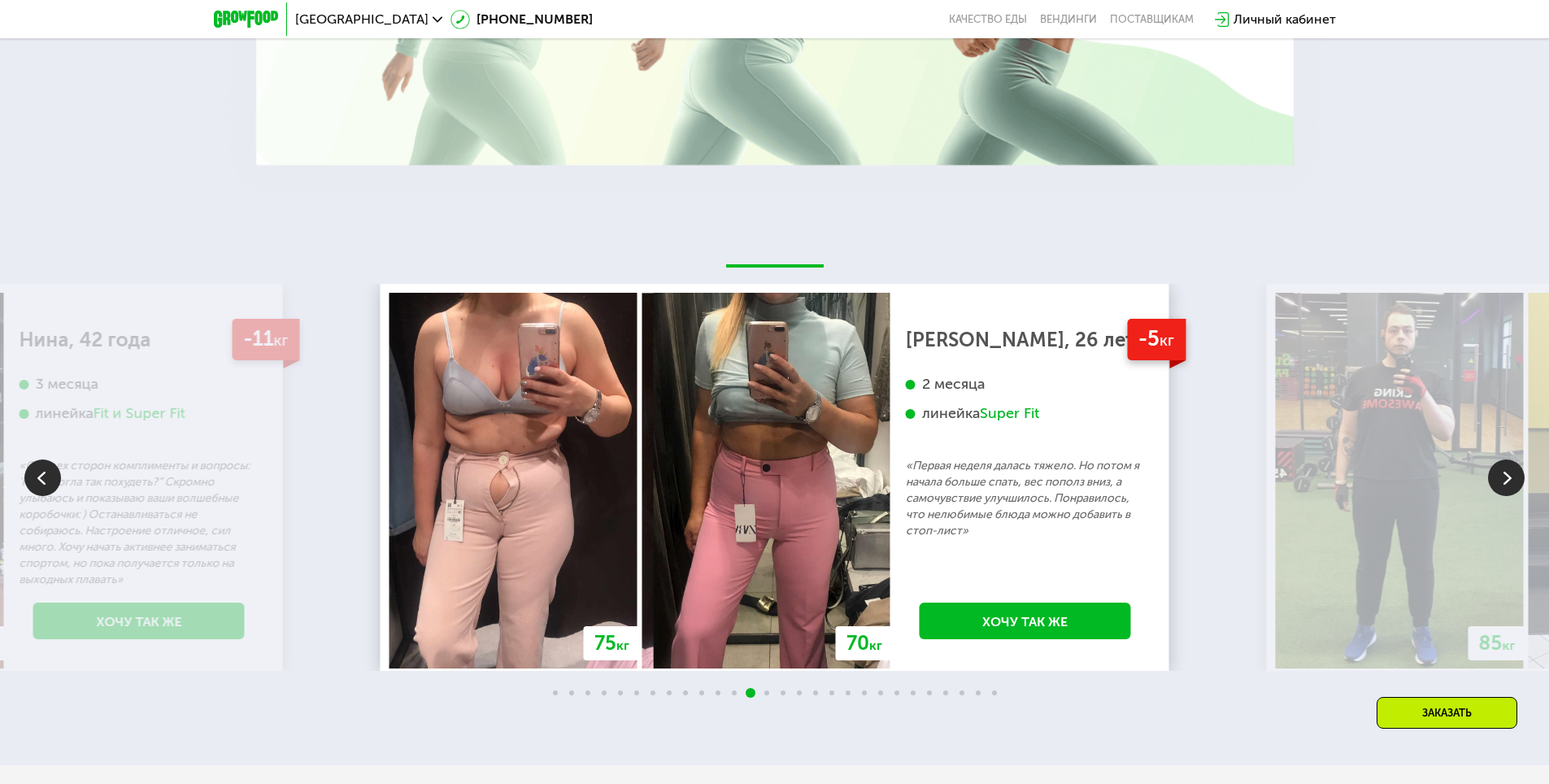
click at [1497, 496] on img at bounding box center [1507, 478] width 37 height 37
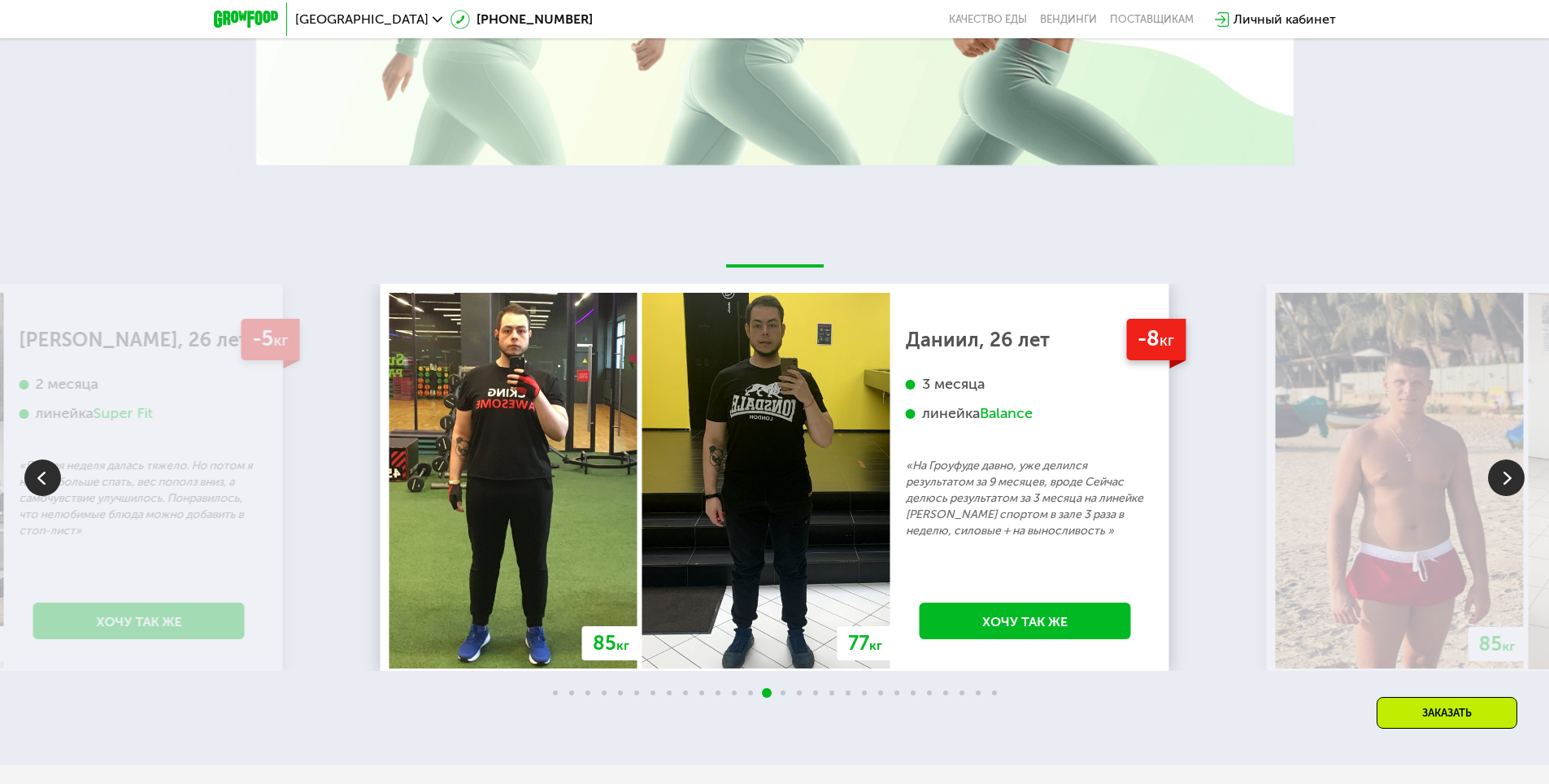
click at [1497, 496] on img at bounding box center [1507, 478] width 37 height 37
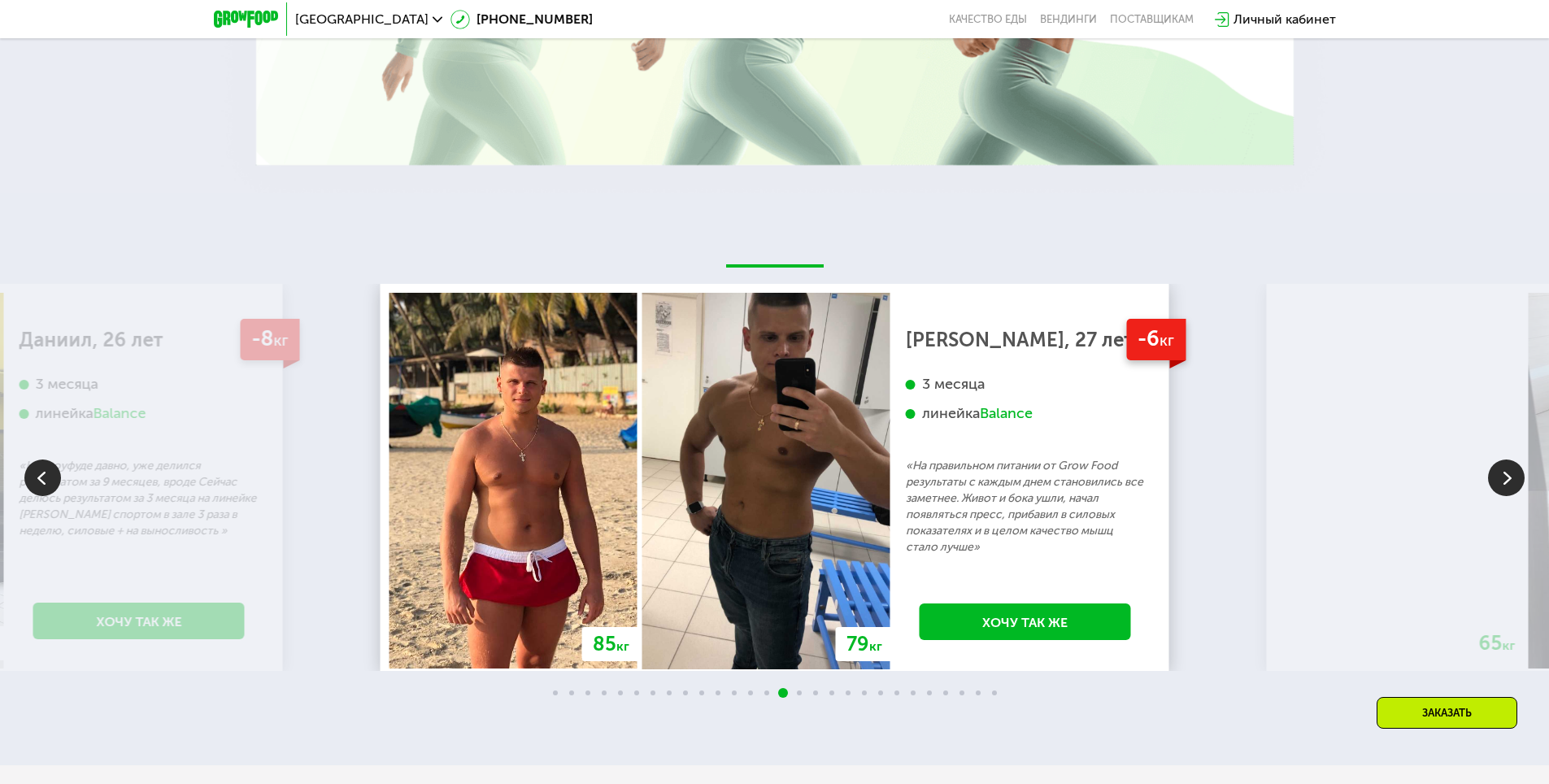
click at [1497, 496] on img at bounding box center [1507, 478] width 37 height 37
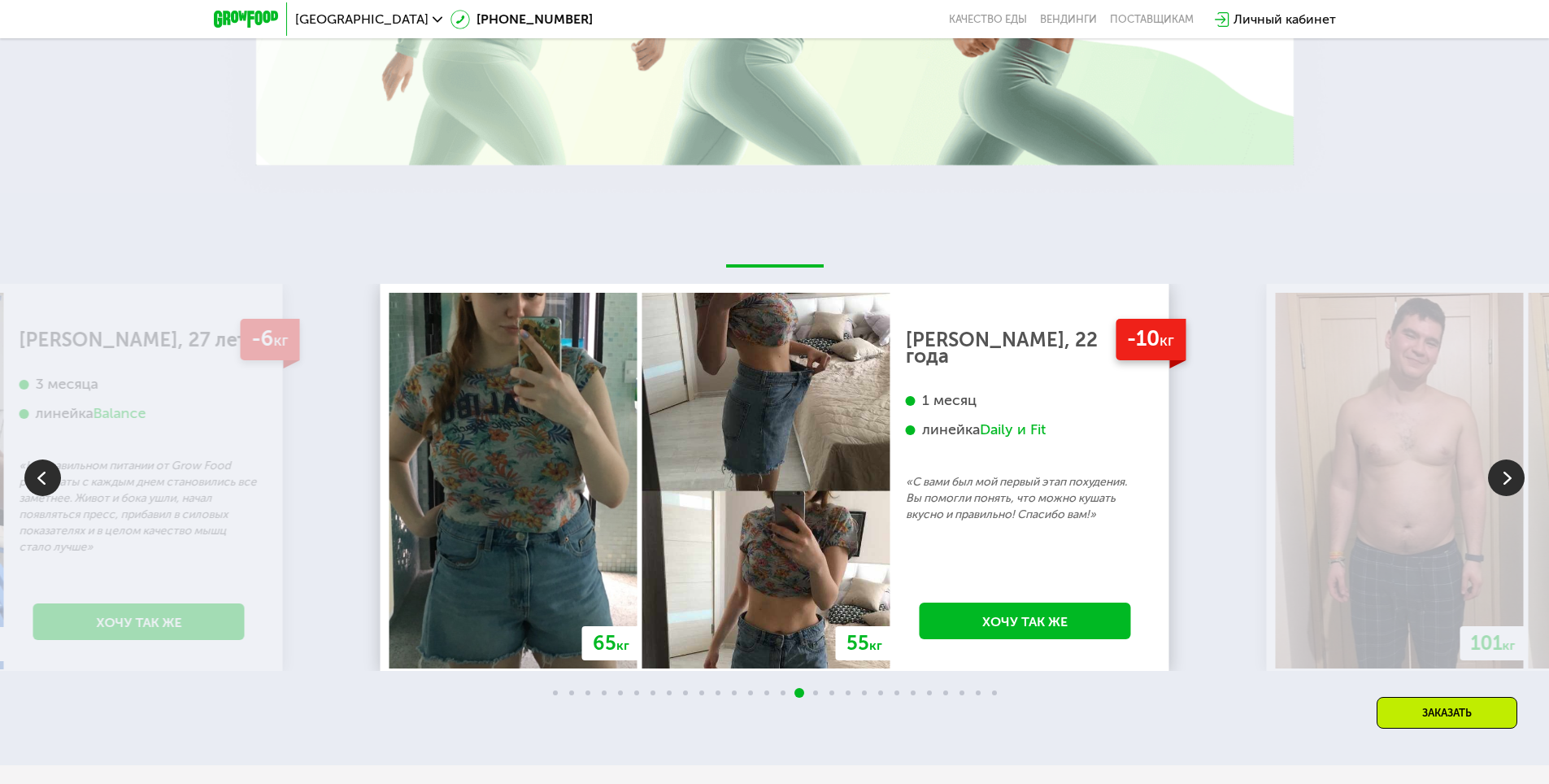
click at [1516, 496] on img at bounding box center [1507, 478] width 37 height 37
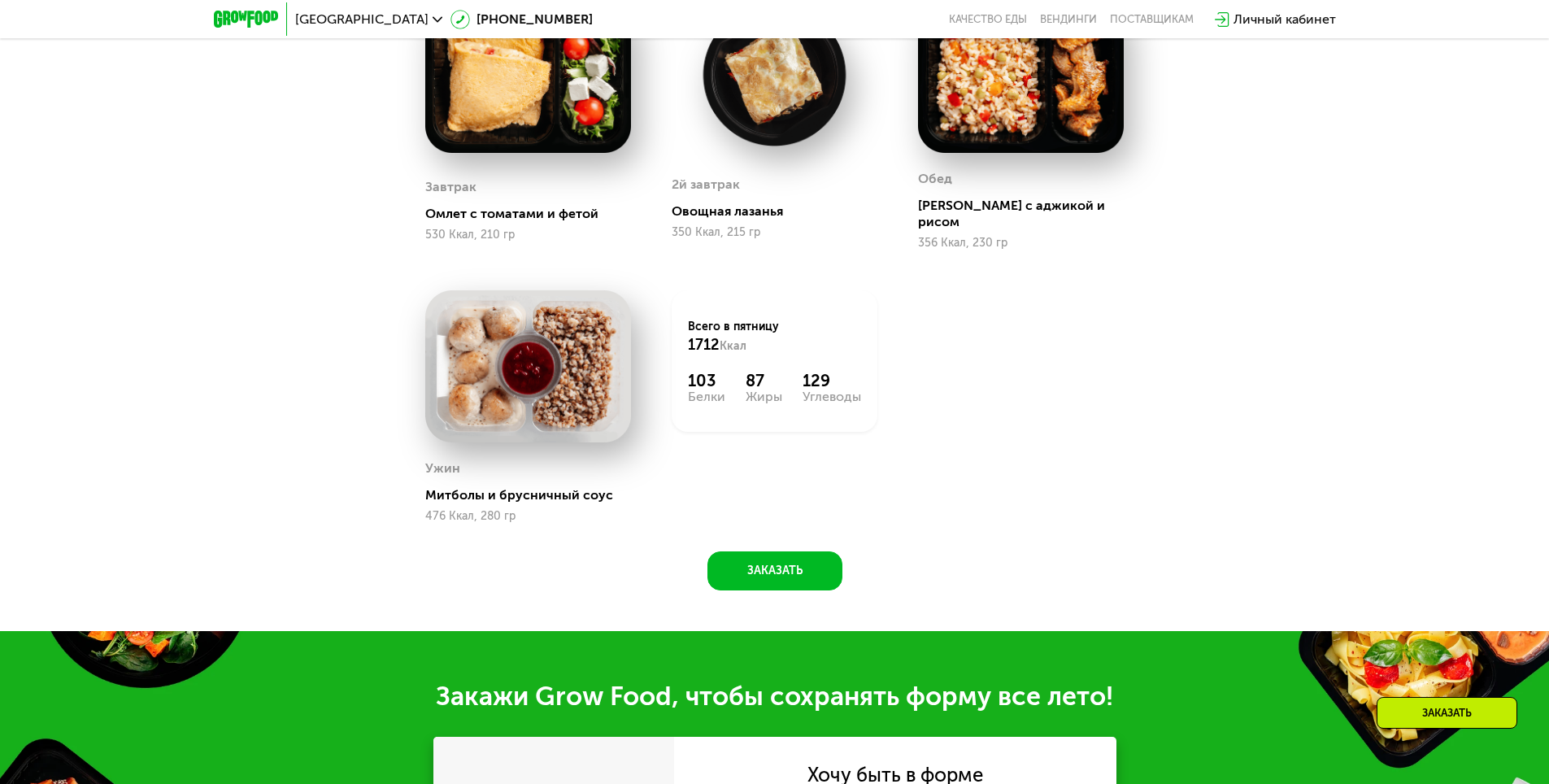
scroll to position [1243, 0]
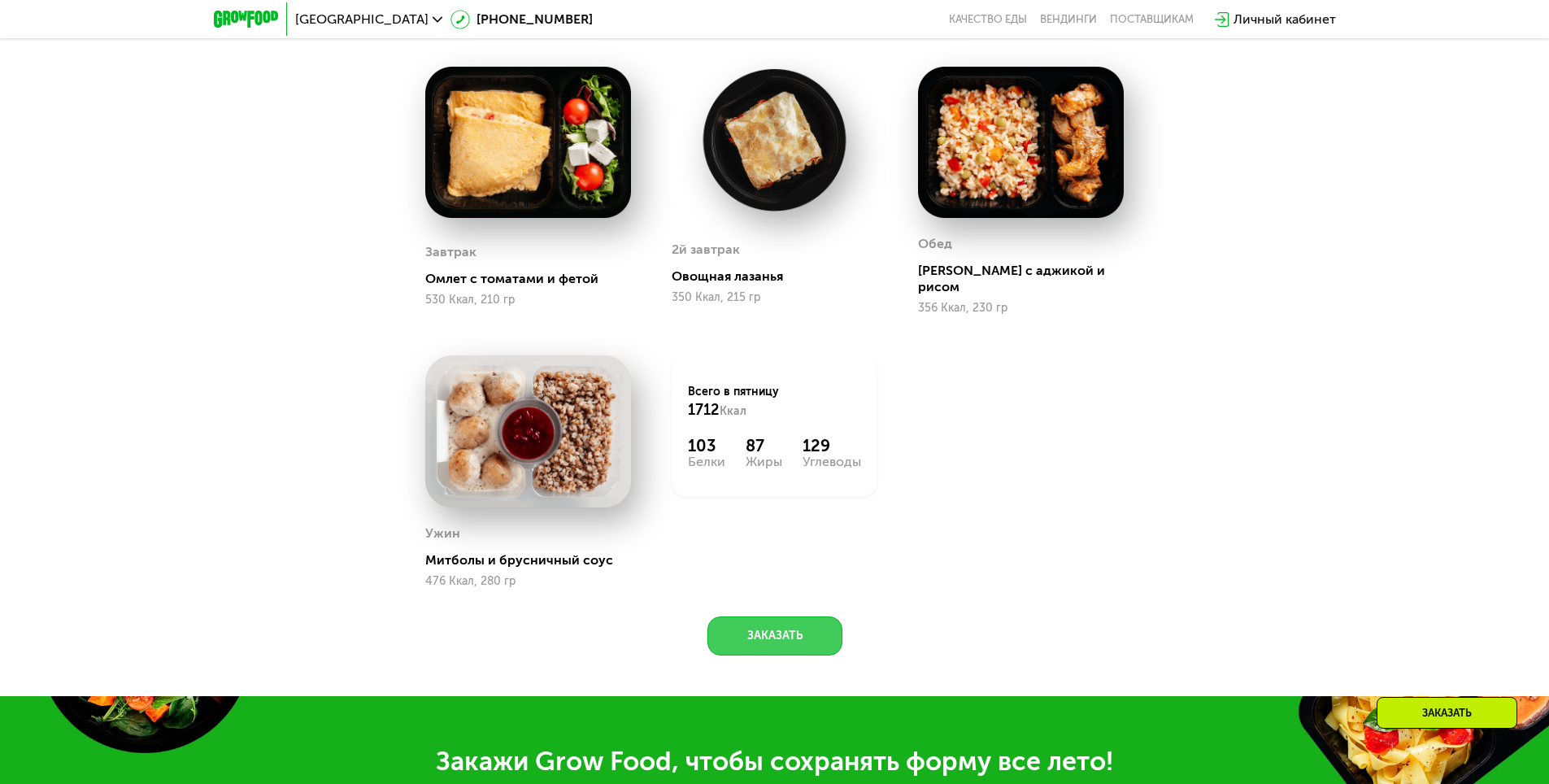
click at [806, 625] on button "Заказать" at bounding box center [774, 636] width 135 height 39
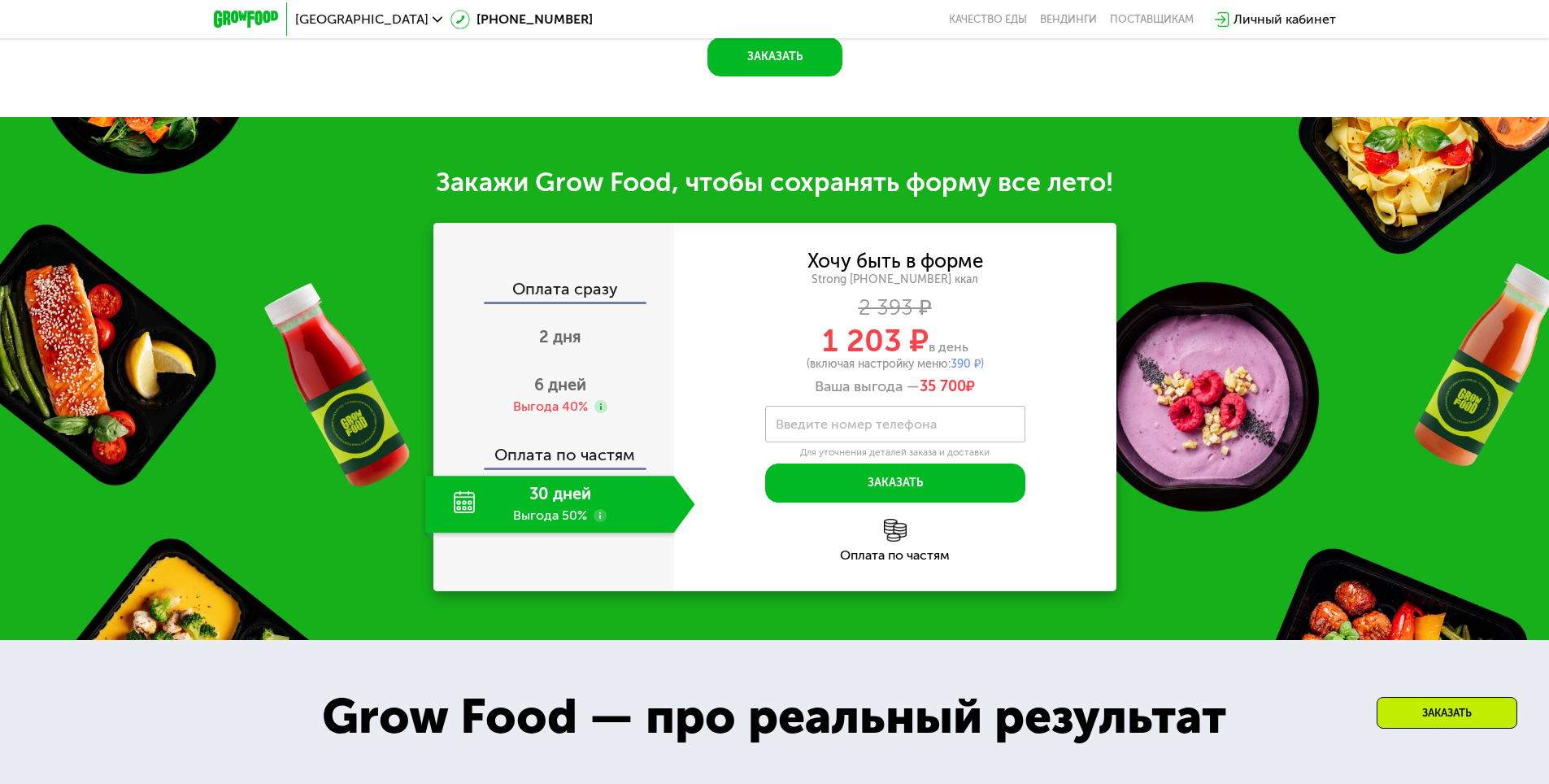
scroll to position [1821, 0]
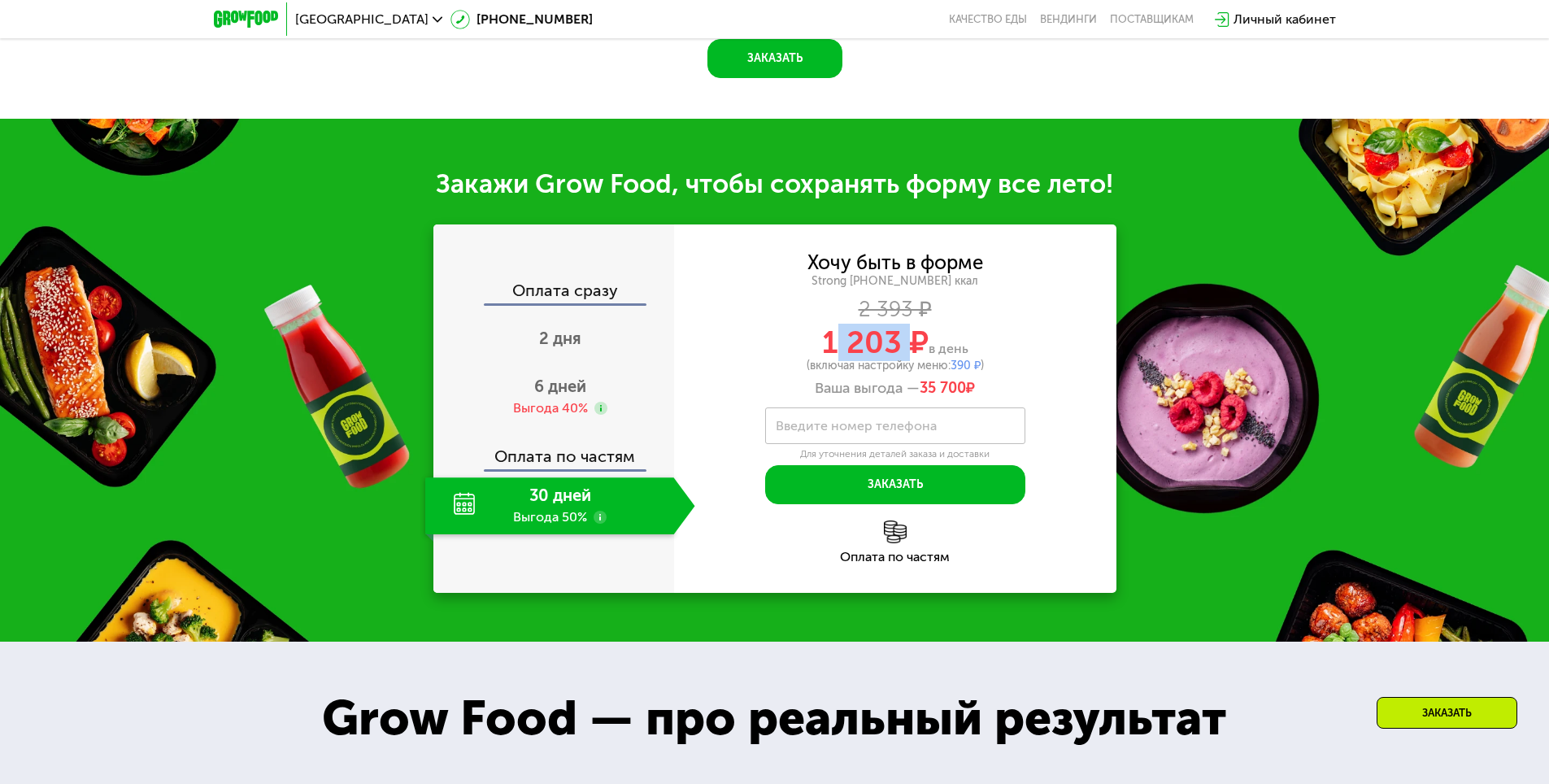
drag, startPoint x: 836, startPoint y: 339, endPoint x: 905, endPoint y: 347, distance: 69.5
click at [905, 347] on span "1 203 ₽" at bounding box center [875, 342] width 107 height 38
click at [1033, 336] on div "1 203 ₽ в день" at bounding box center [895, 342] width 442 height 31
click at [913, 421] on label "Введите номер телефона" at bounding box center [855, 425] width 161 height 9
click at [913, 415] on input "Введите номер телефона" at bounding box center [895, 426] width 260 height 37
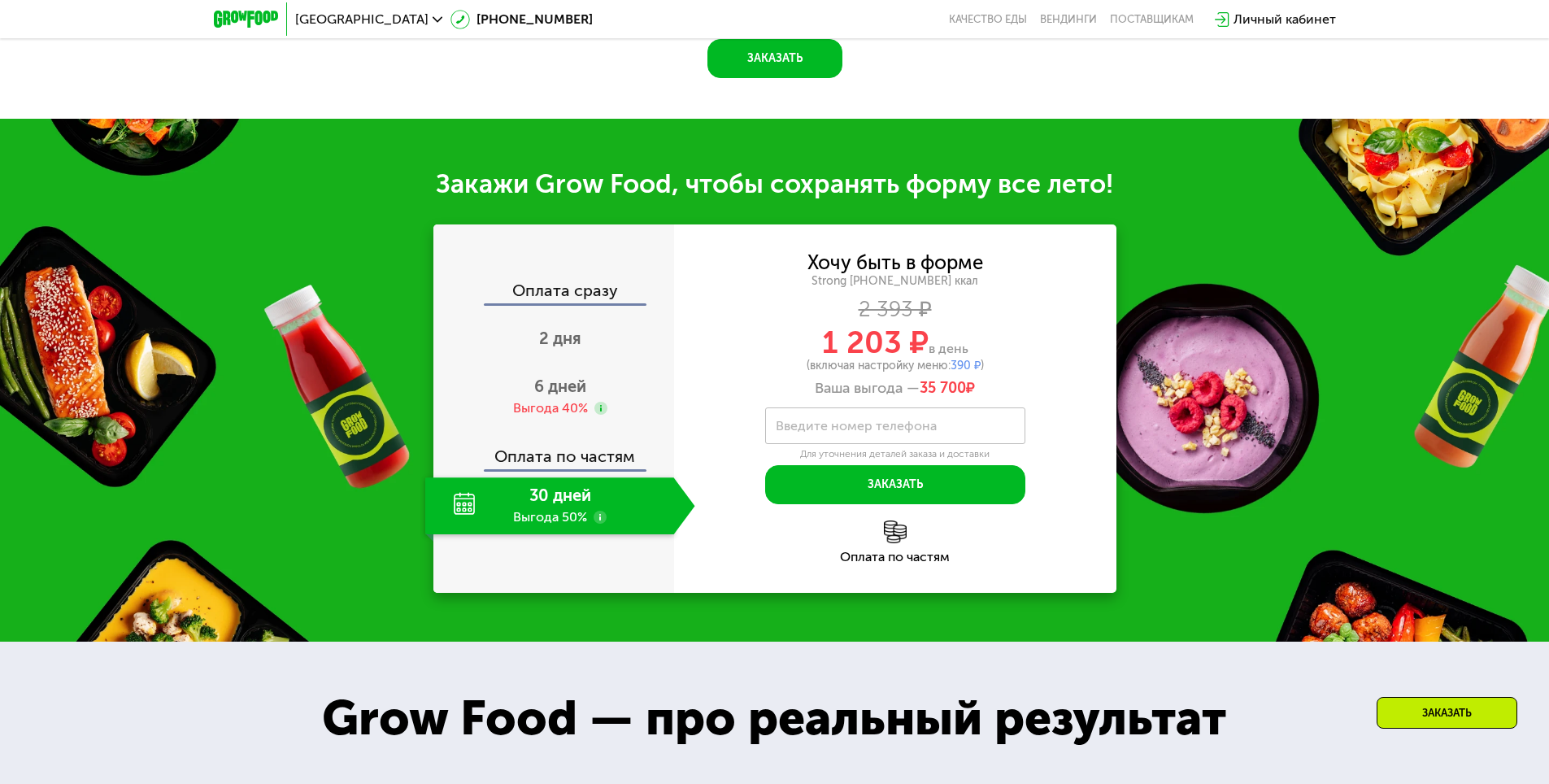
click at [738, 534] on div "Оплата по частям" at bounding box center [895, 541] width 442 height 43
click at [550, 399] on div "Выгода 40%" at bounding box center [551, 407] width 75 height 18
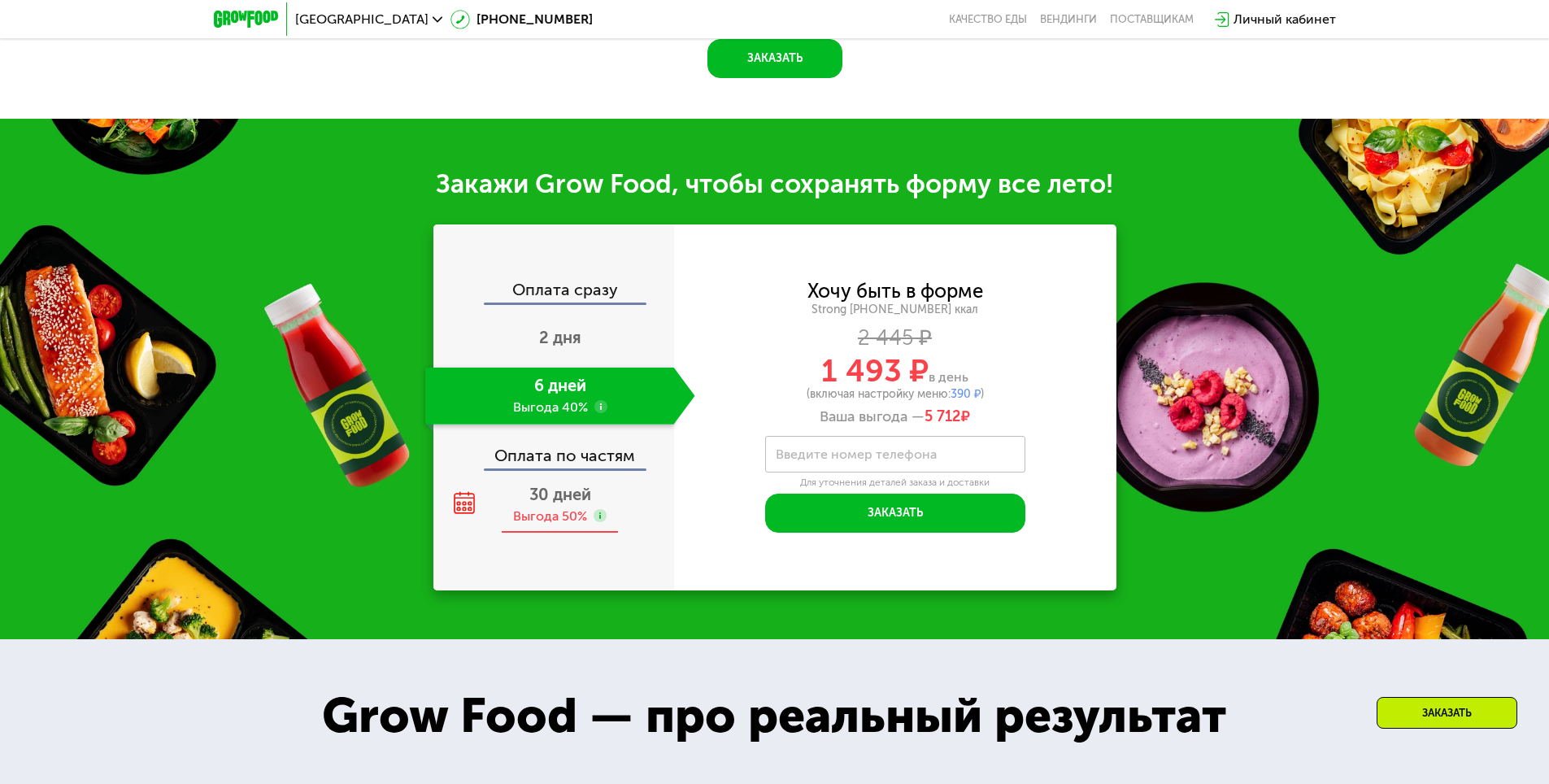
click at [542, 485] on span "30 дней" at bounding box center [561, 494] width 62 height 19
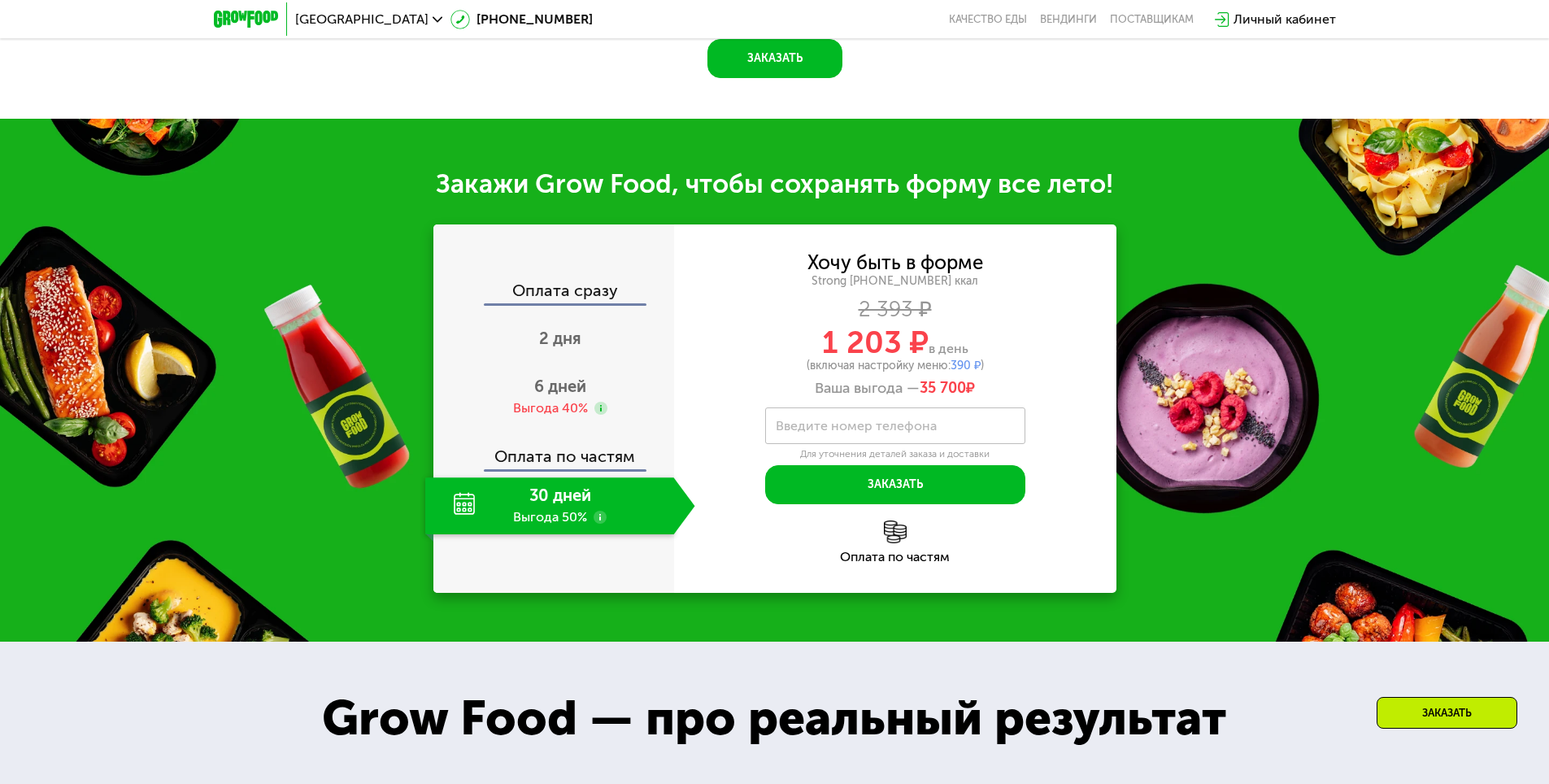
click at [576, 283] on div "Оплата сразу" at bounding box center [555, 293] width 239 height 21
click at [560, 328] on span "2 дня" at bounding box center [561, 338] width 42 height 19
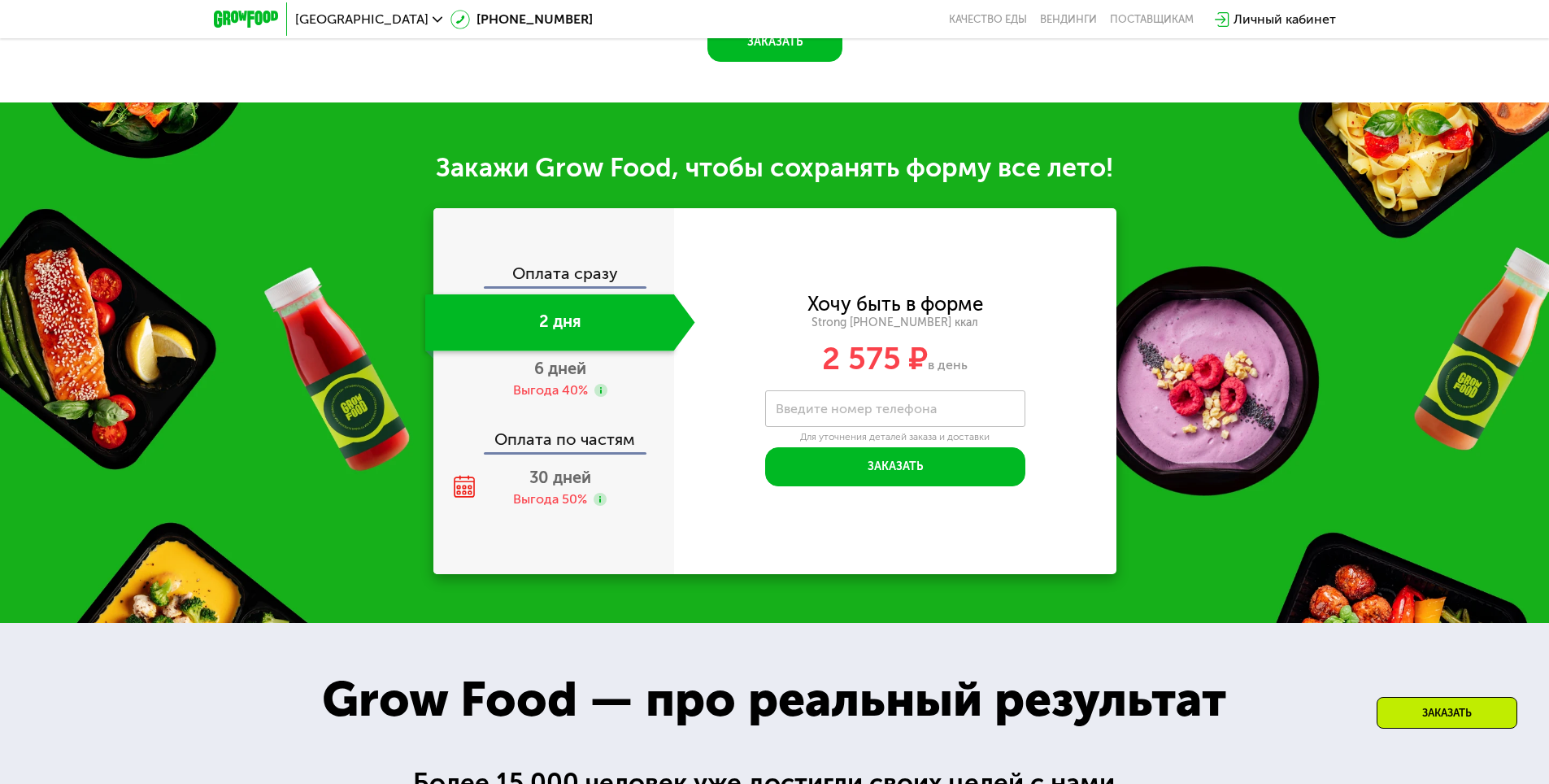
scroll to position [1781, 0]
click at [556, 372] on span "6 дней" at bounding box center [561, 369] width 52 height 19
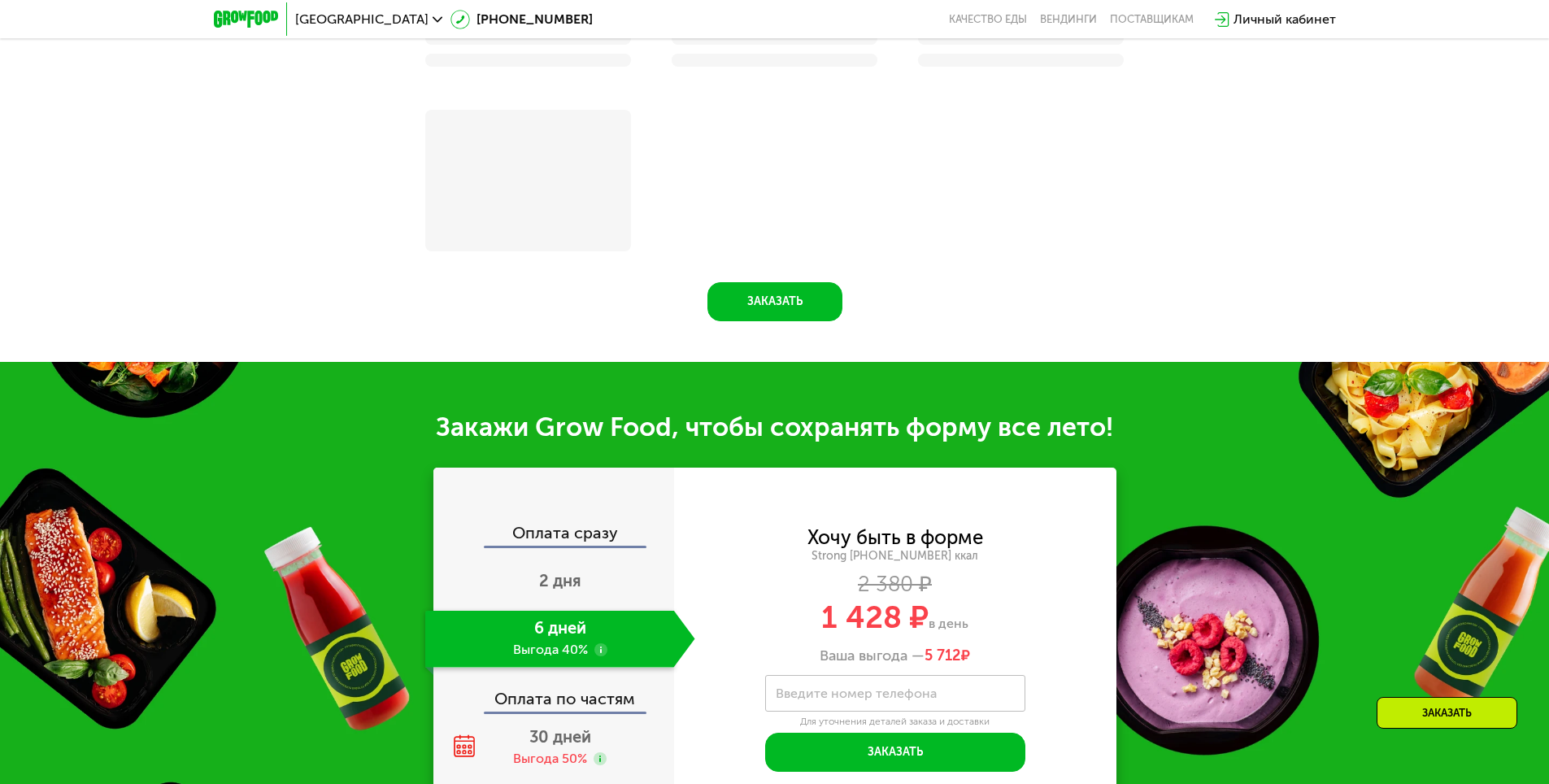
scroll to position [2040, 0]
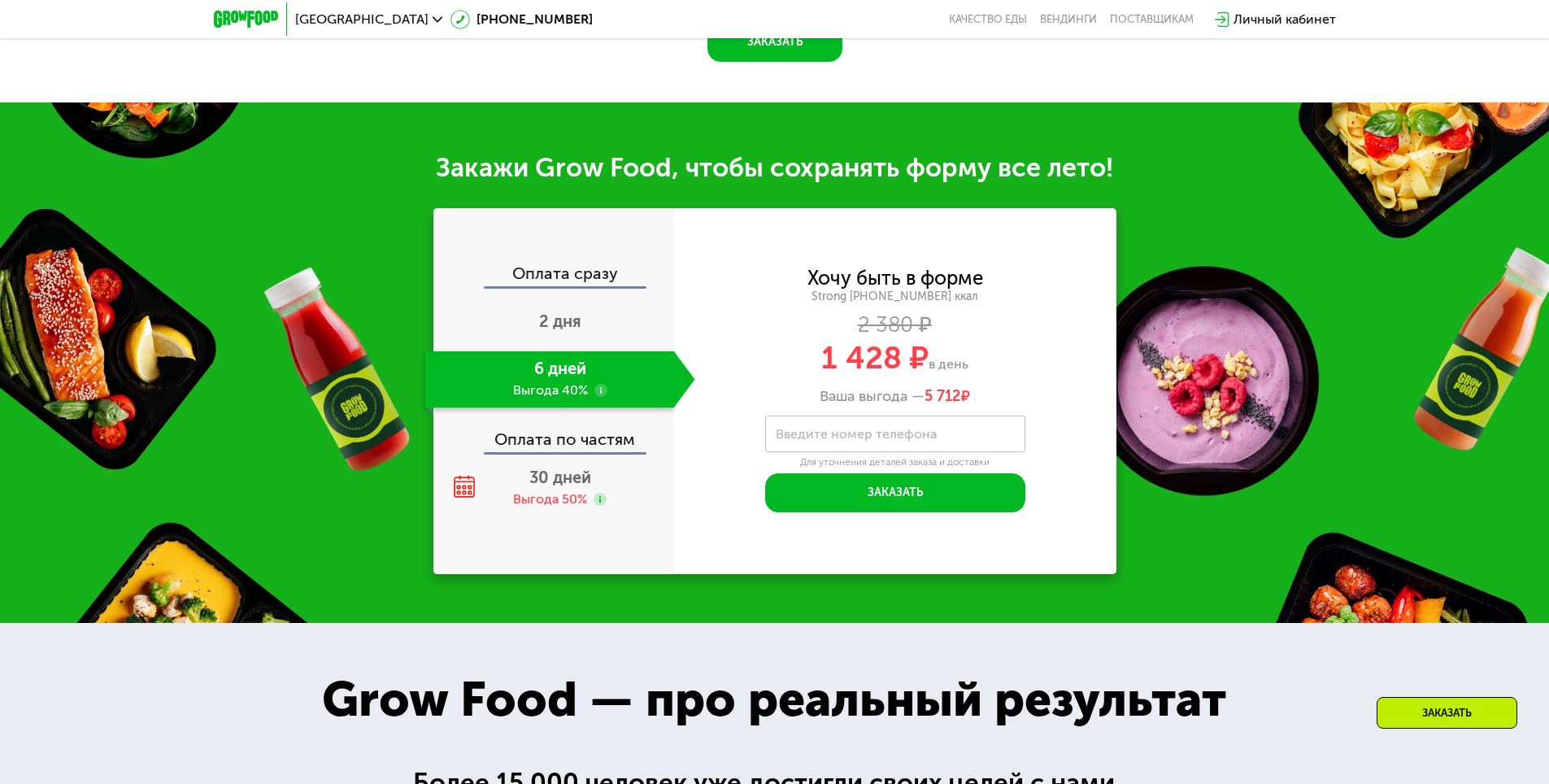
click at [574, 299] on div "Оплата сразу 2 дня 6 дней Выгода 40% Оплата по частям 30 дней Выгода 50%" at bounding box center [554, 391] width 241 height 252
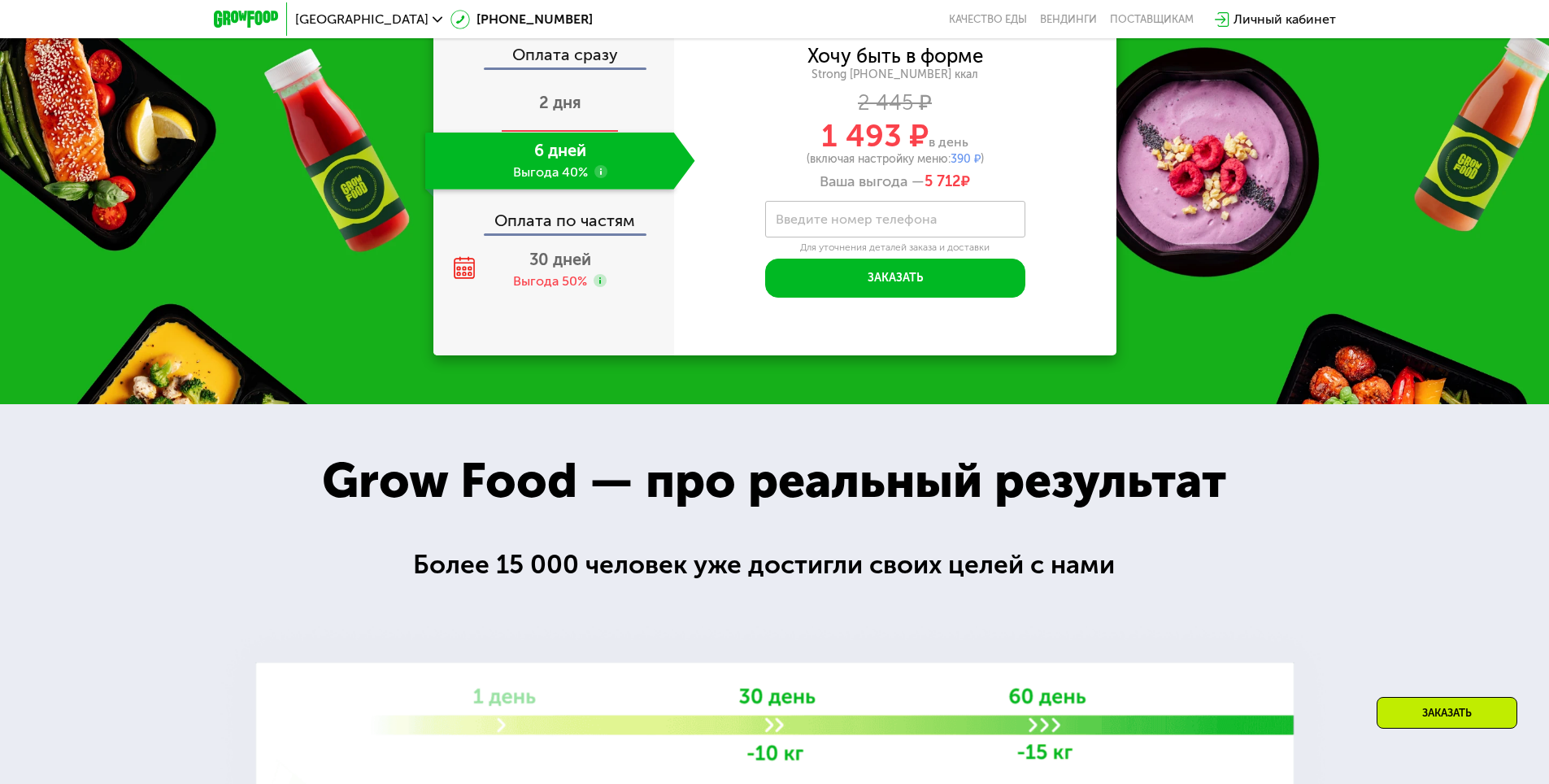
scroll to position [1821, 0]
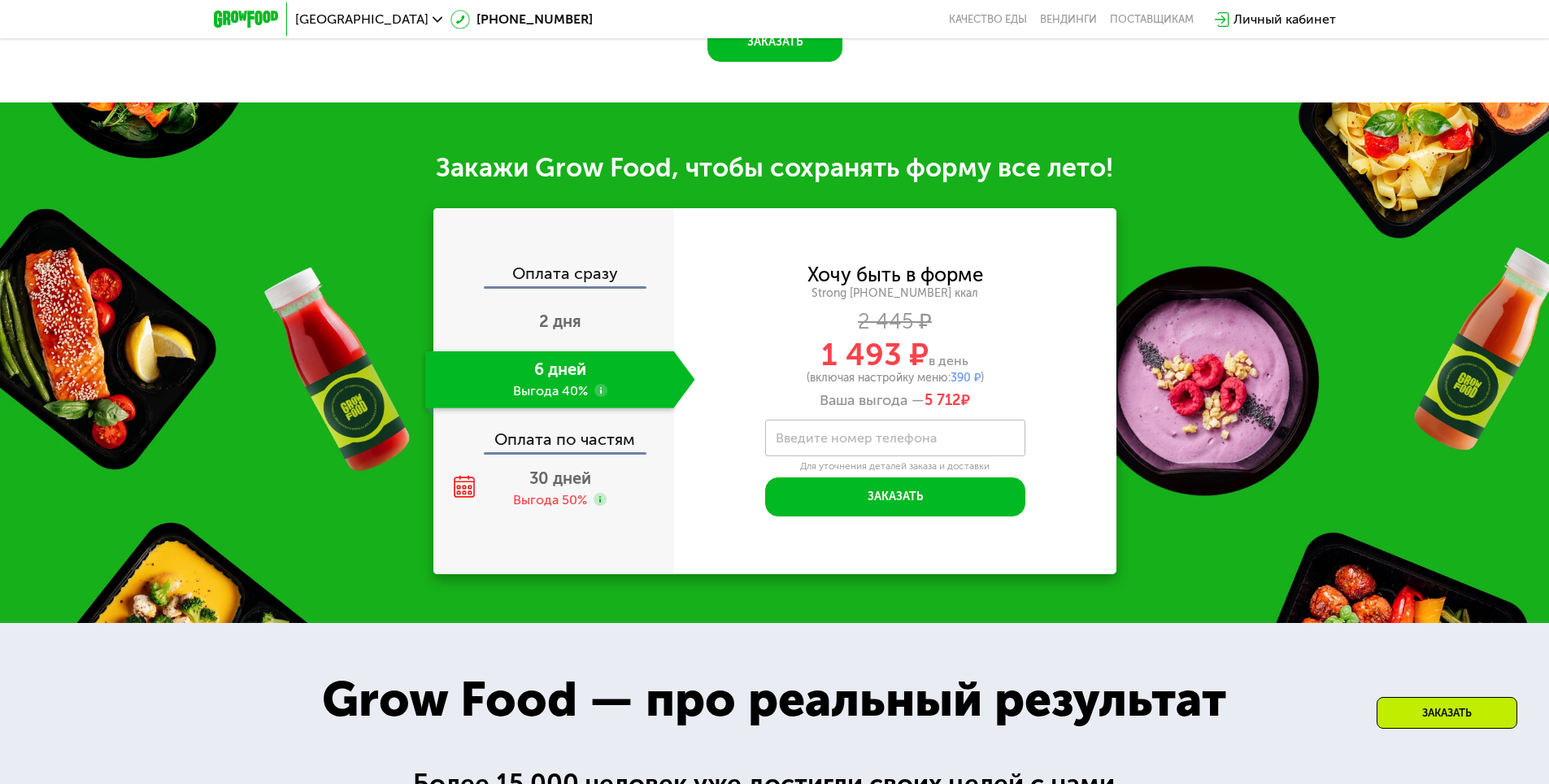
click at [605, 397] on use at bounding box center [601, 390] width 13 height 13
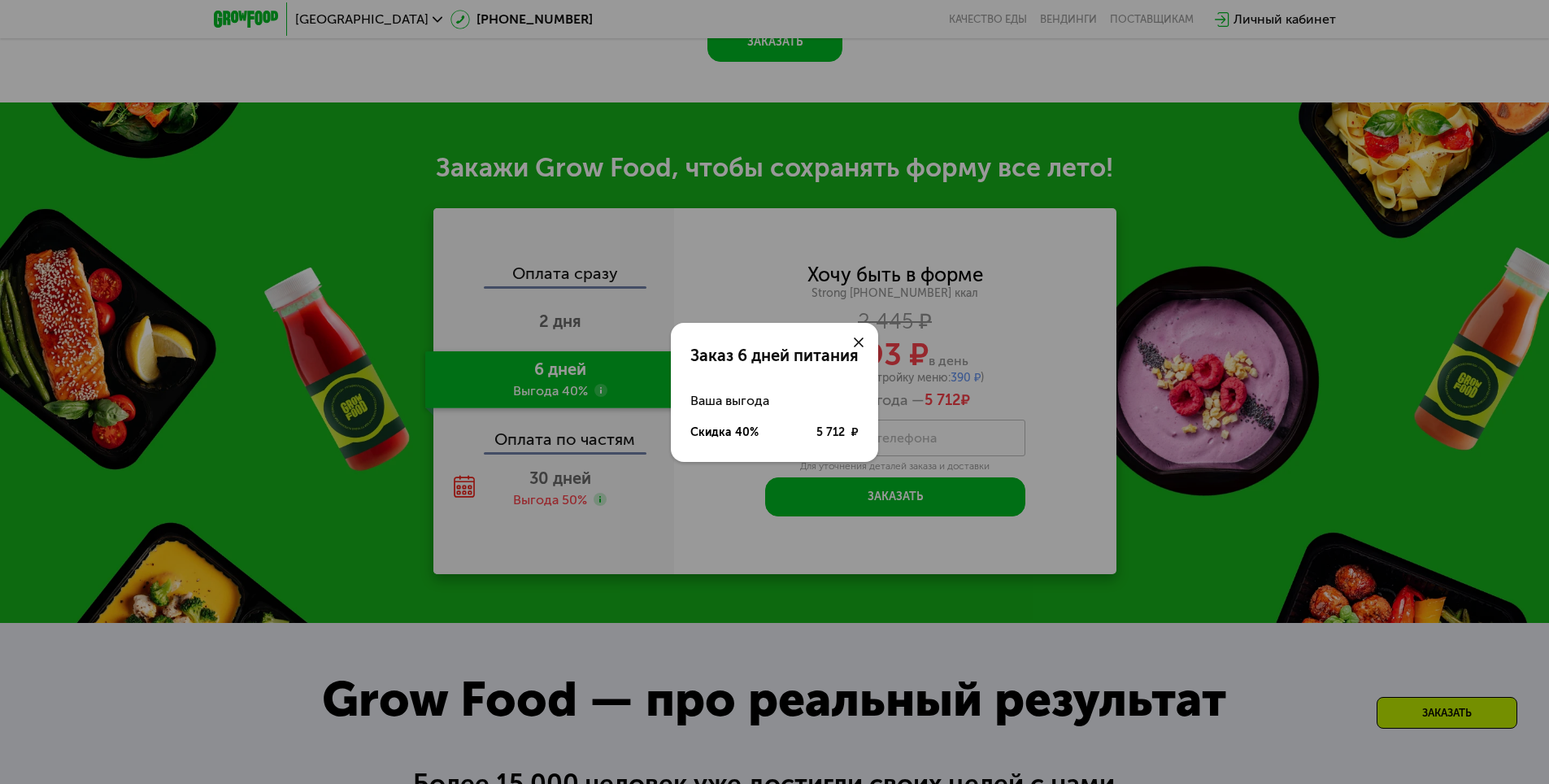
click at [859, 335] on div at bounding box center [858, 342] width 39 height 39
click at [861, 351] on div at bounding box center [858, 342] width 39 height 39
click at [854, 337] on icon at bounding box center [858, 342] width 10 height 10
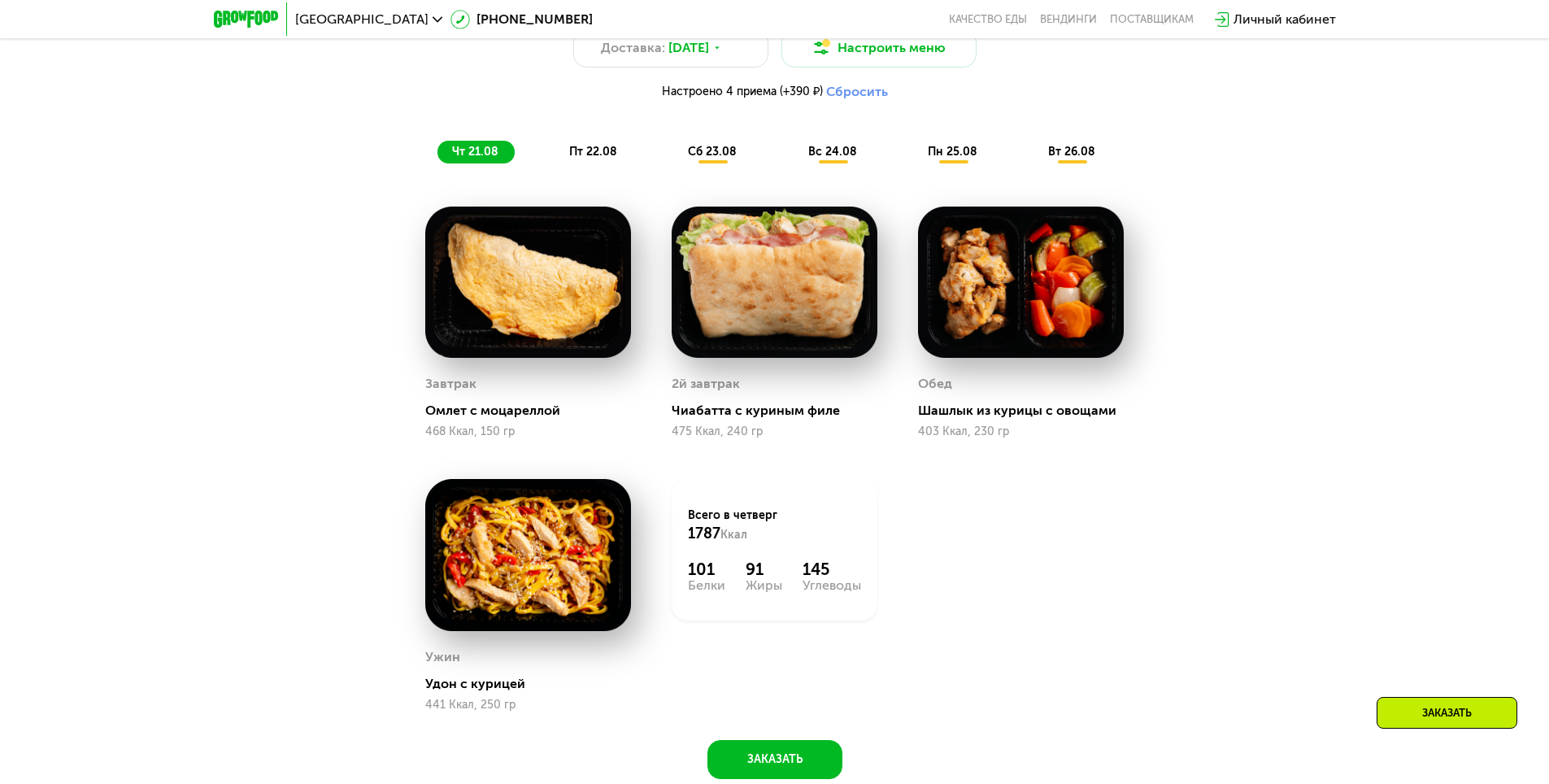
scroll to position [1061, 0]
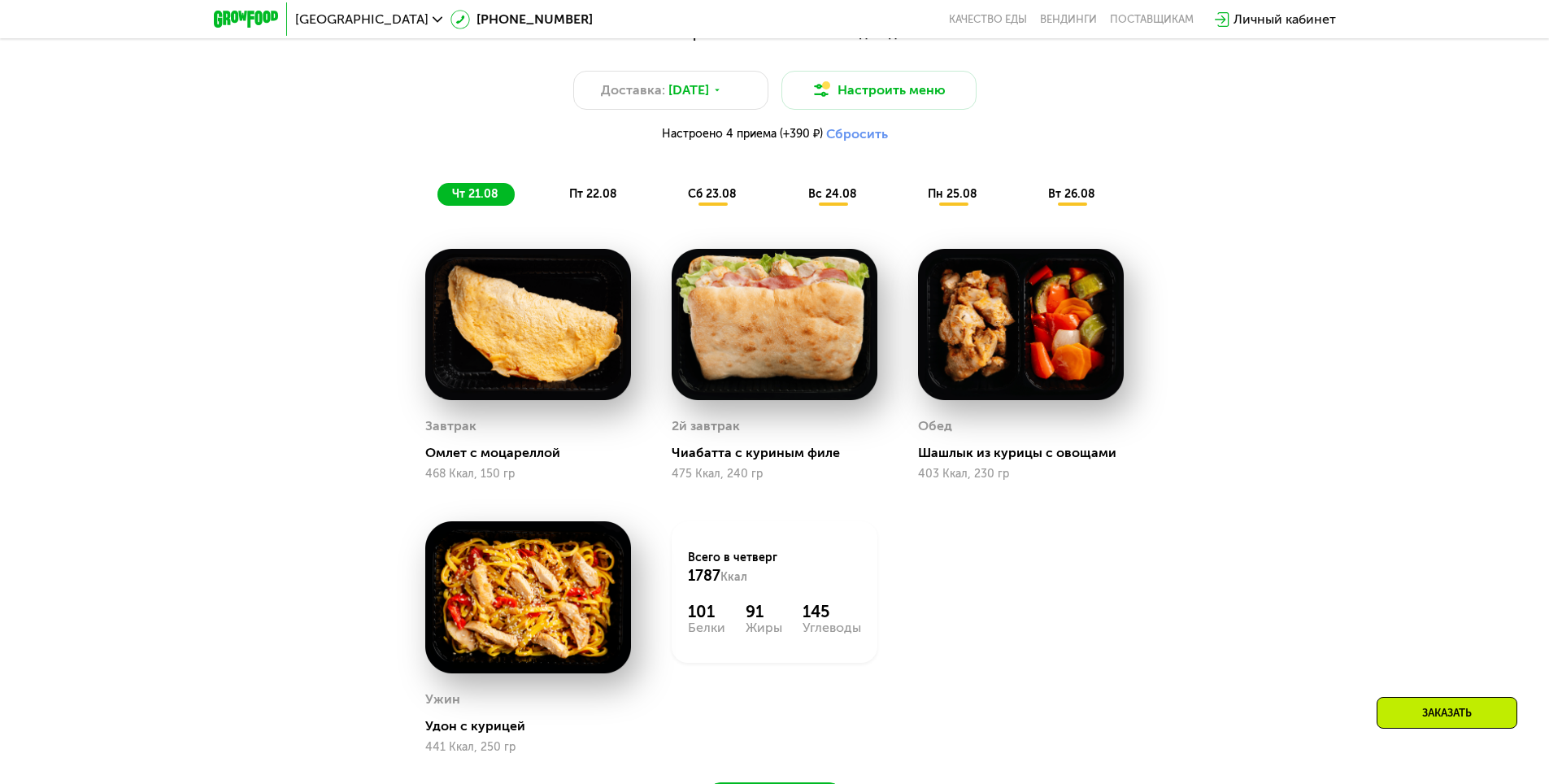
click at [1072, 200] on span "вт 26.08" at bounding box center [1071, 194] width 47 height 13
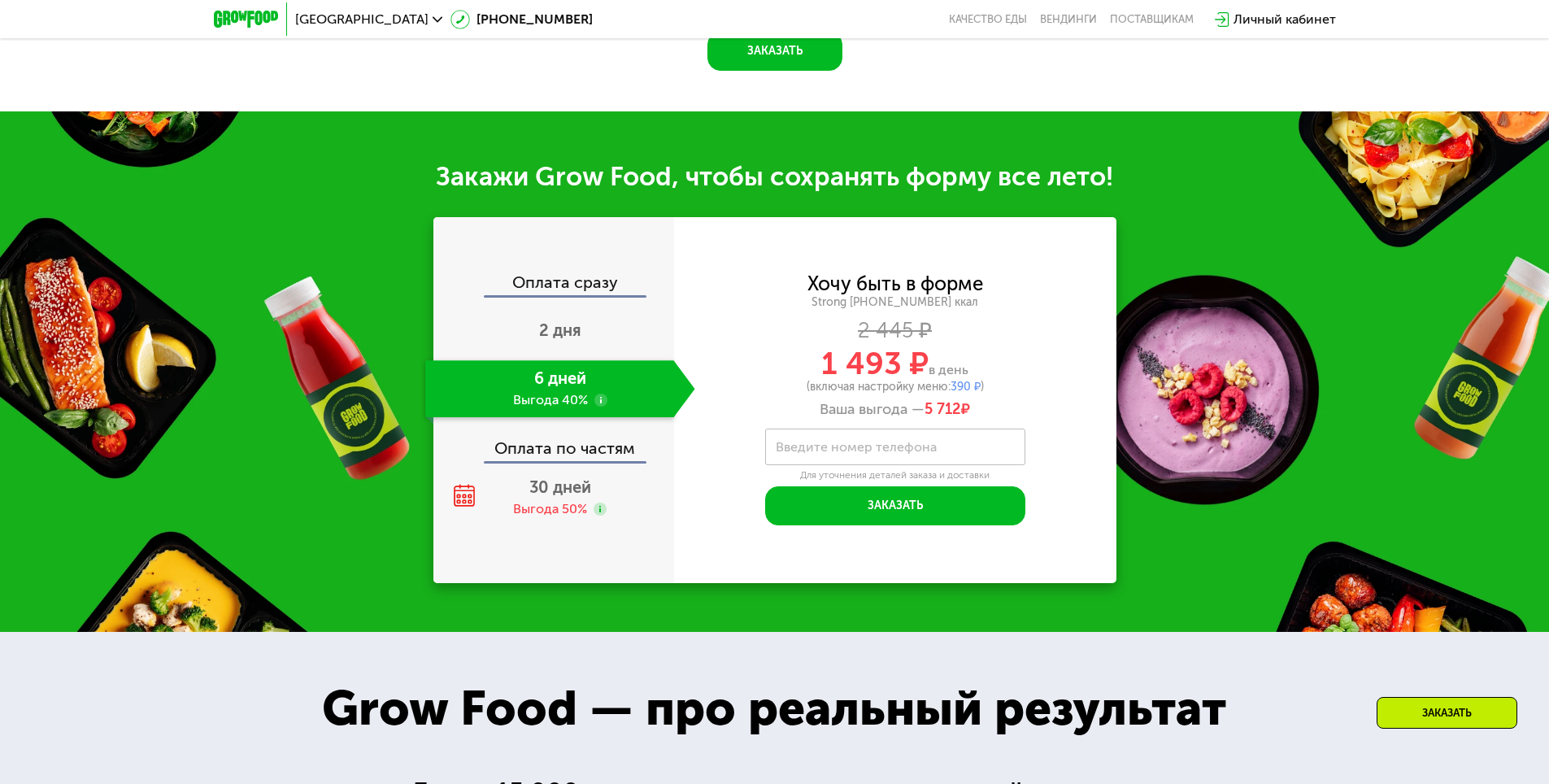
scroll to position [2146, 0]
